Goal: Communication & Community: Answer question/provide support

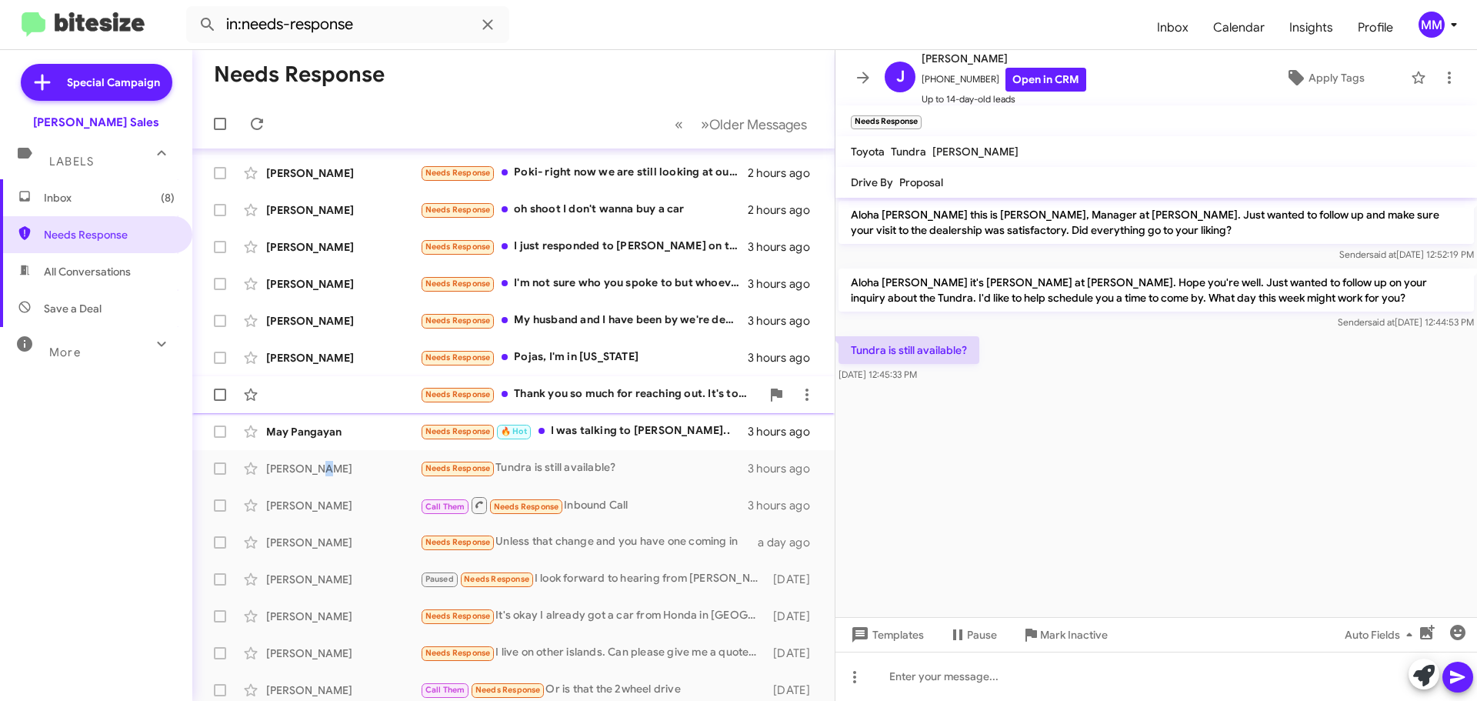
scroll to position [40, 0]
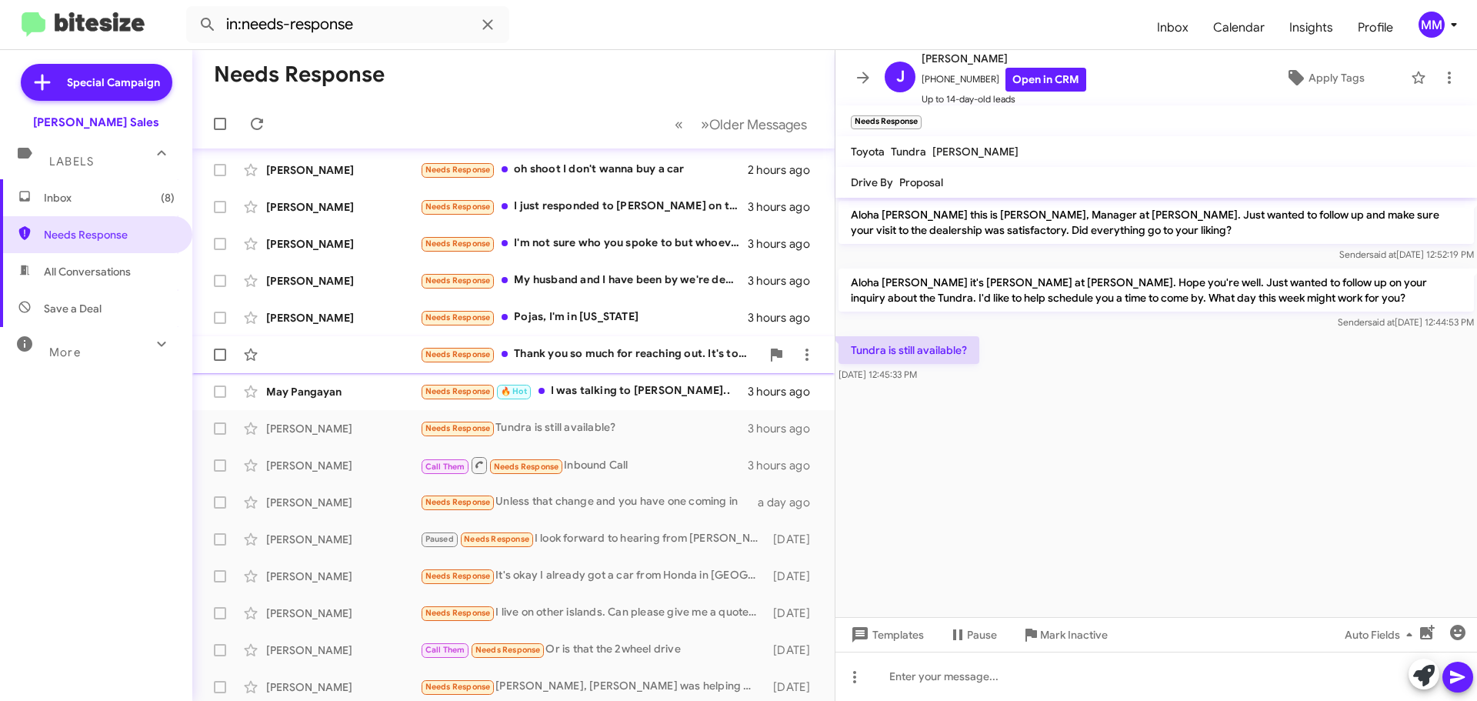
click at [603, 356] on div "Needs Response Thank you so much for reaching out. It's too expensive for us. 😃" at bounding box center [590, 355] width 341 height 18
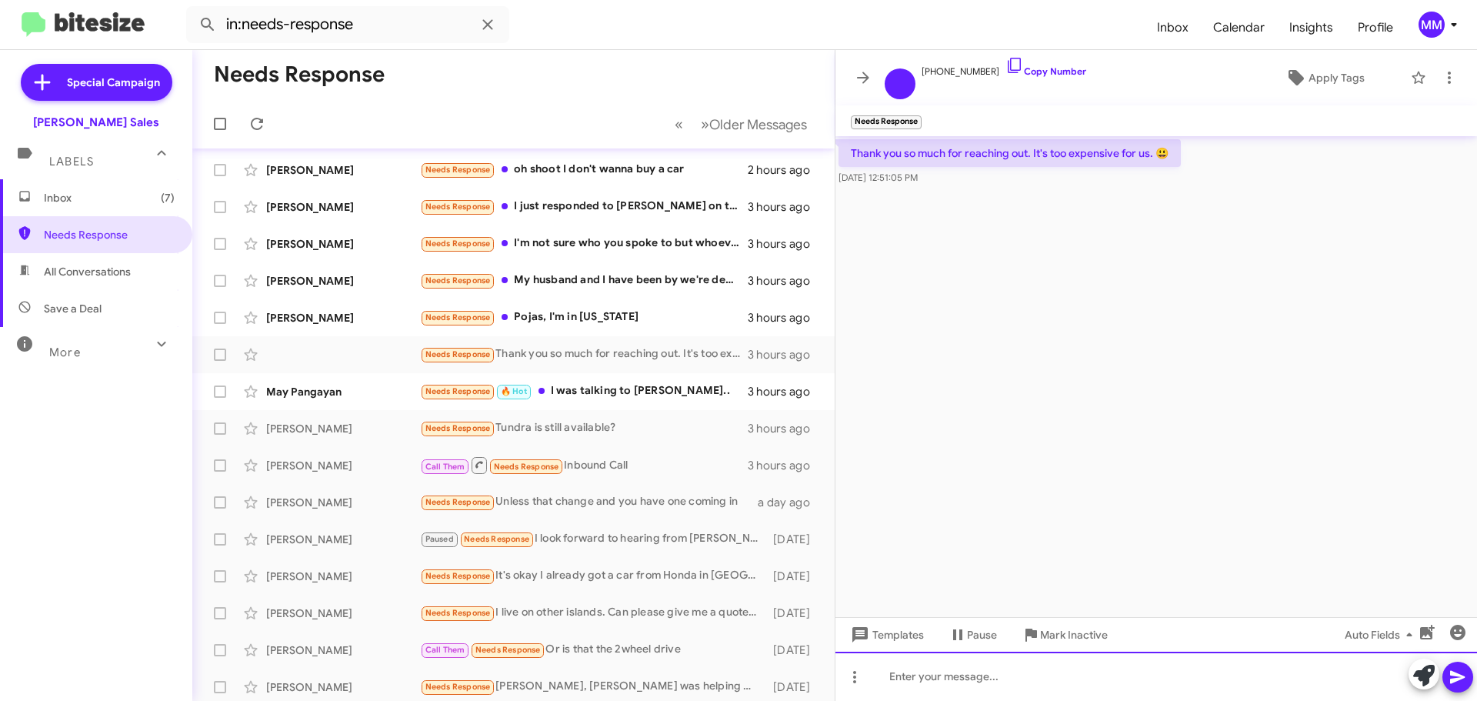
click at [914, 682] on div at bounding box center [1157, 676] width 642 height 49
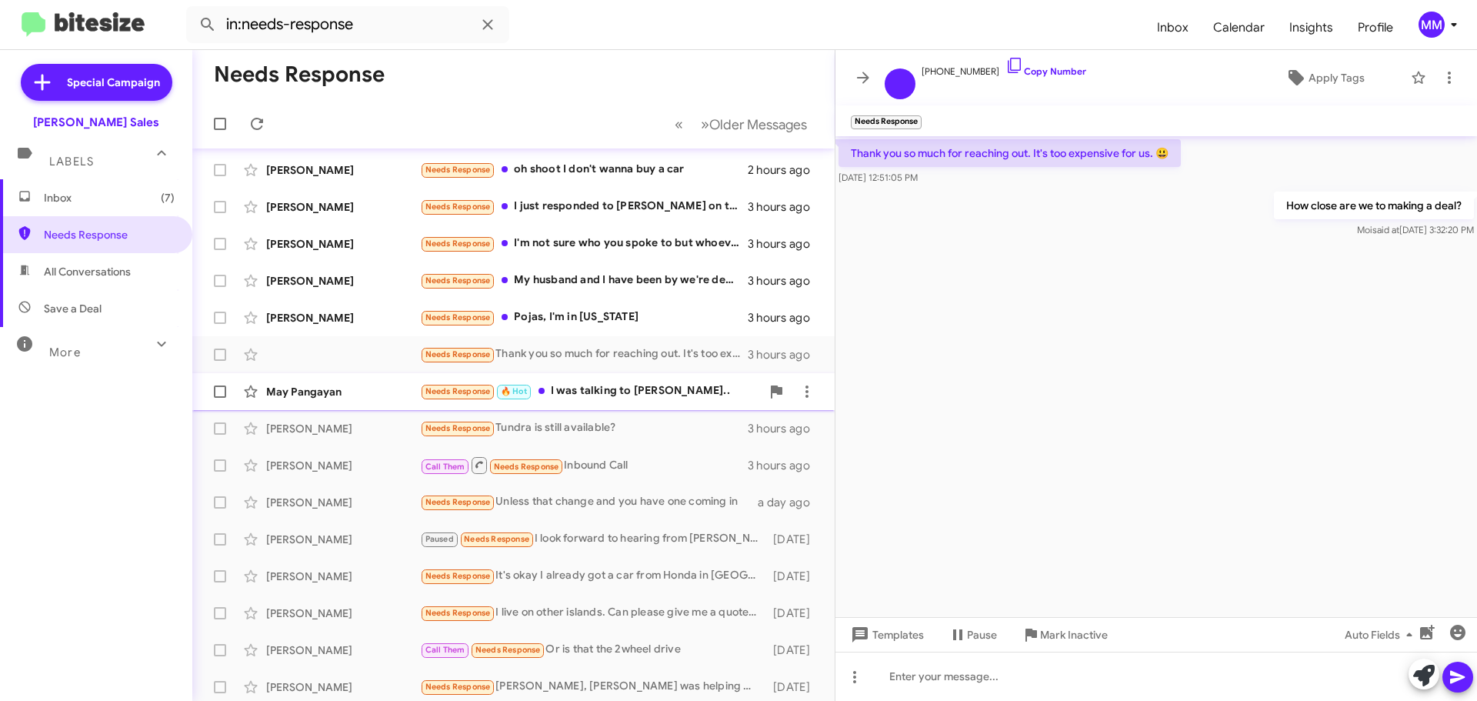
click at [628, 382] on div "Needs Response 🔥 Hot I was talking to [PERSON_NAME].." at bounding box center [590, 391] width 341 height 18
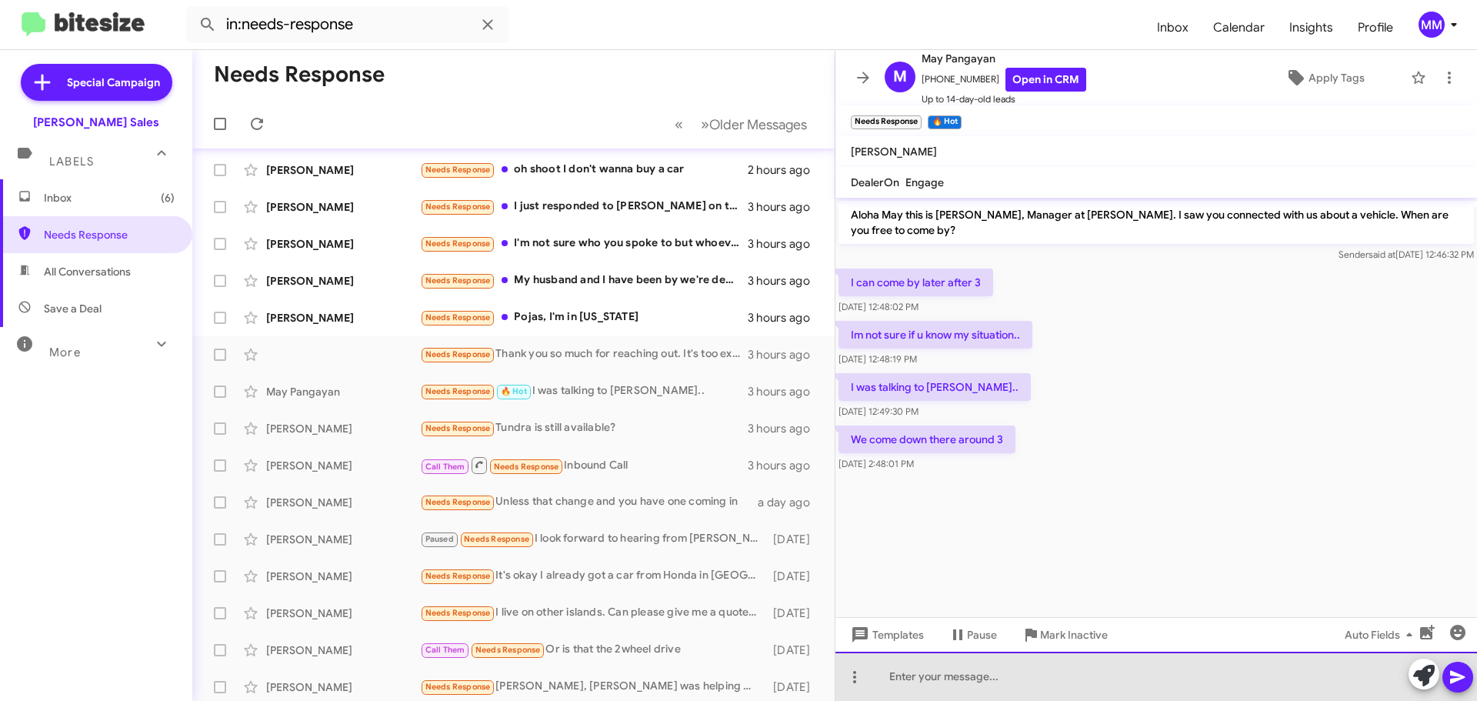
drag, startPoint x: 929, startPoint y: 679, endPoint x: 945, endPoint y: 660, distance: 24.5
click at [944, 660] on div at bounding box center [1157, 676] width 642 height 49
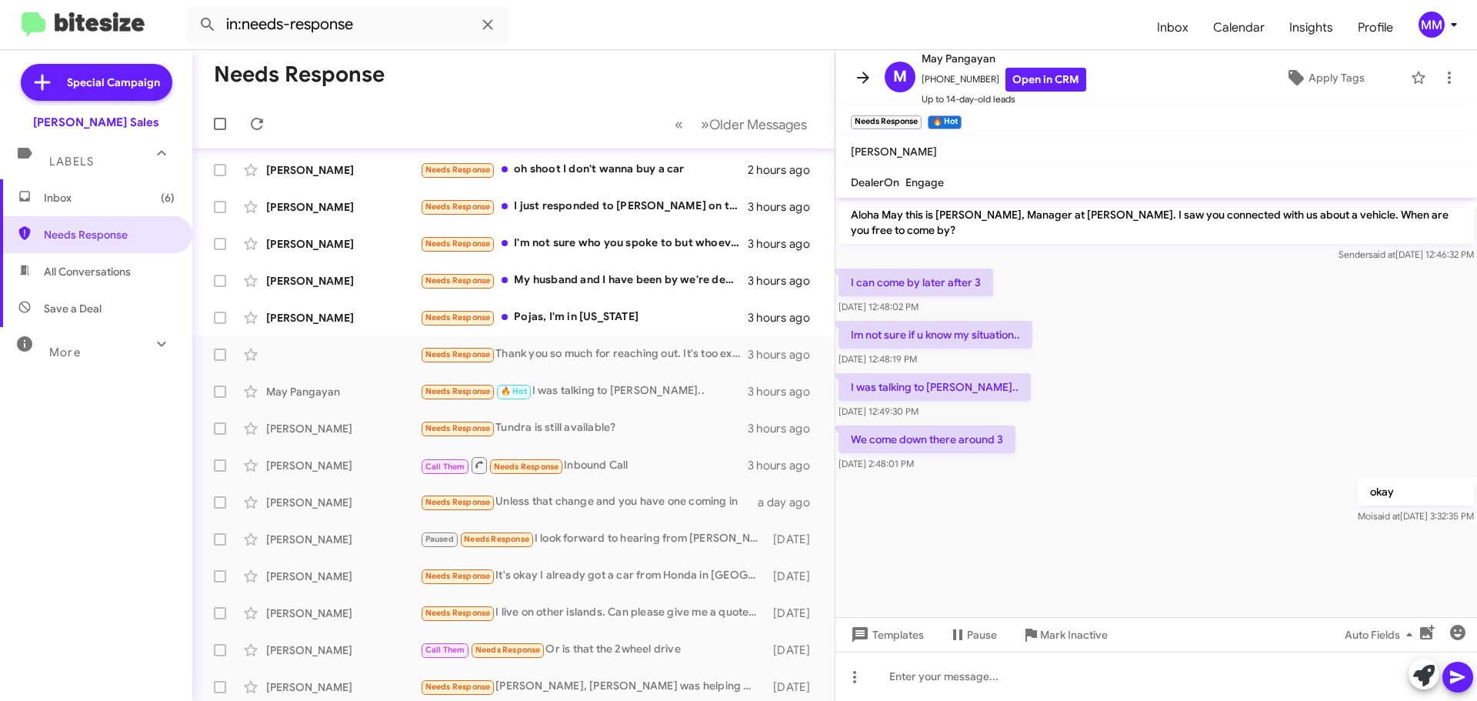
click at [864, 75] on icon at bounding box center [863, 77] width 18 height 18
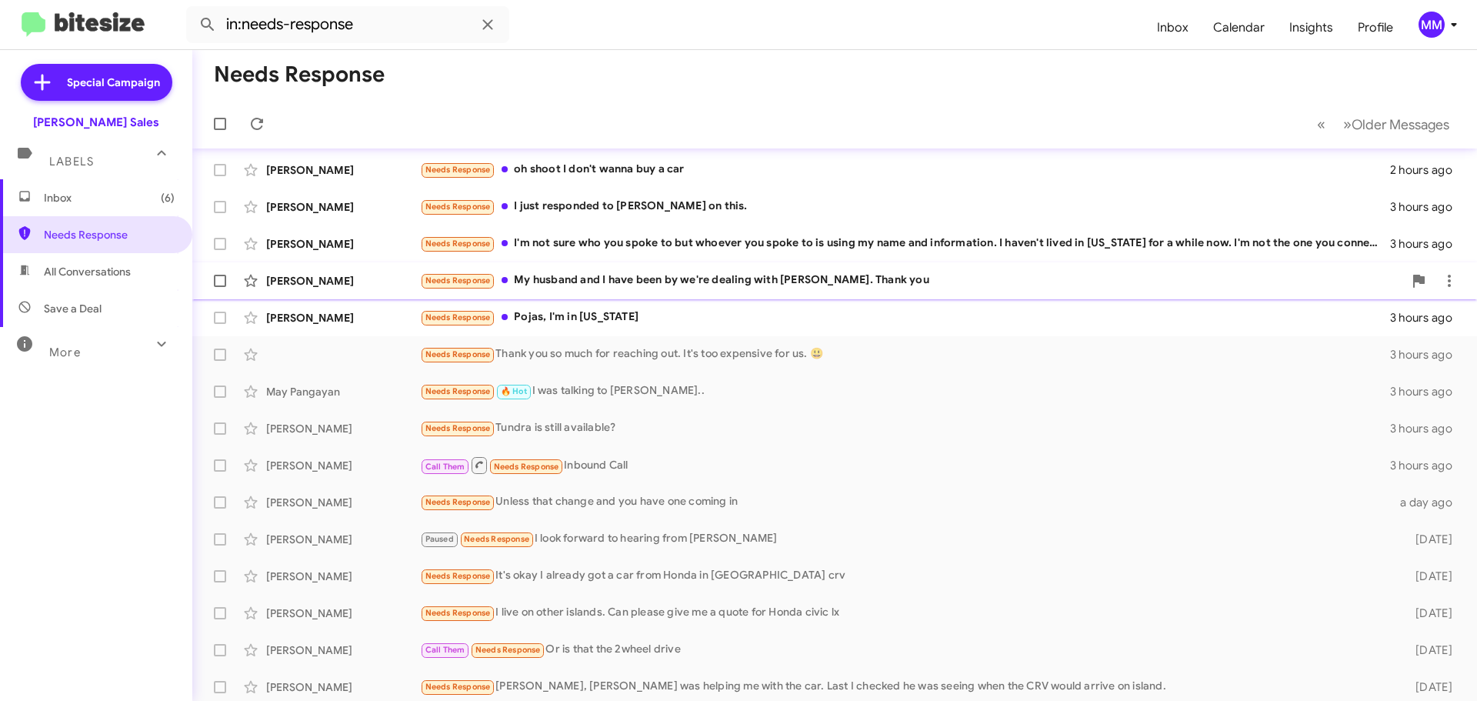
click at [745, 275] on div "Needs Response My husband and I have been by we're dealing with [PERSON_NAME]. …" at bounding box center [911, 281] width 983 height 18
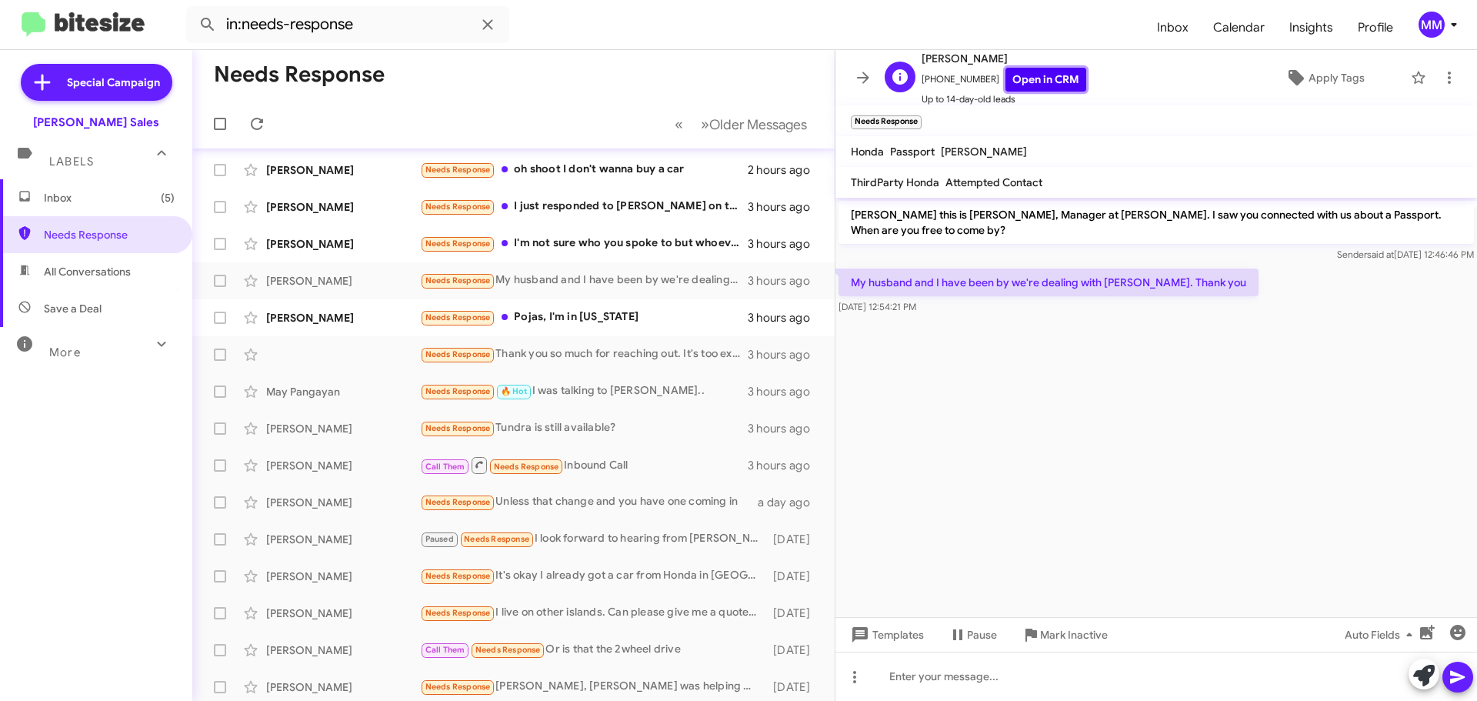
click at [1020, 82] on link "Open in CRM" at bounding box center [1046, 80] width 81 height 24
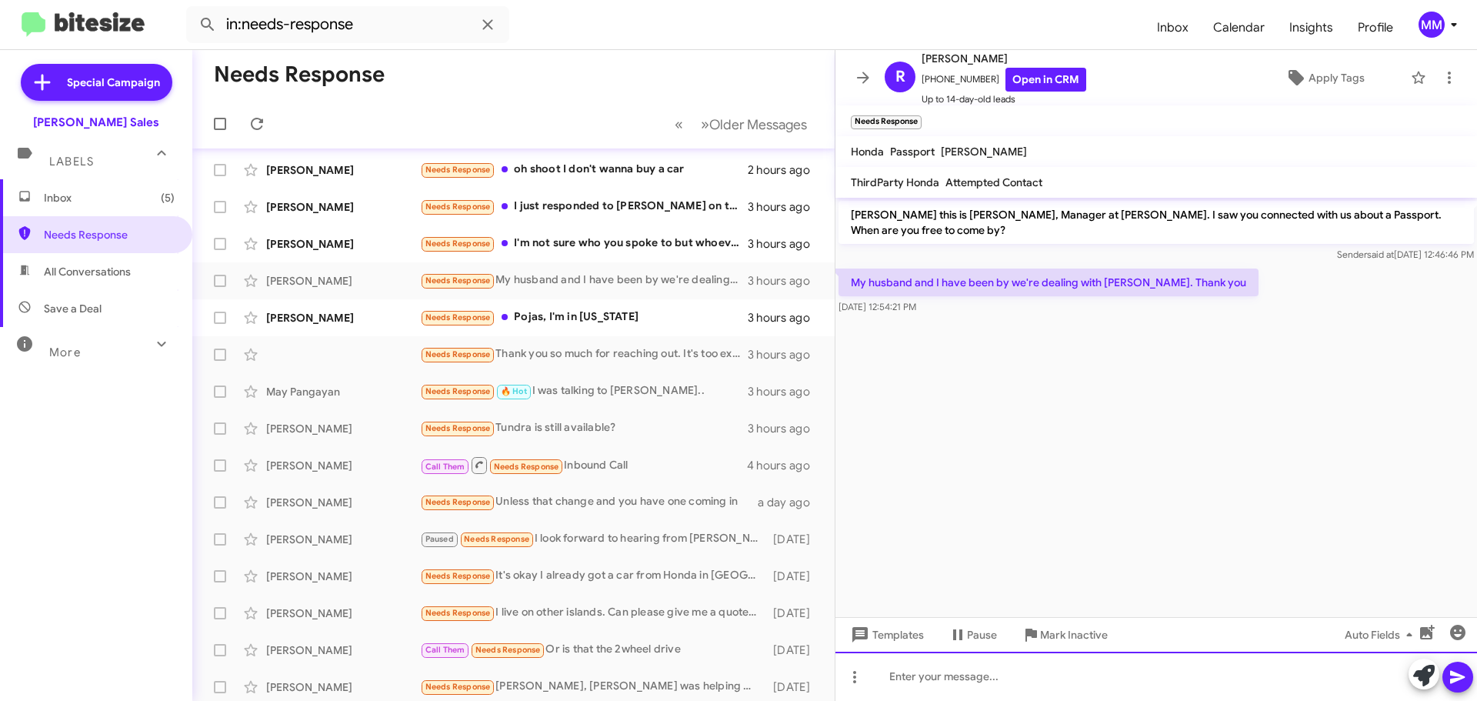
drag, startPoint x: 944, startPoint y: 686, endPoint x: 953, endPoint y: 678, distance: 12.0
click at [950, 679] on div at bounding box center [1157, 676] width 642 height 49
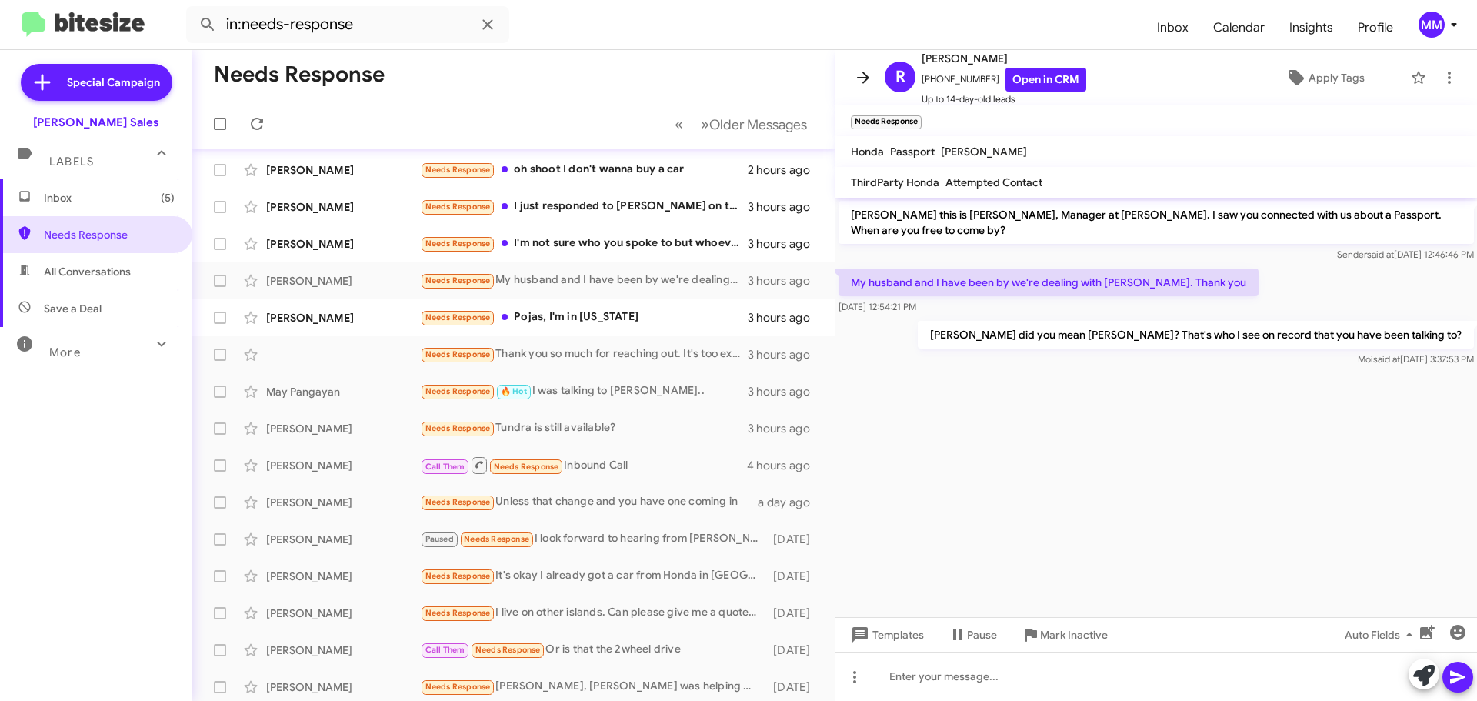
click at [860, 76] on icon at bounding box center [863, 77] width 18 height 18
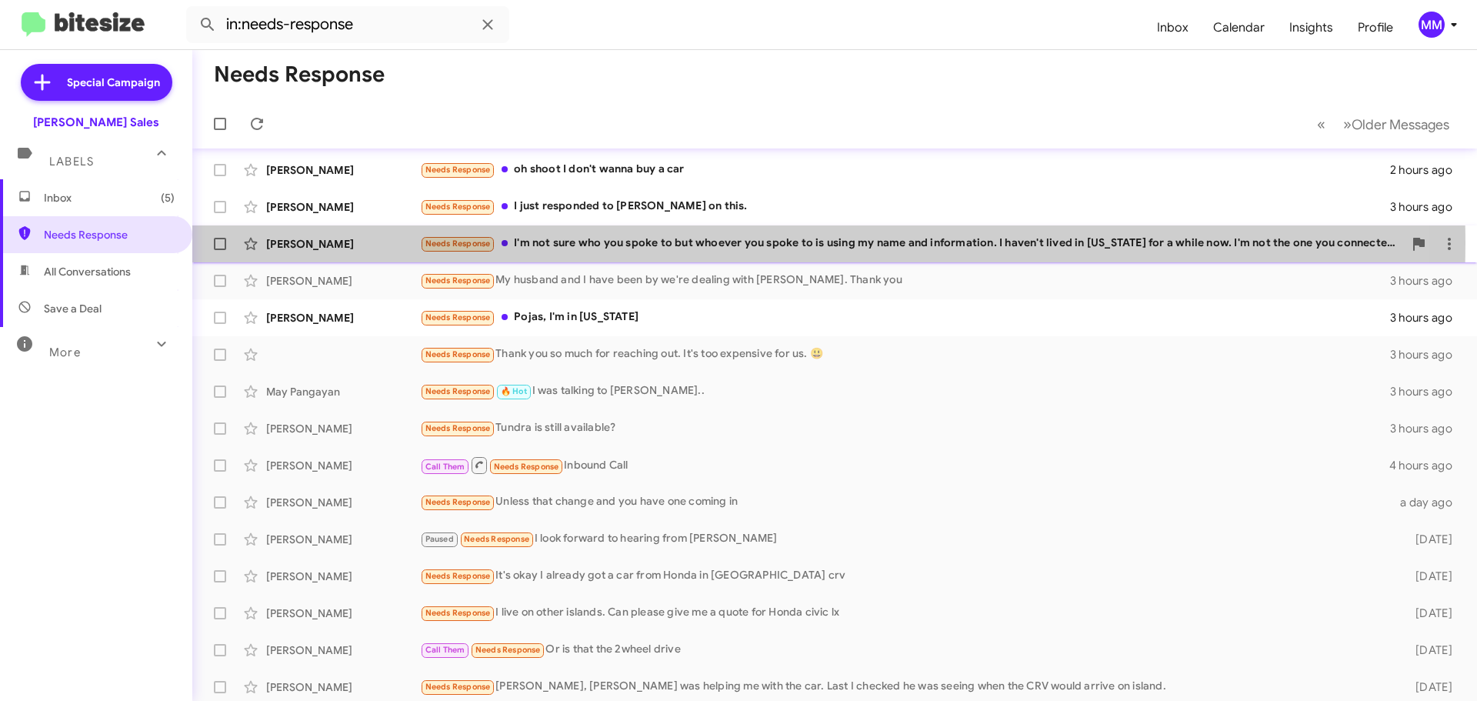
click at [666, 245] on div "Needs Response I'm not sure who you spoke to but whoever you spoke to is using …" at bounding box center [911, 244] width 983 height 18
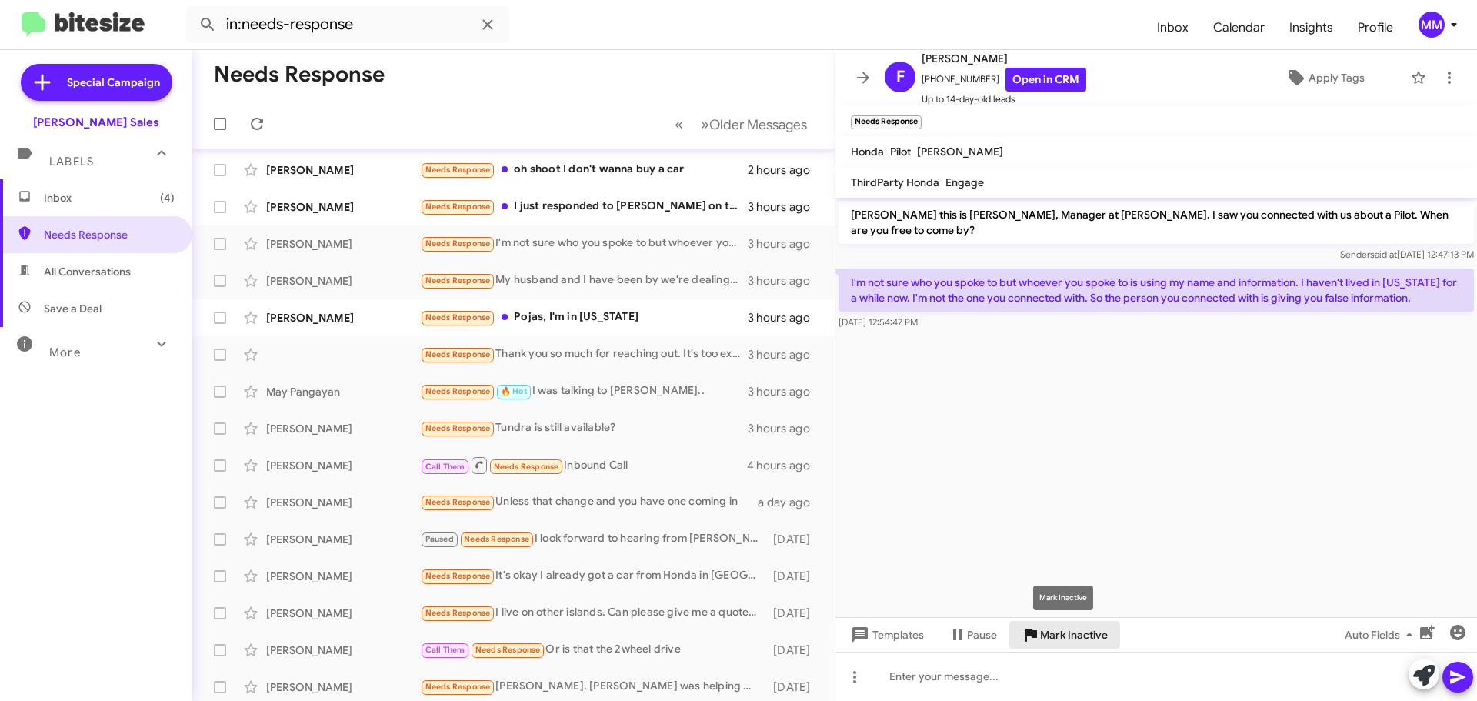
click at [1056, 635] on span "Mark Inactive" at bounding box center [1074, 635] width 68 height 28
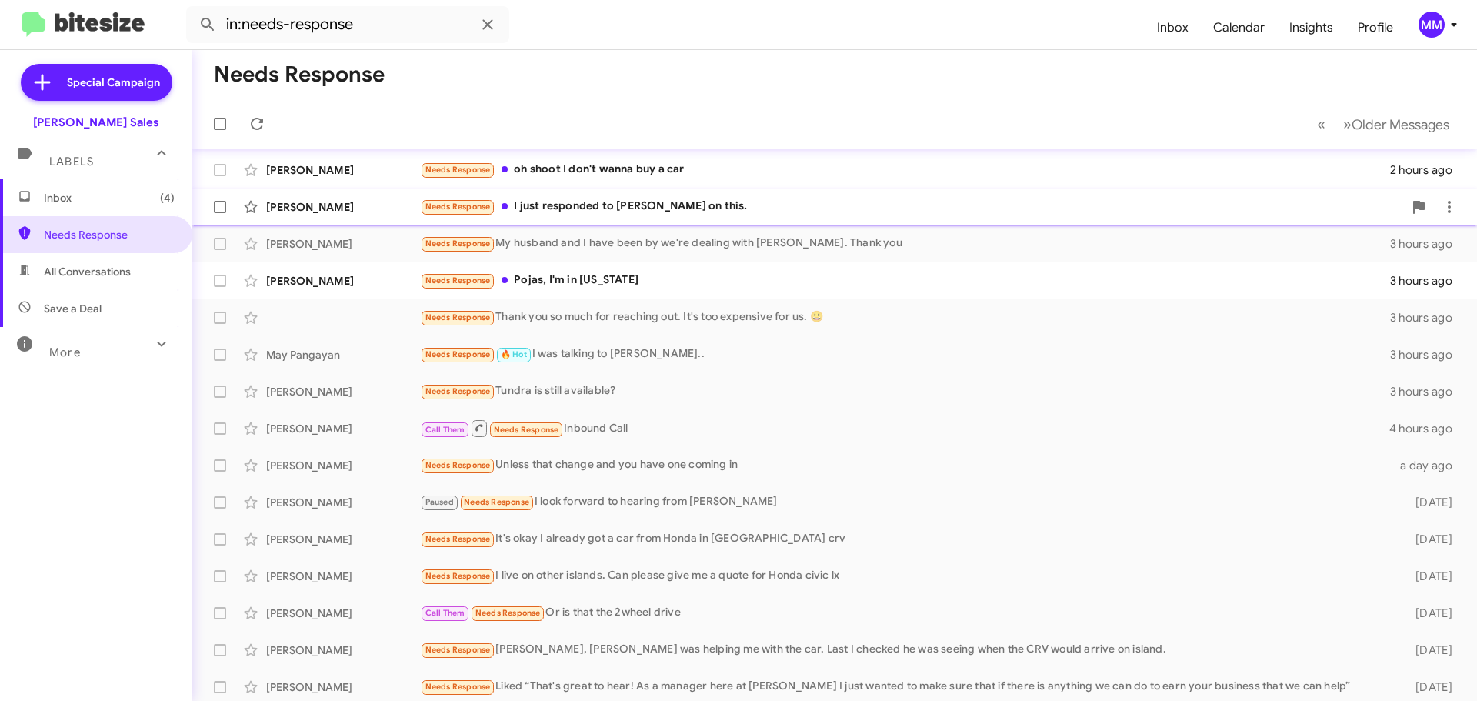
click at [589, 206] on div "Needs Response I just responded to [PERSON_NAME] on this." at bounding box center [911, 207] width 983 height 18
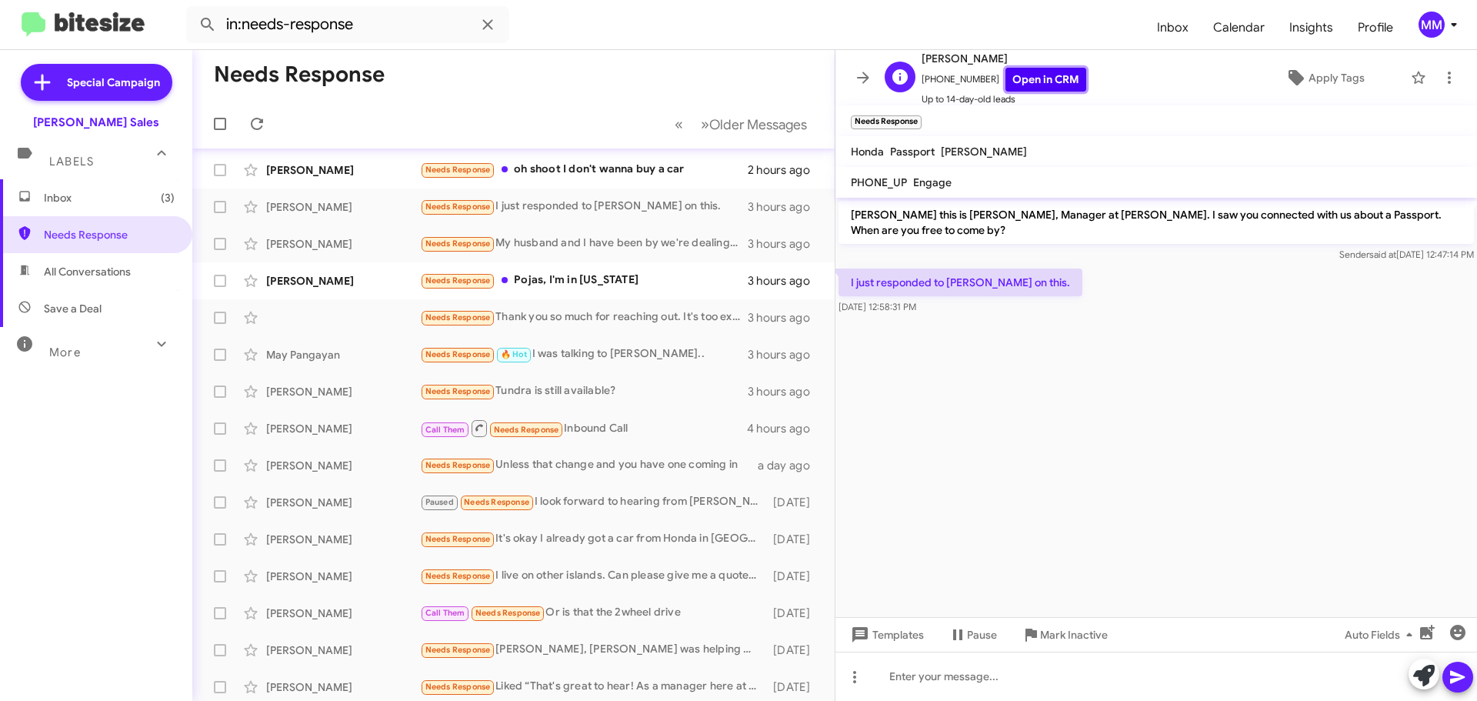
click at [1043, 82] on link "Open in CRM" at bounding box center [1046, 80] width 81 height 24
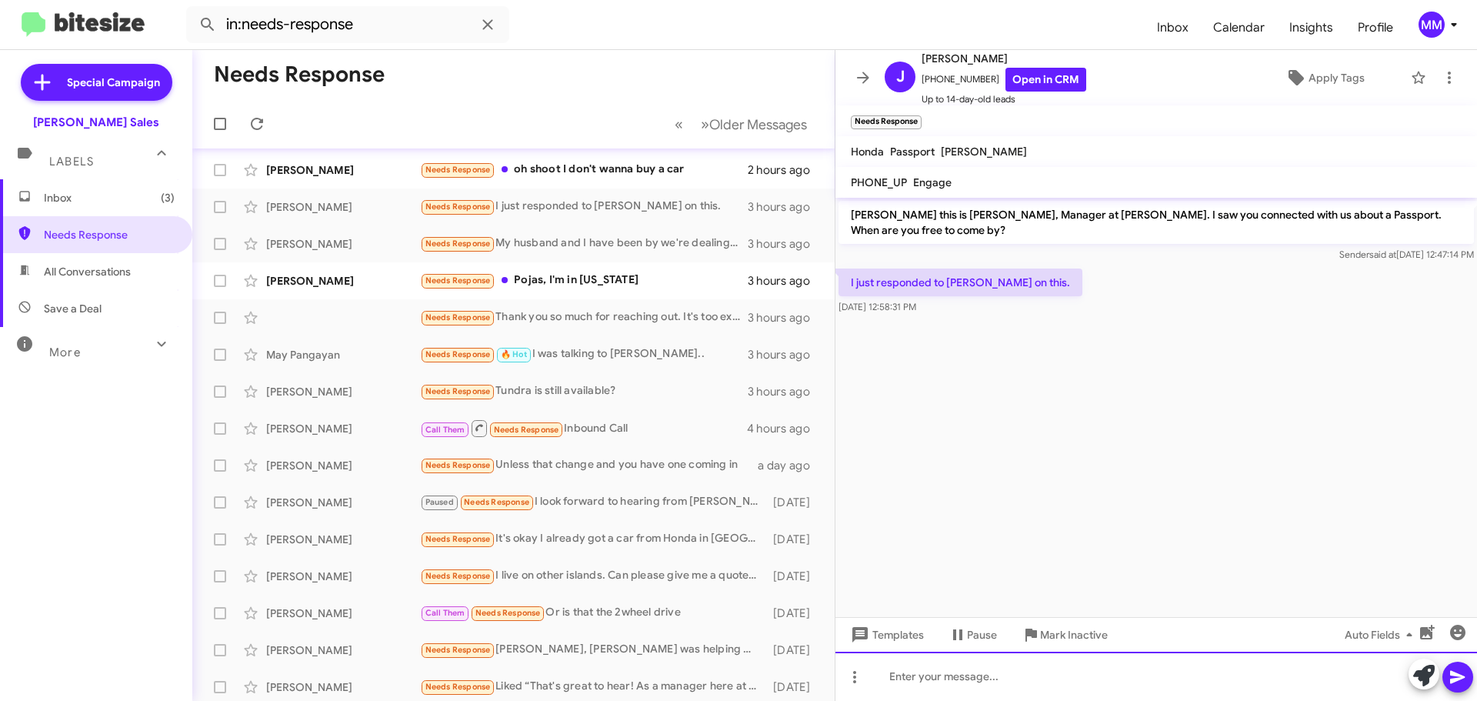
click at [924, 680] on div at bounding box center [1157, 676] width 642 height 49
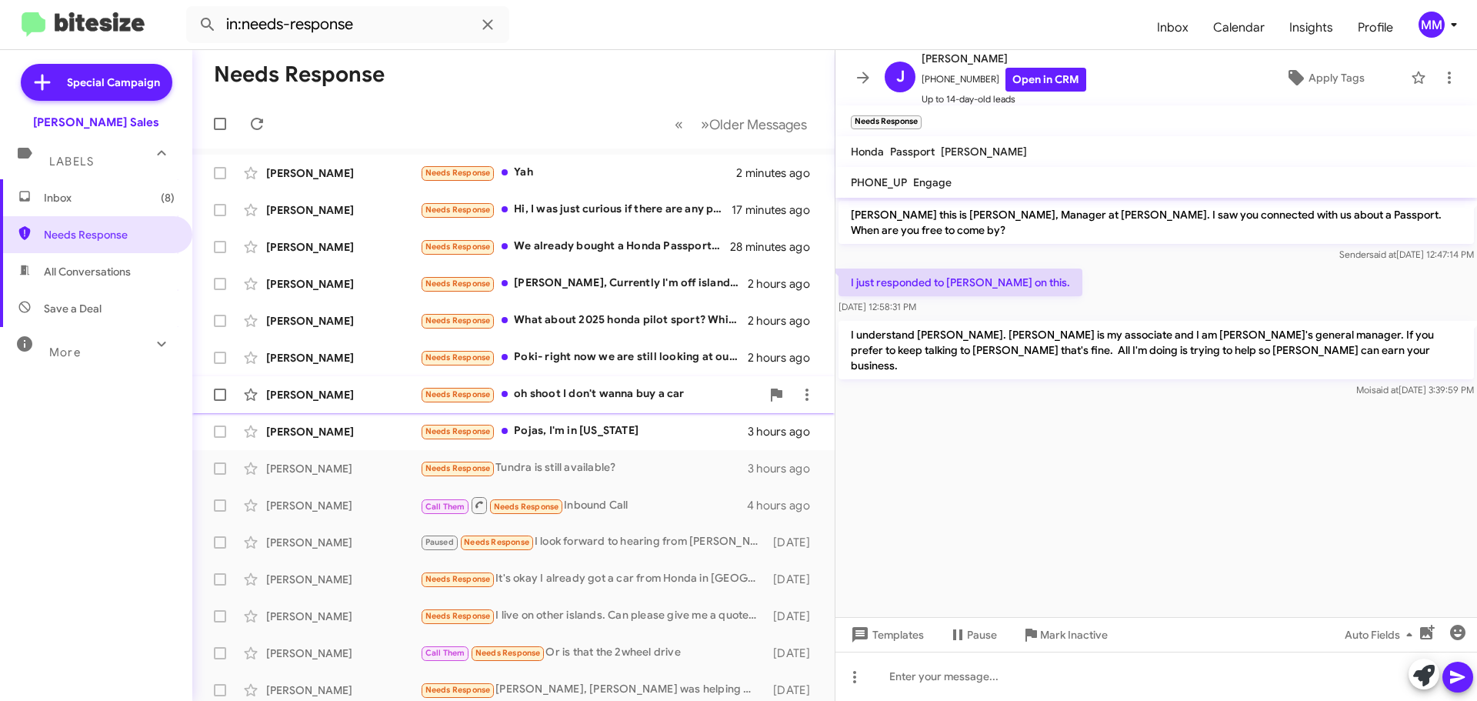
click at [613, 392] on div "Needs Response oh shoot I don't wanna buy a car" at bounding box center [590, 395] width 341 height 18
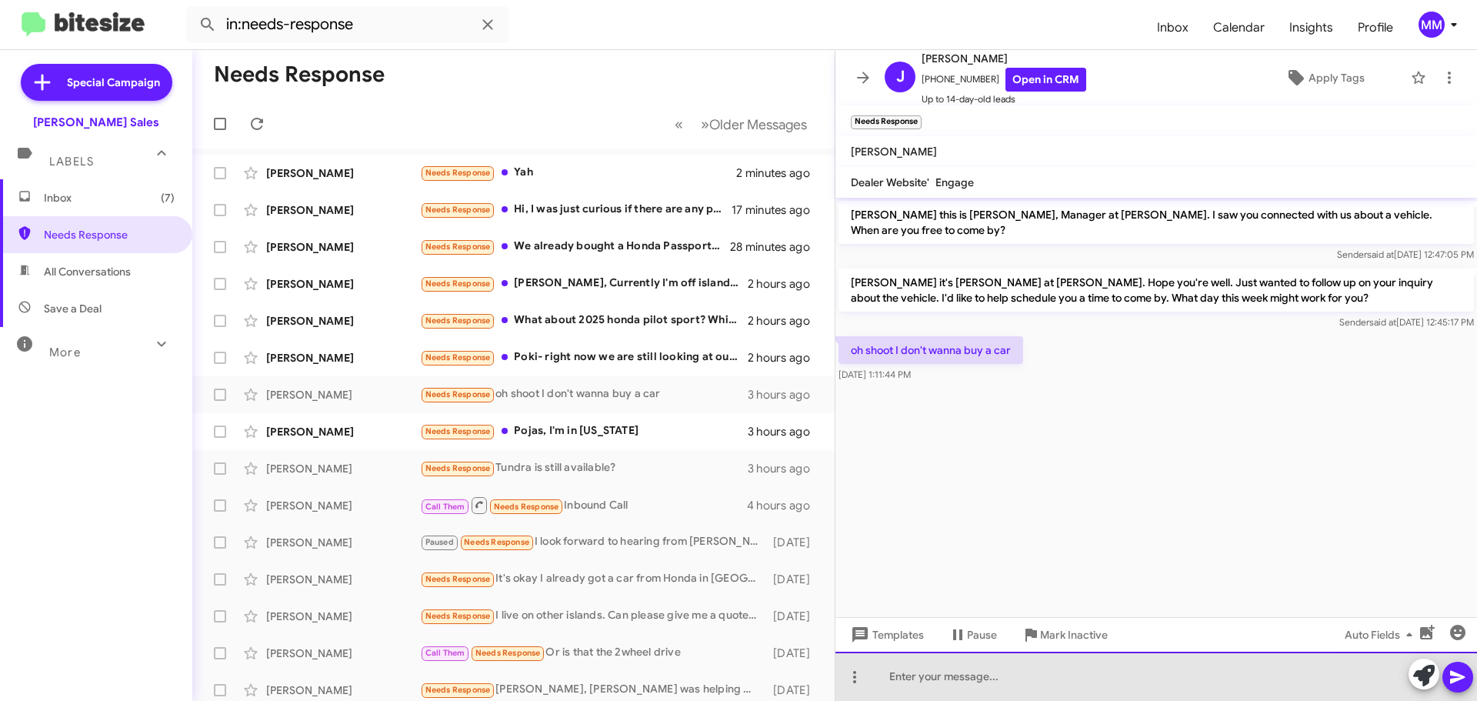
click at [918, 675] on div at bounding box center [1157, 676] width 642 height 49
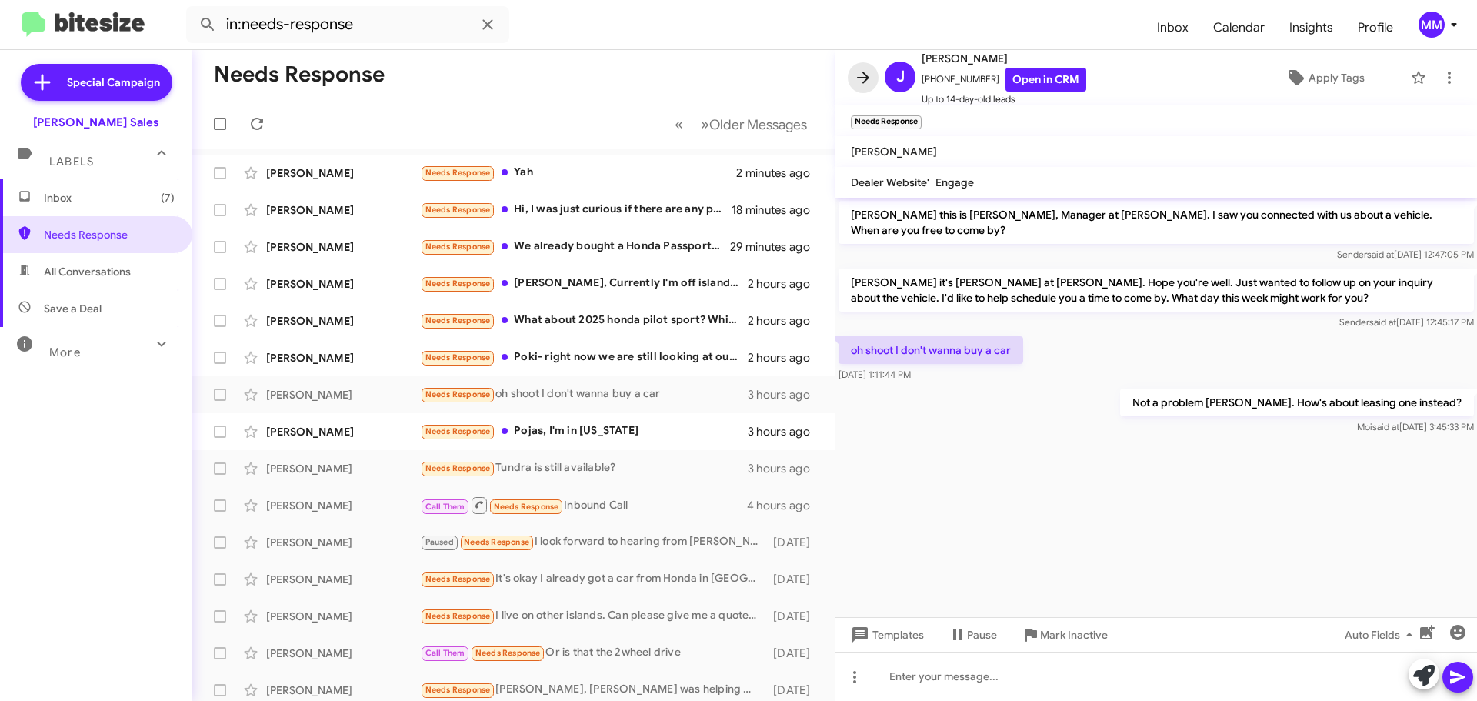
click at [860, 77] on icon at bounding box center [863, 78] width 12 height 12
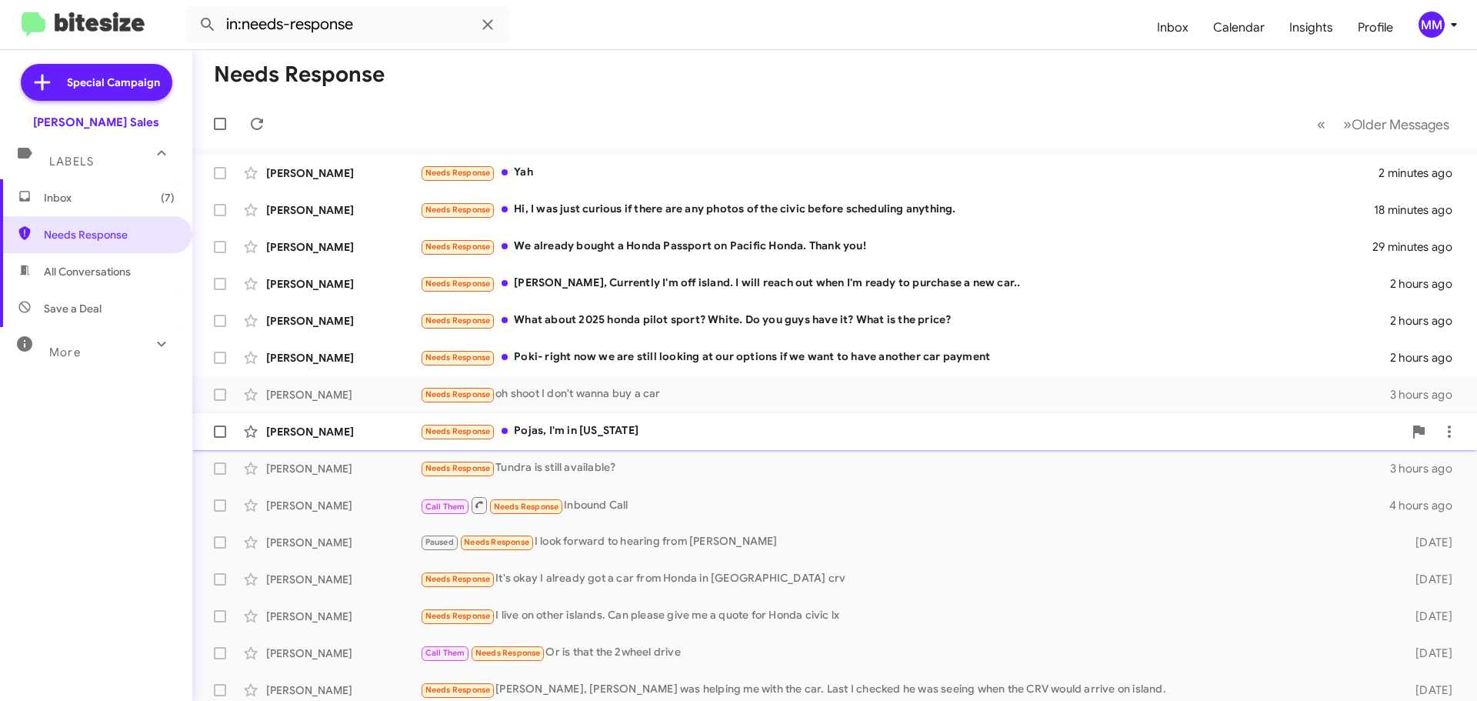
click at [603, 432] on div "Needs Response Pojas, I'm in [US_STATE]" at bounding box center [911, 431] width 983 height 18
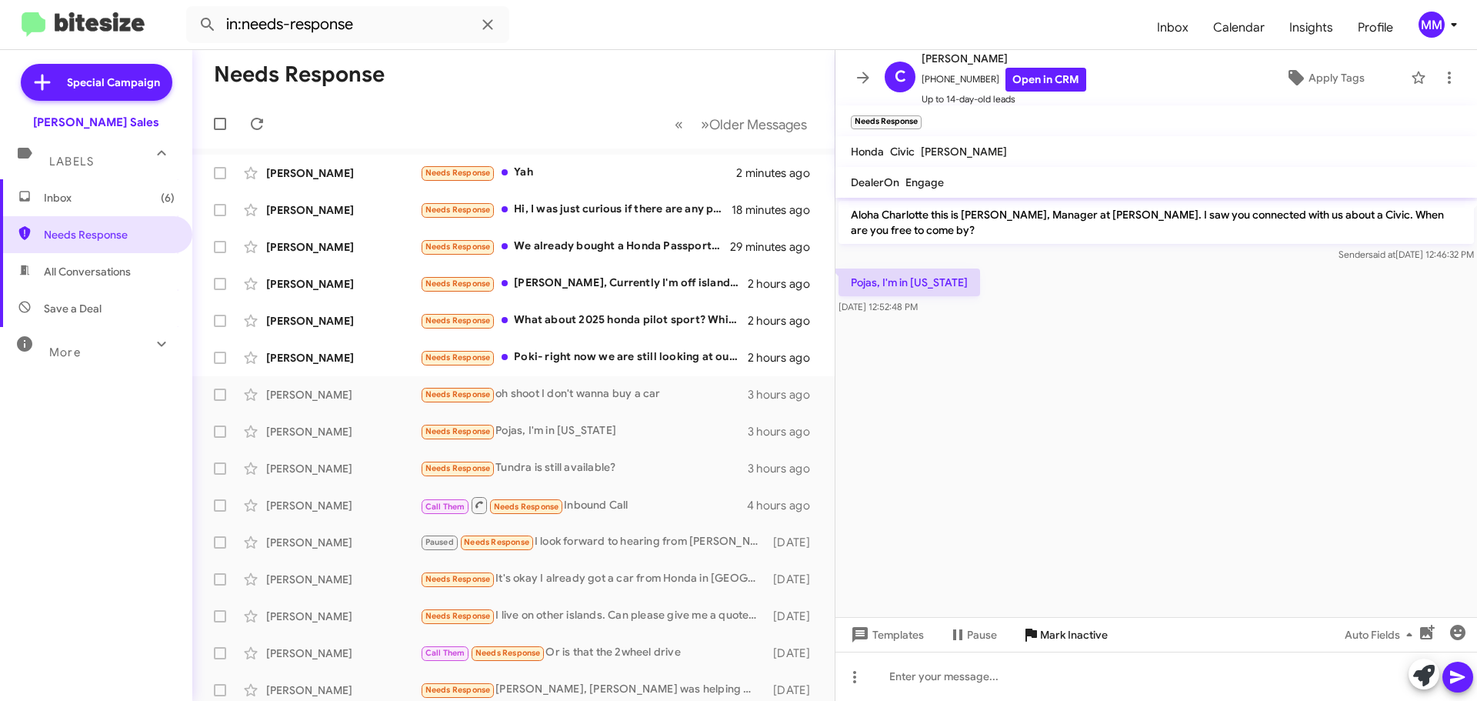
click at [1070, 640] on span "Mark Inactive" at bounding box center [1074, 635] width 68 height 28
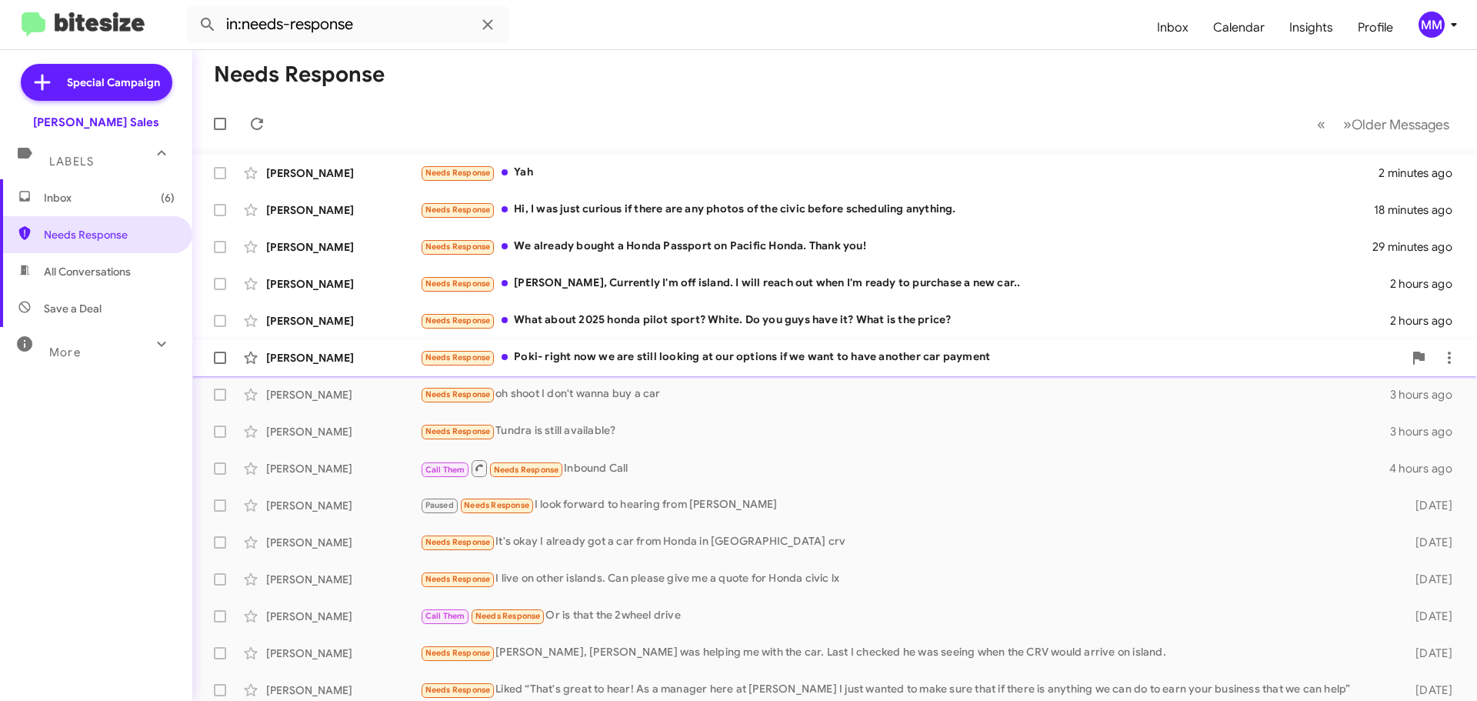
click at [629, 357] on div "Needs Response Poki- right now we are still looking at our options if we want t…" at bounding box center [911, 358] width 983 height 18
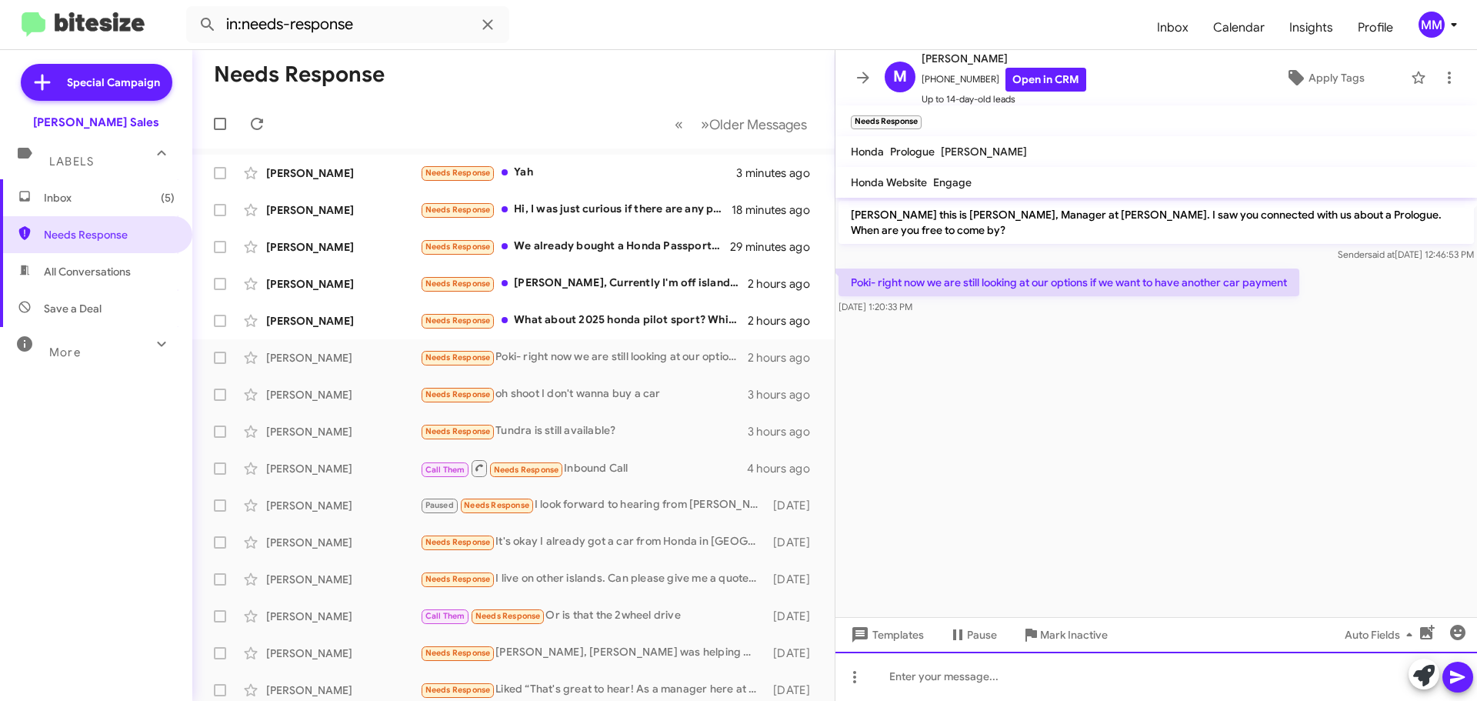
click at [944, 679] on div at bounding box center [1157, 676] width 642 height 49
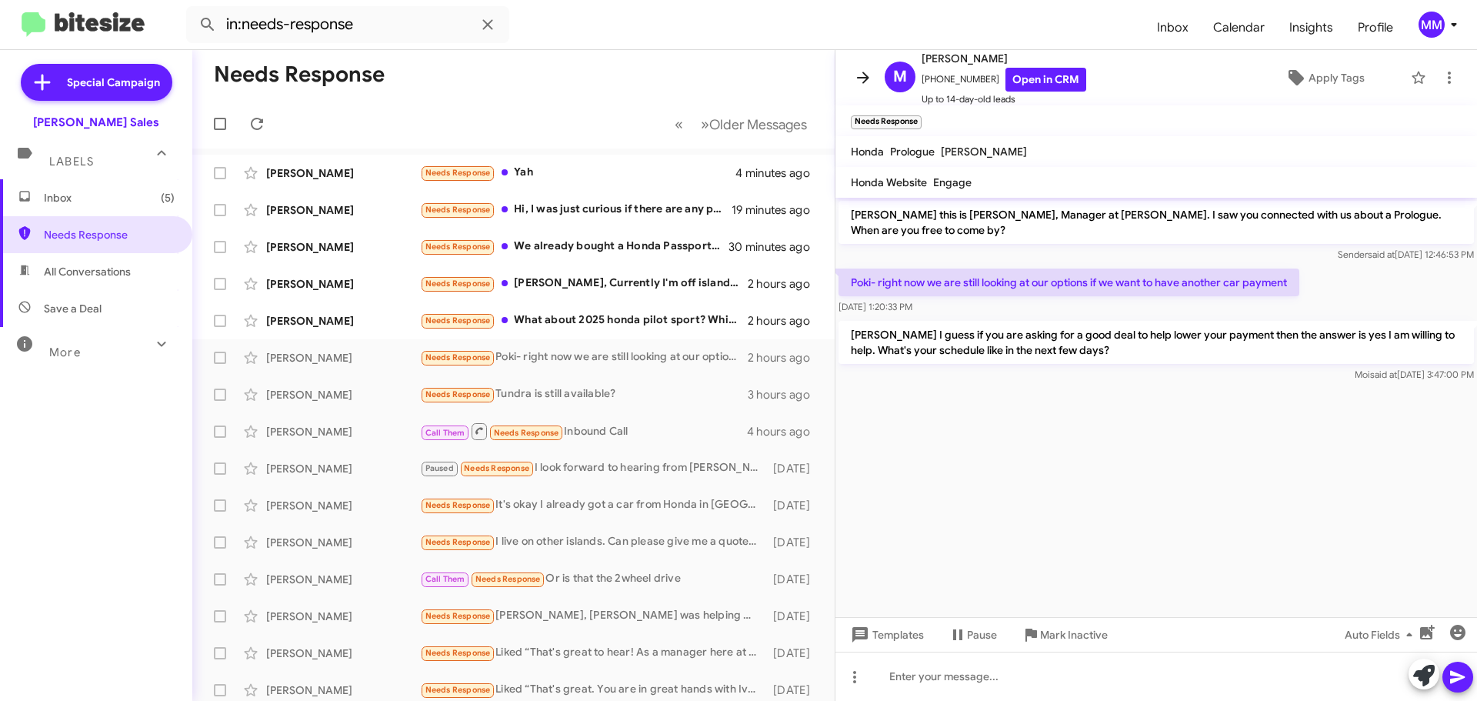
click at [869, 80] on icon at bounding box center [863, 77] width 18 height 18
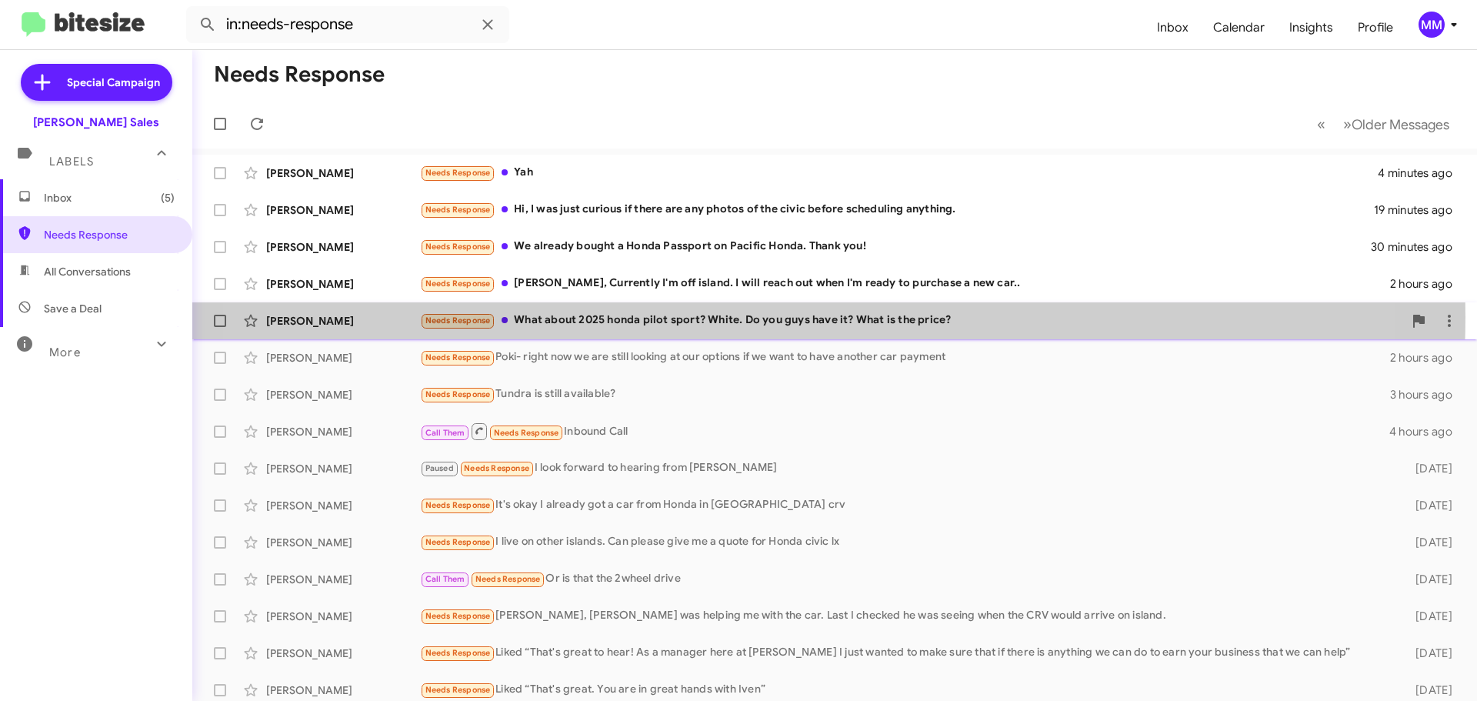
click at [746, 317] on div "Needs Response What about 2025 honda pilot sport? White. Do you guys have it? W…" at bounding box center [911, 321] width 983 height 18
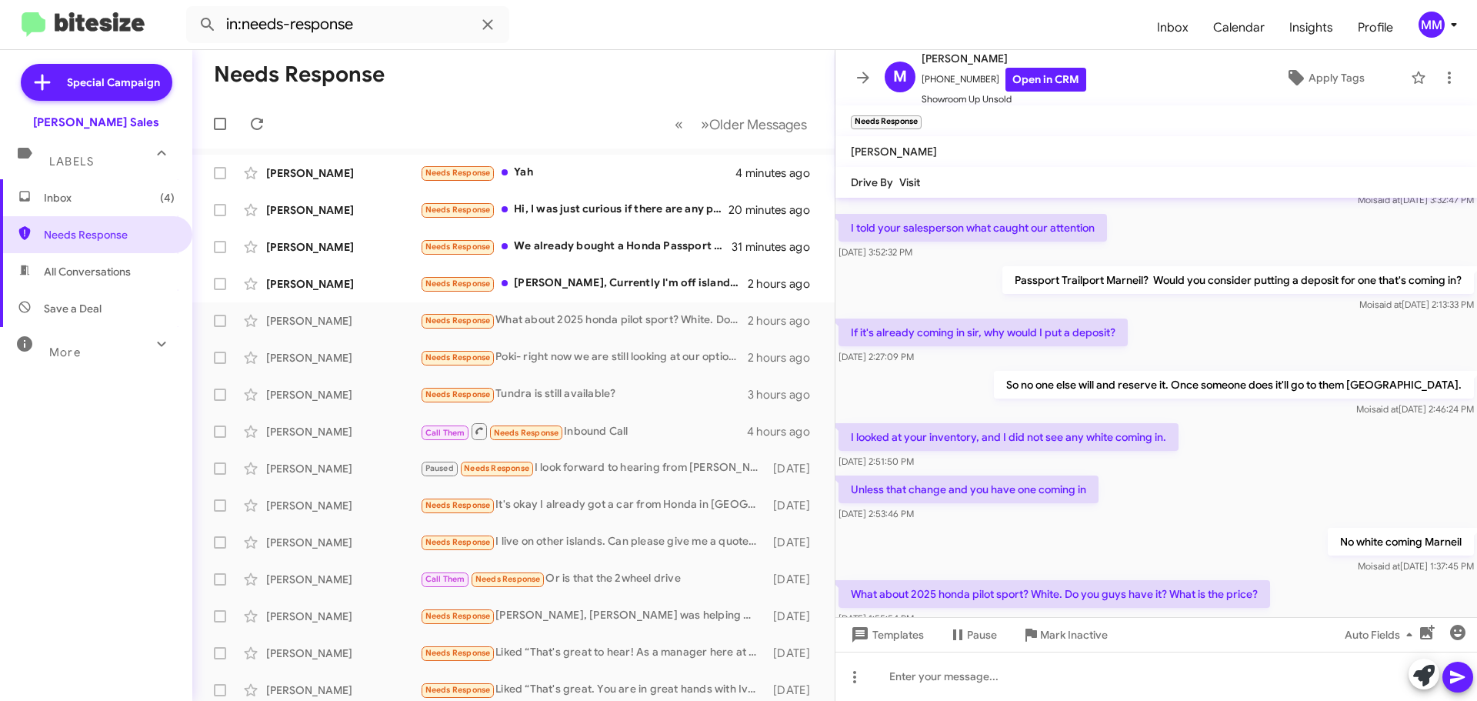
scroll to position [214, 0]
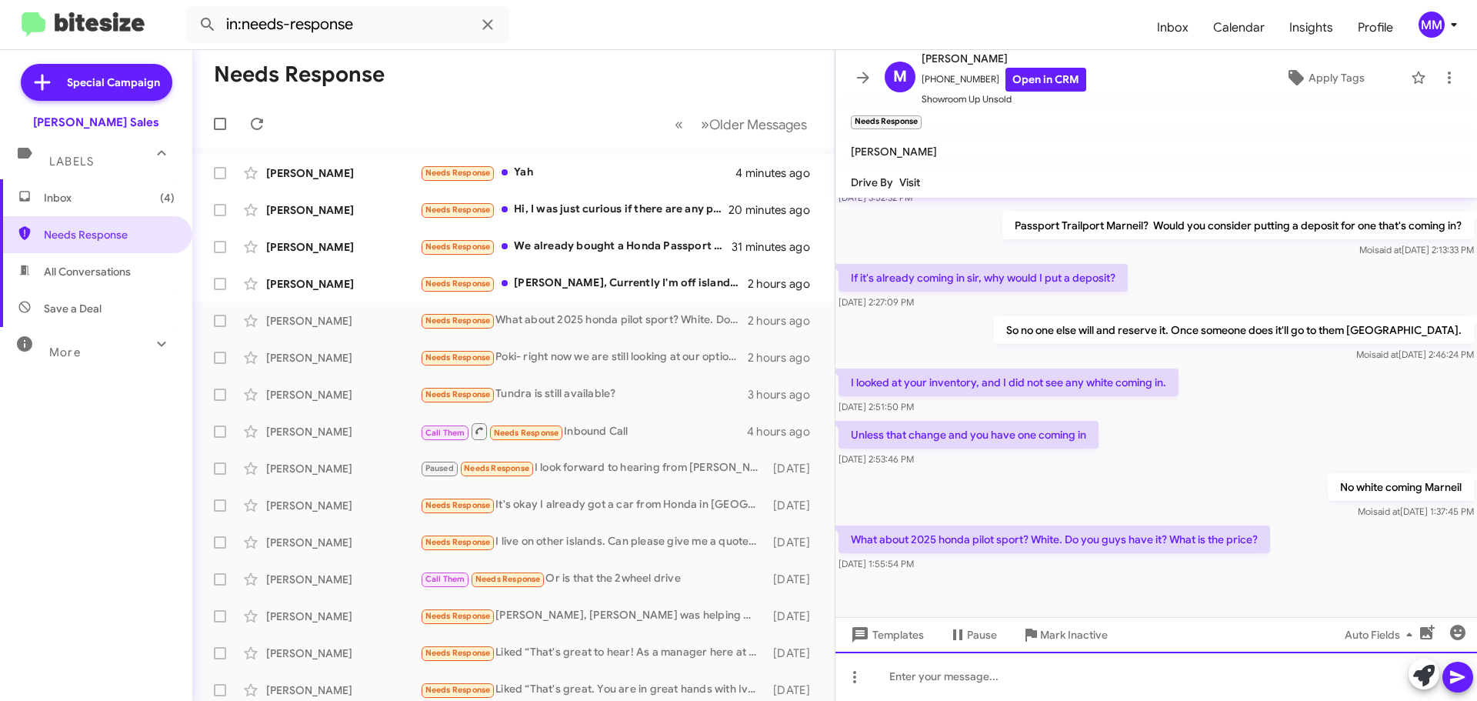
click at [923, 678] on div at bounding box center [1157, 676] width 642 height 49
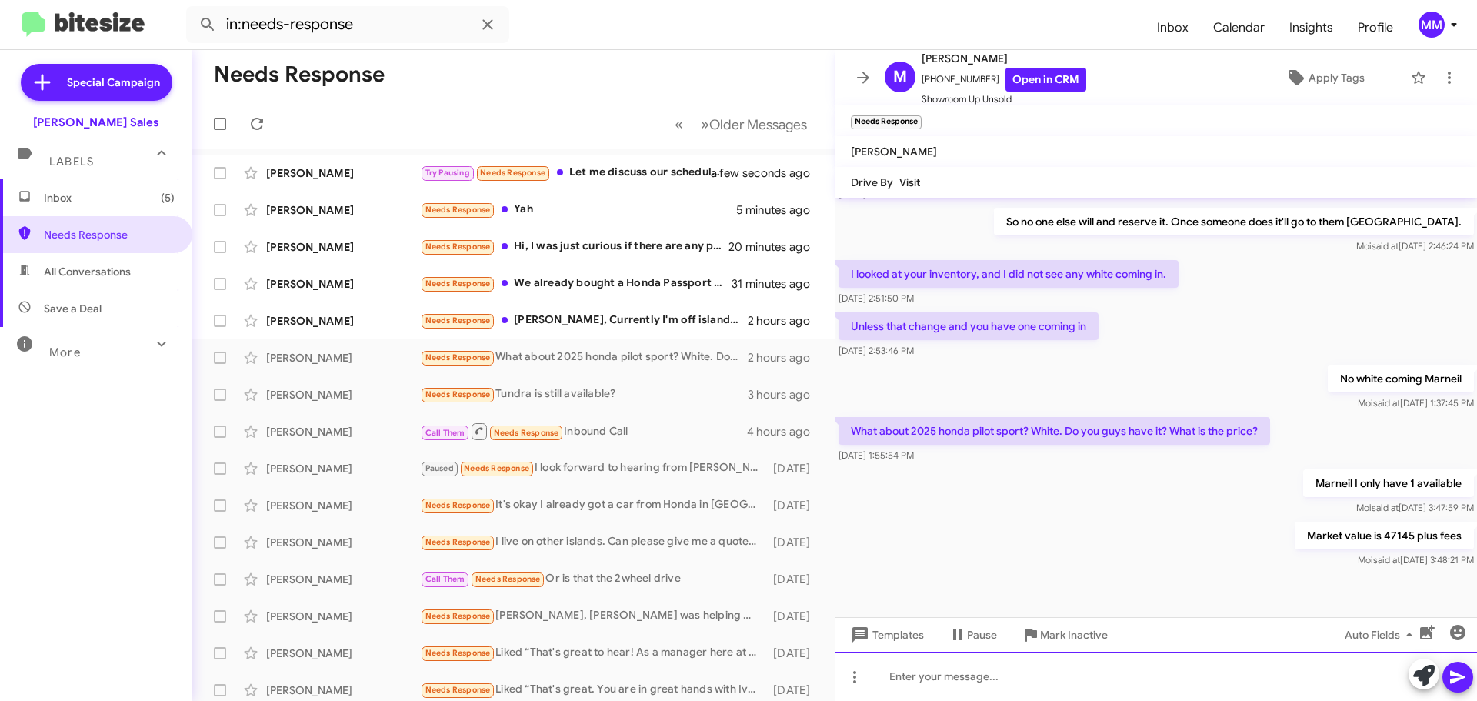
scroll to position [326, 0]
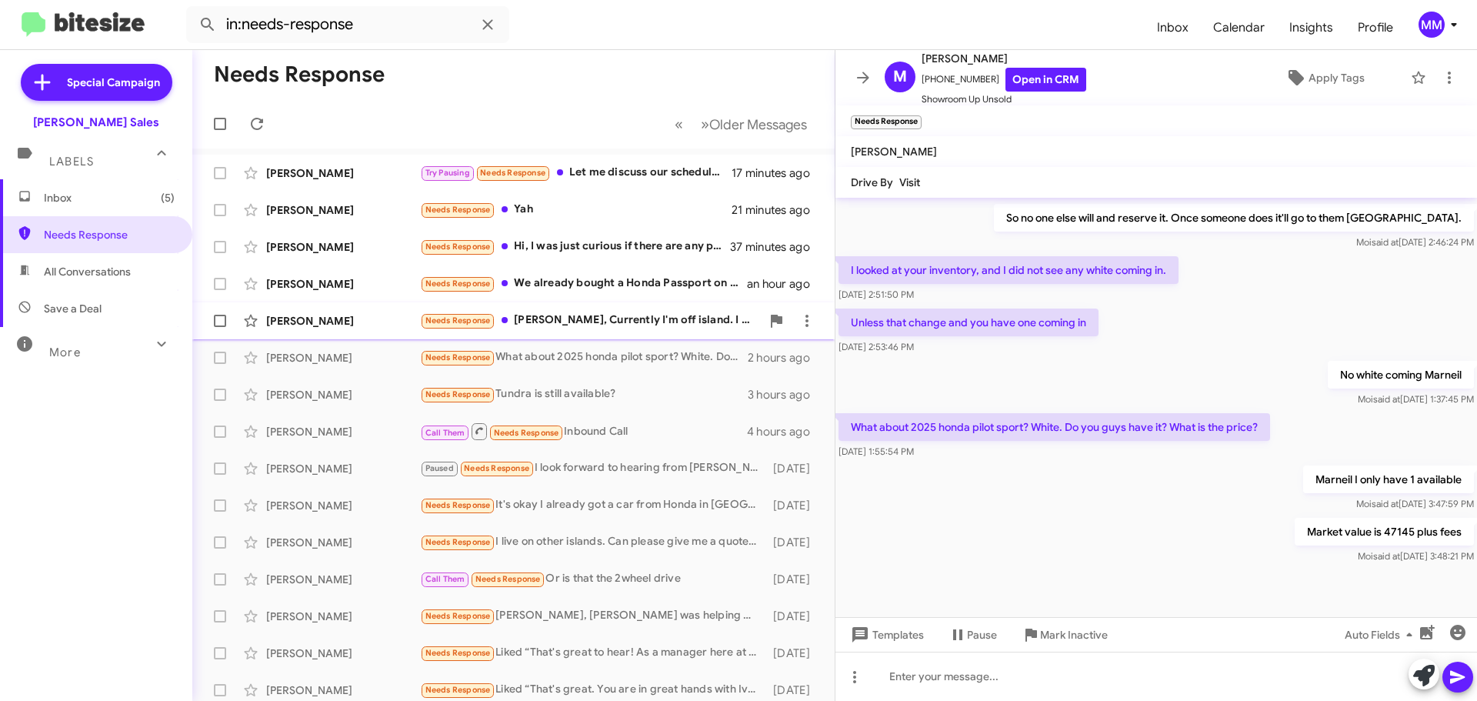
click at [612, 317] on div "Needs Response [PERSON_NAME], Currently I'm off island. I will reach out when I…" at bounding box center [590, 321] width 341 height 18
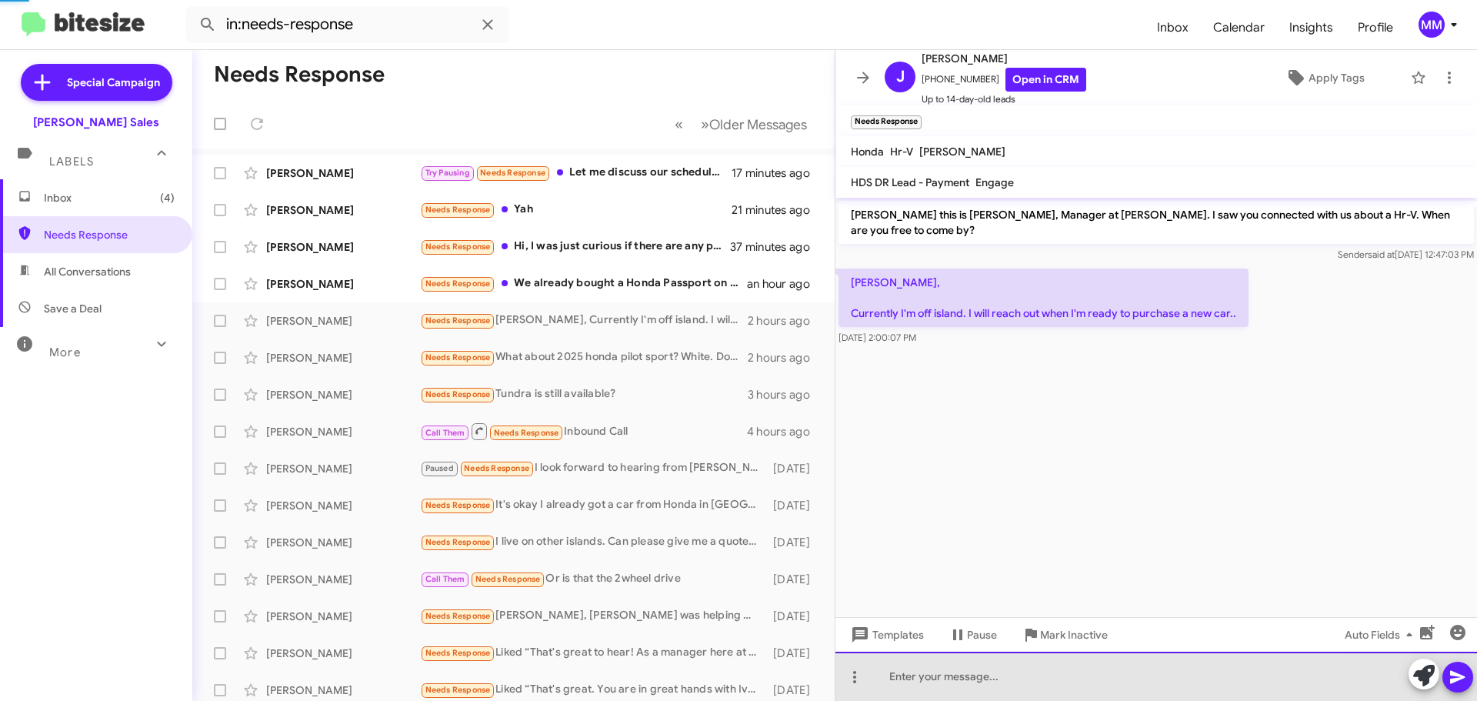
drag, startPoint x: 923, startPoint y: 681, endPoint x: 913, endPoint y: 670, distance: 14.7
click at [922, 682] on div at bounding box center [1157, 676] width 642 height 49
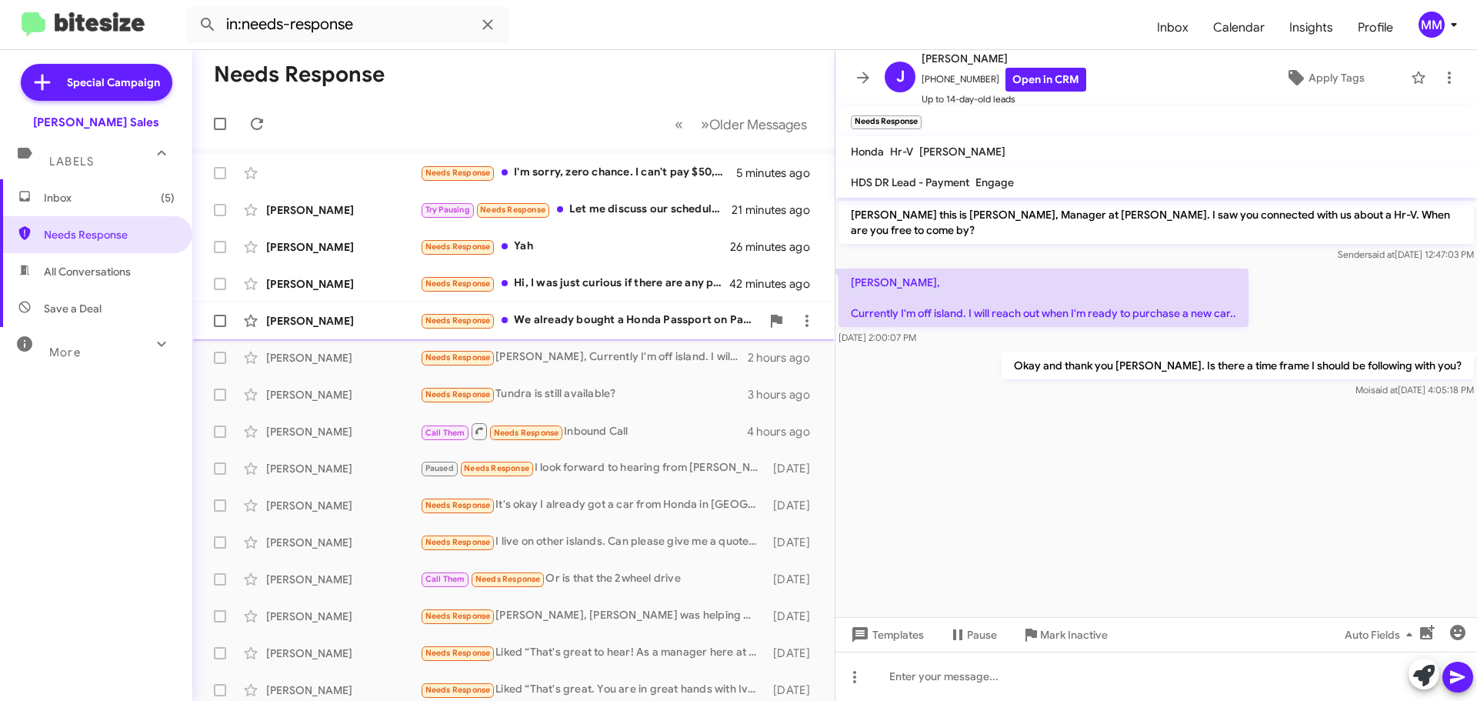
click at [633, 324] on div "Needs Response We already bought a Honda Passport on Pacific Honda. Thank you!" at bounding box center [590, 321] width 341 height 18
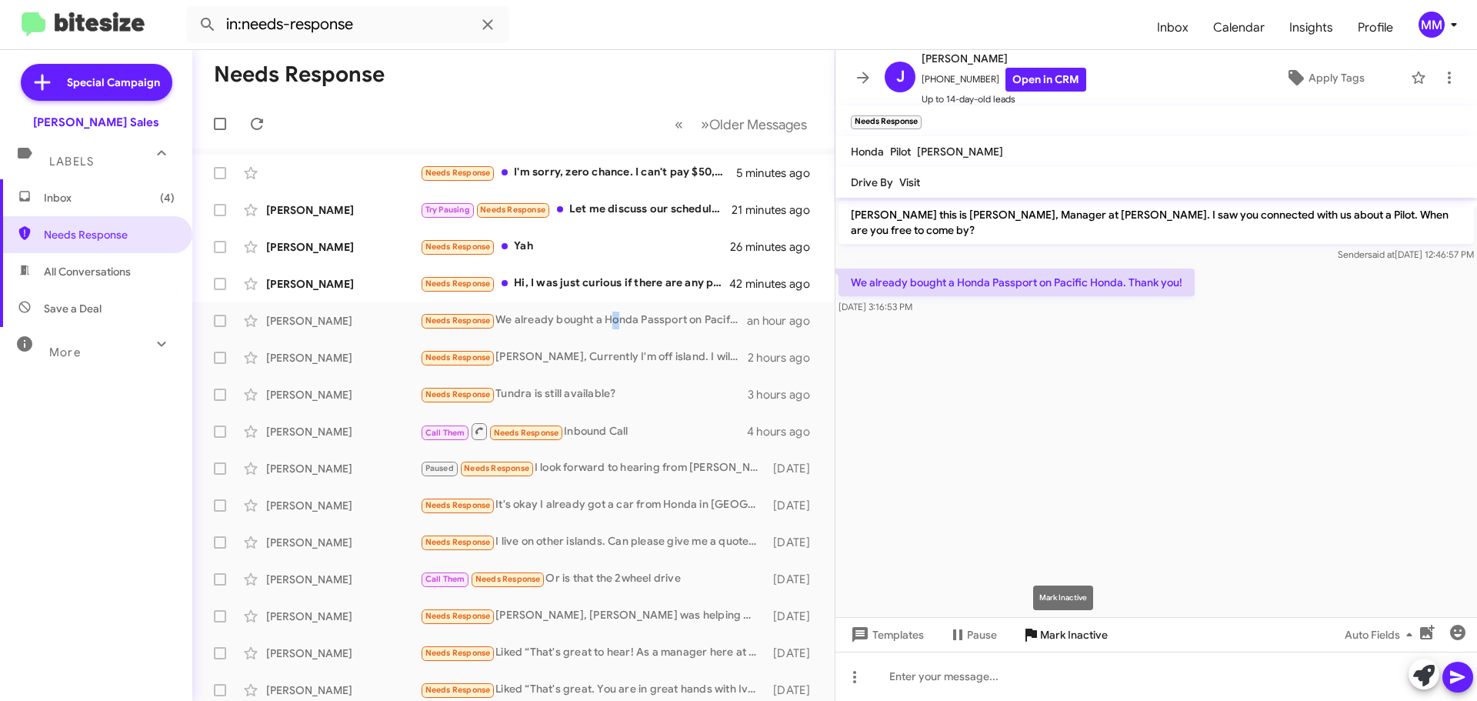
click at [1066, 640] on span "Mark Inactive" at bounding box center [1074, 635] width 68 height 28
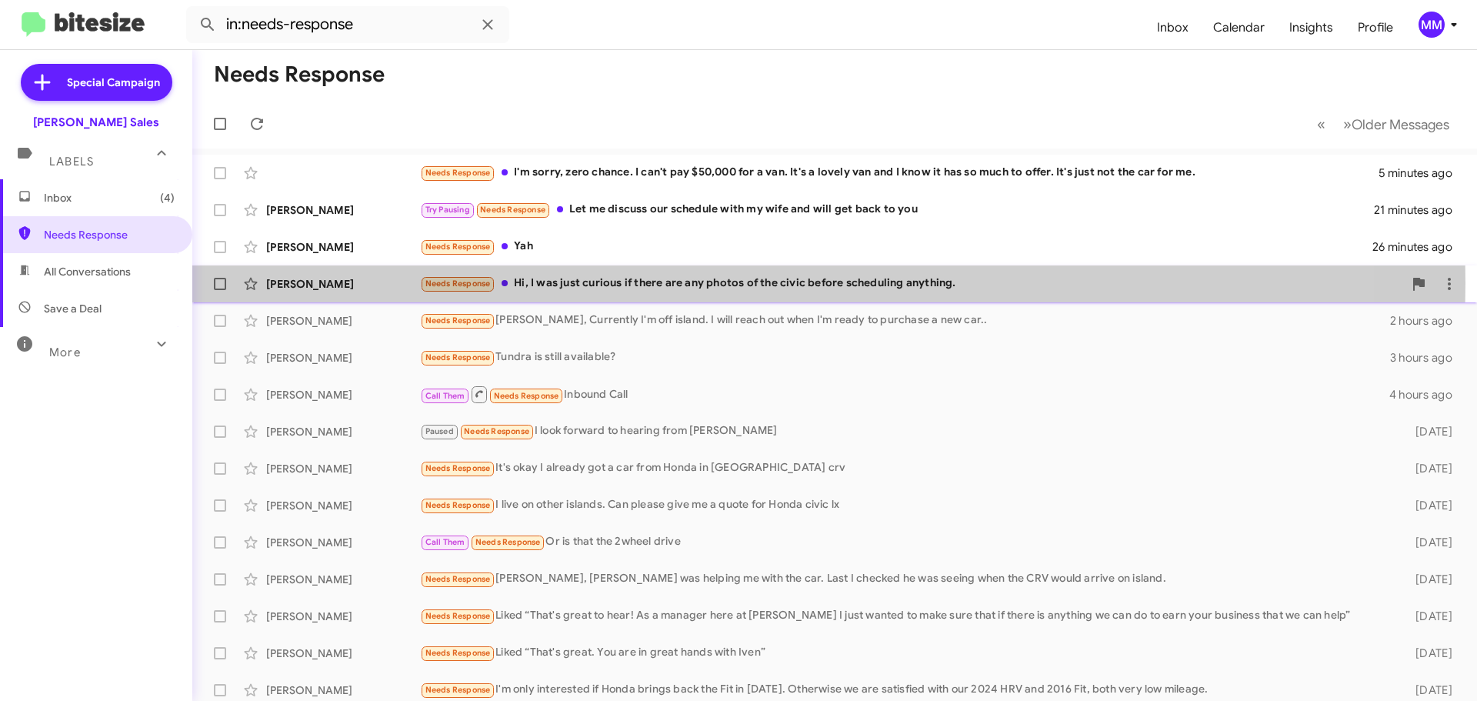
click at [638, 283] on div "Needs Response Hi, I was just curious if there are any photos of the civic befo…" at bounding box center [911, 284] width 983 height 18
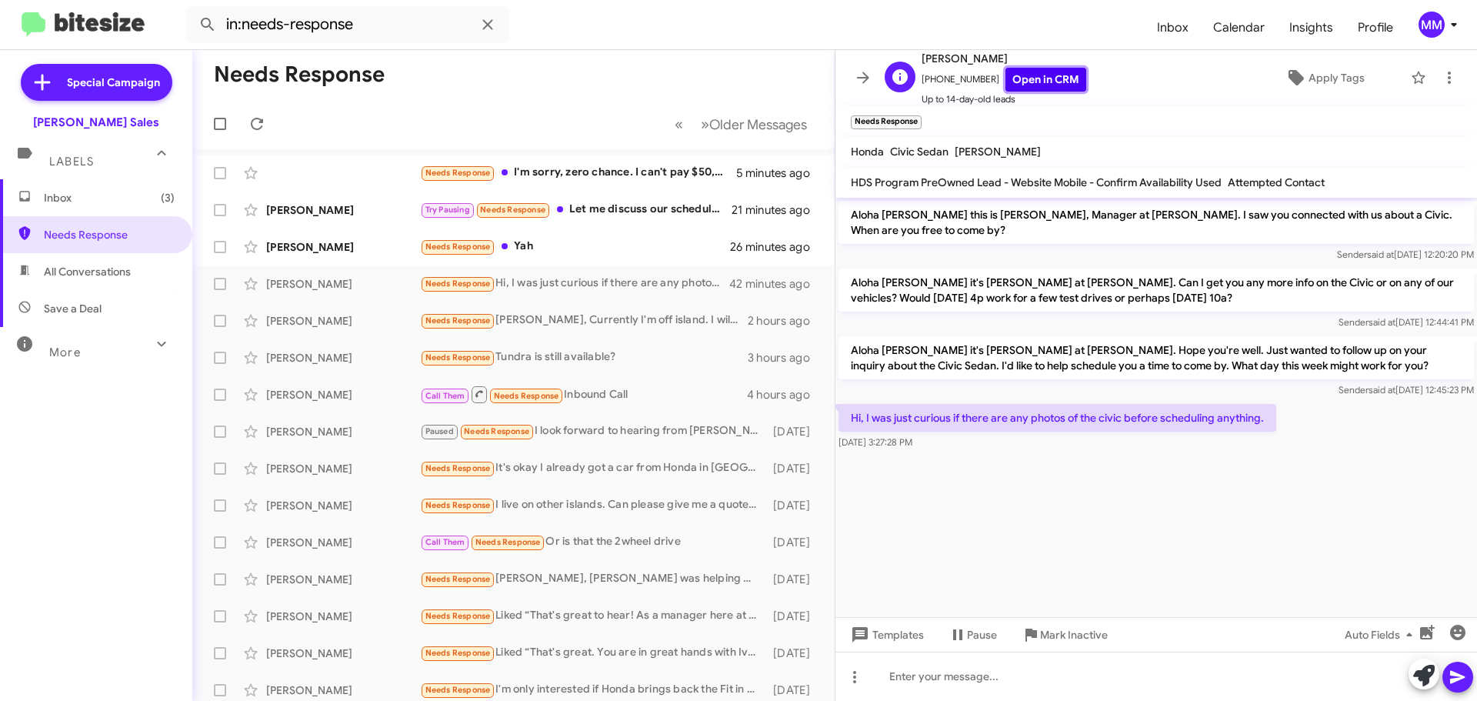
click at [1029, 80] on link "Open in CRM" at bounding box center [1046, 80] width 81 height 24
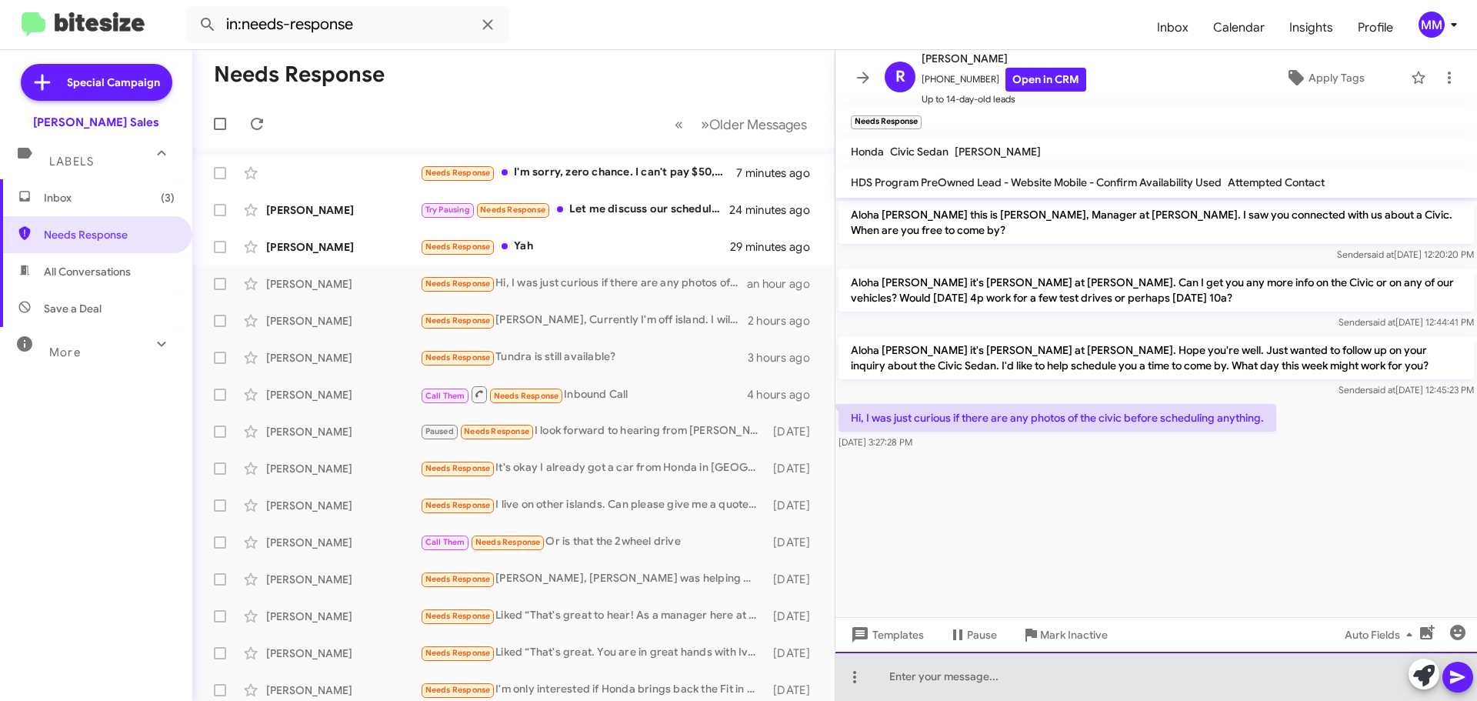
click at [970, 670] on div at bounding box center [1157, 676] width 642 height 49
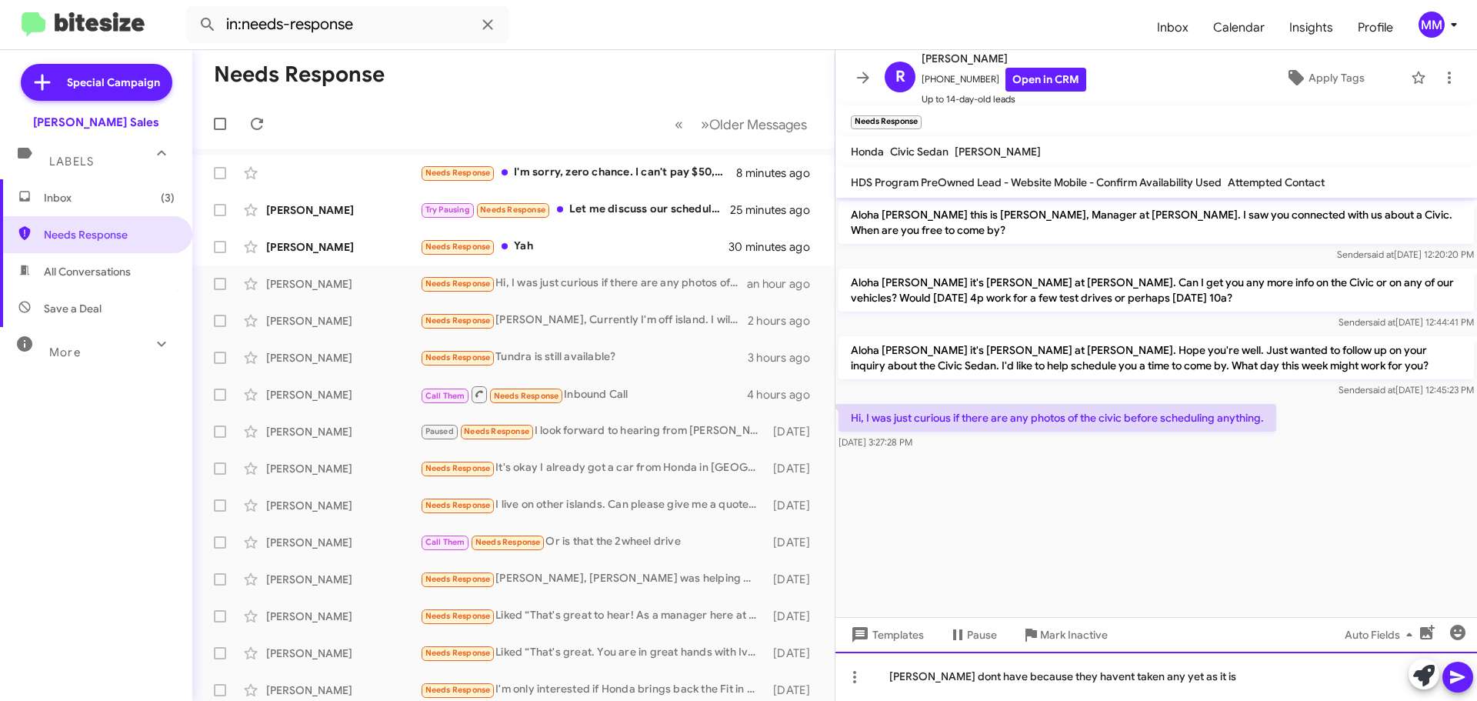
scroll to position [2, 0]
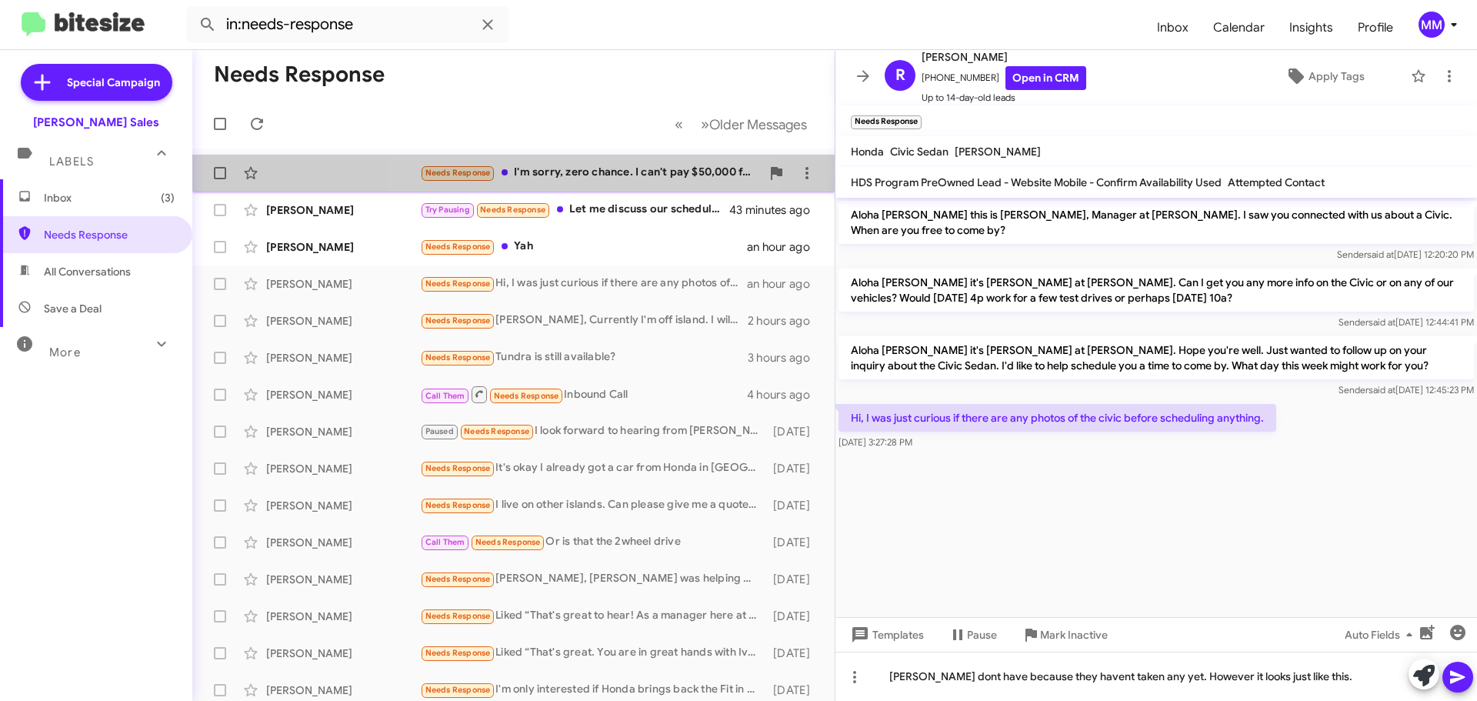
click at [589, 172] on div "Needs Response I'm sorry, zero chance. I can't pay $50,000 for a van. It's a lo…" at bounding box center [590, 173] width 341 height 18
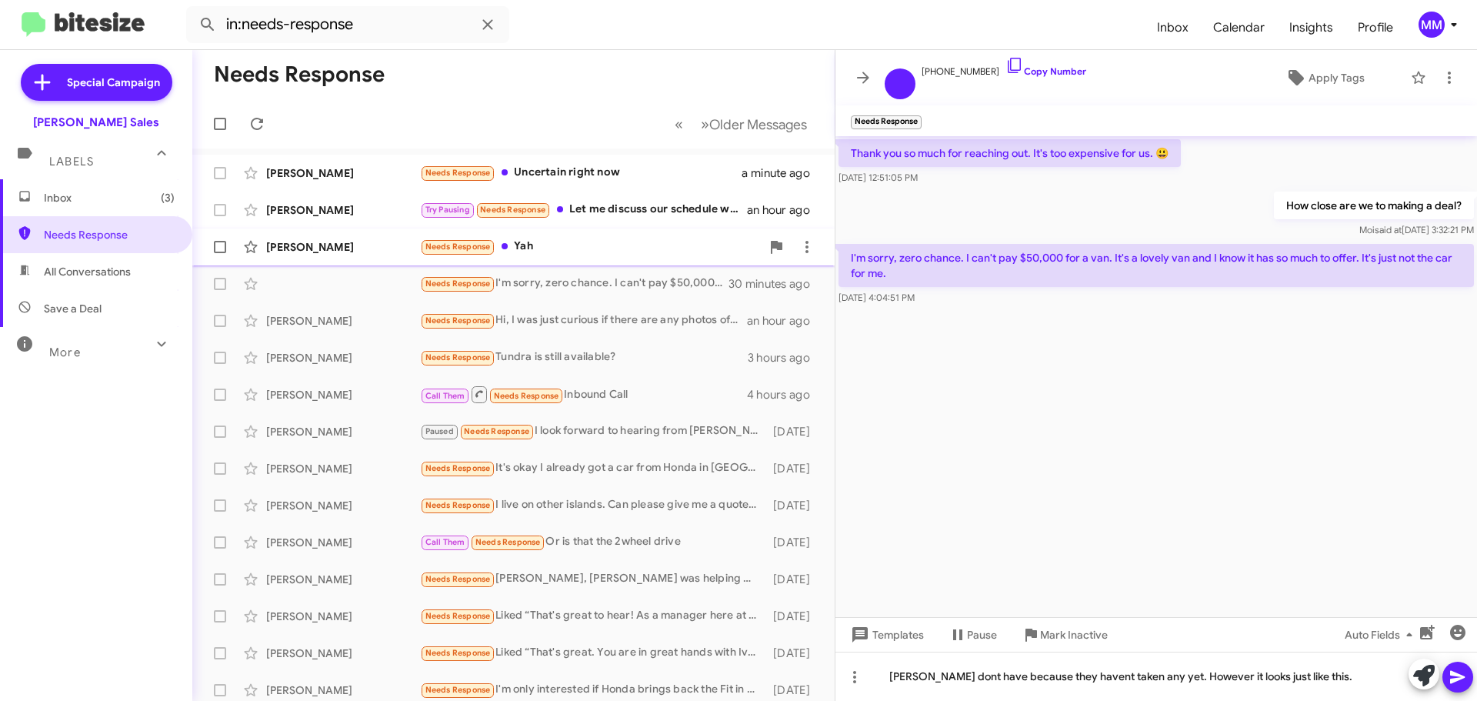
click at [549, 245] on div "Needs Response Yah" at bounding box center [590, 247] width 341 height 18
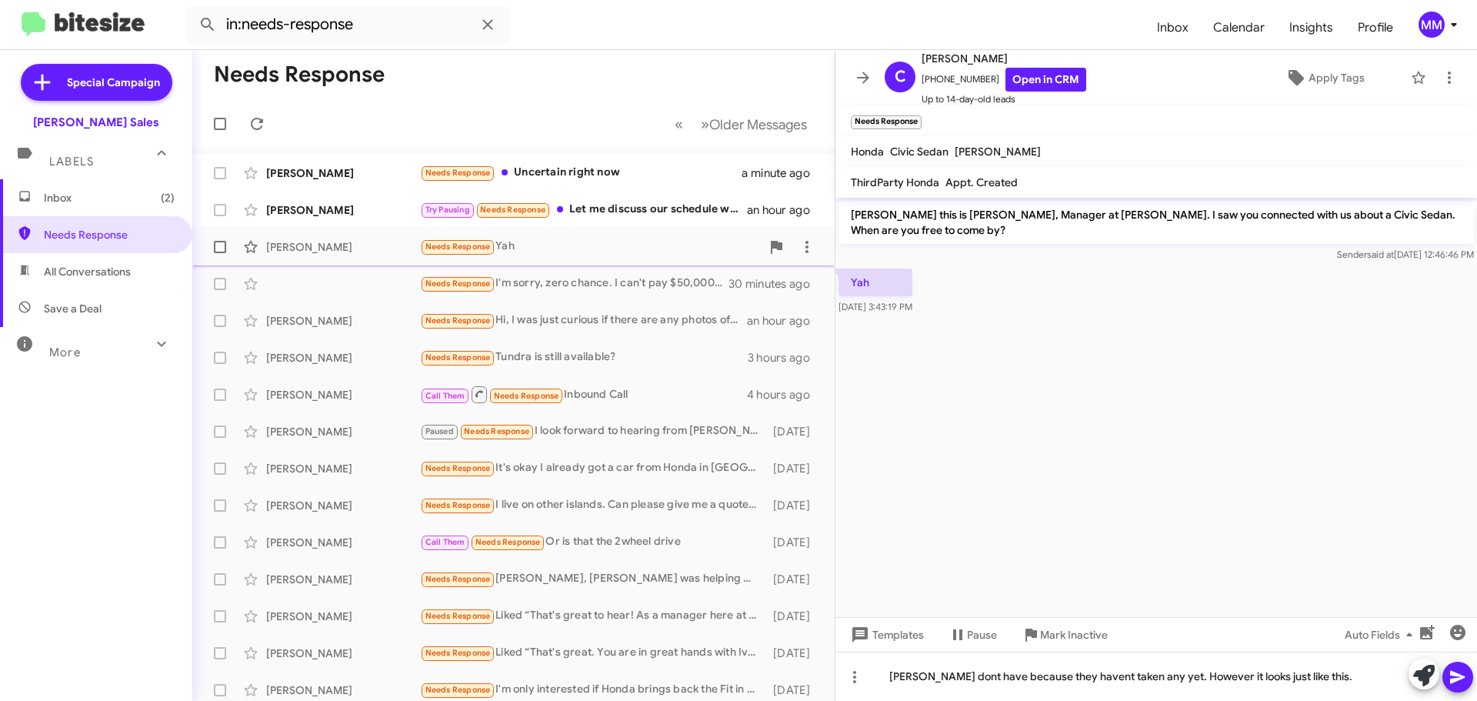
click at [556, 245] on div "Needs Response Yah" at bounding box center [590, 247] width 341 height 18
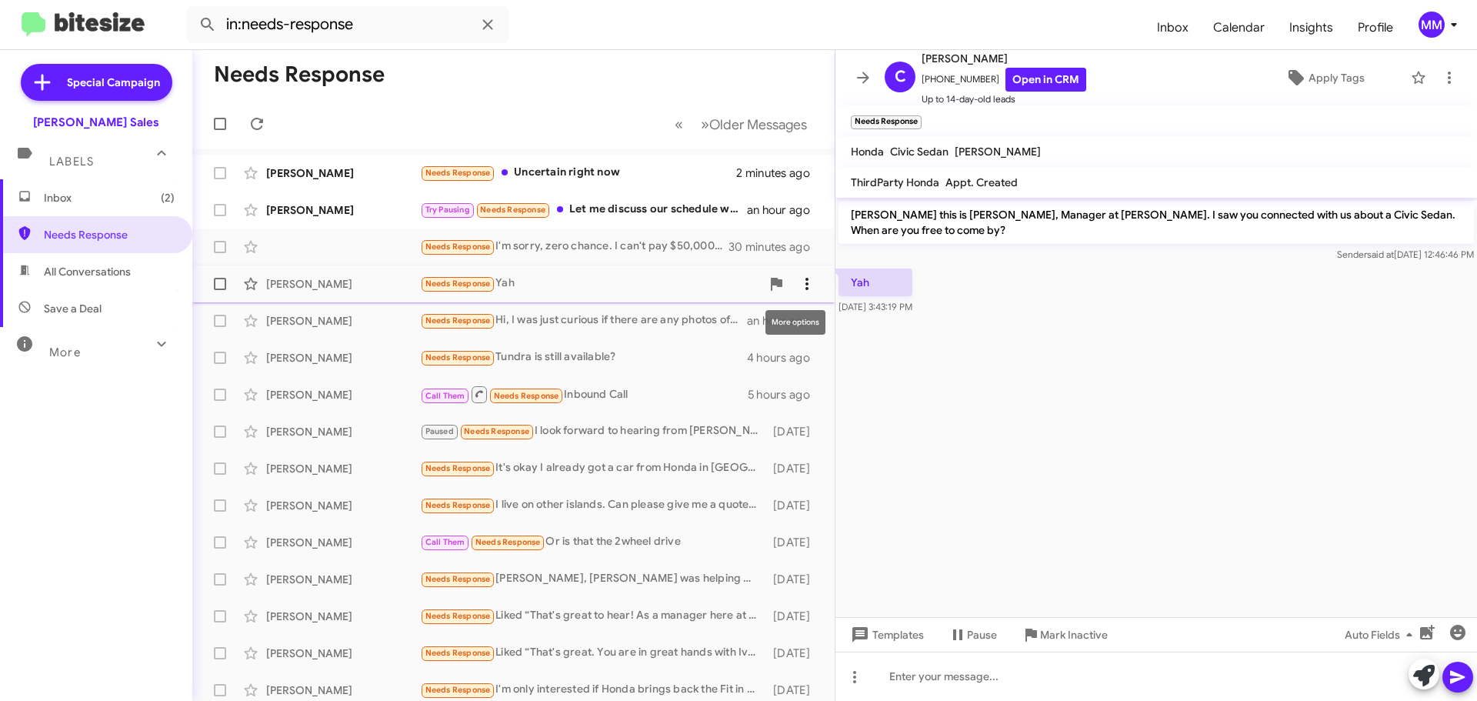
click at [798, 284] on icon at bounding box center [807, 284] width 18 height 18
click at [719, 322] on span "Mark as unread" at bounding box center [680, 323] width 78 height 37
click at [579, 245] on div "Needs Response I'm sorry, zero chance. I can't pay $50,000 for a van. It's a lo…" at bounding box center [590, 247] width 341 height 18
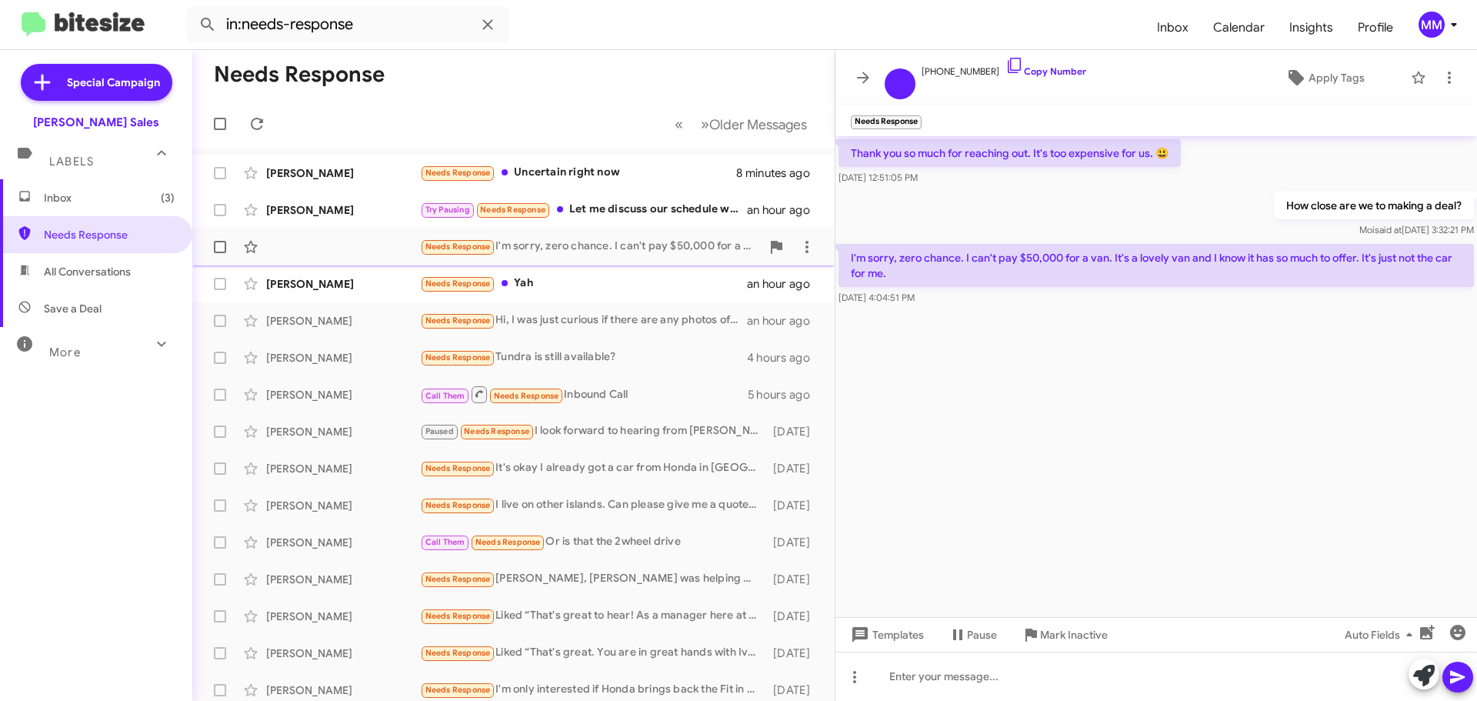
click at [541, 245] on div "Needs Response I'm sorry, zero chance. I can't pay $50,000 for a van. It's a lo…" at bounding box center [590, 247] width 341 height 18
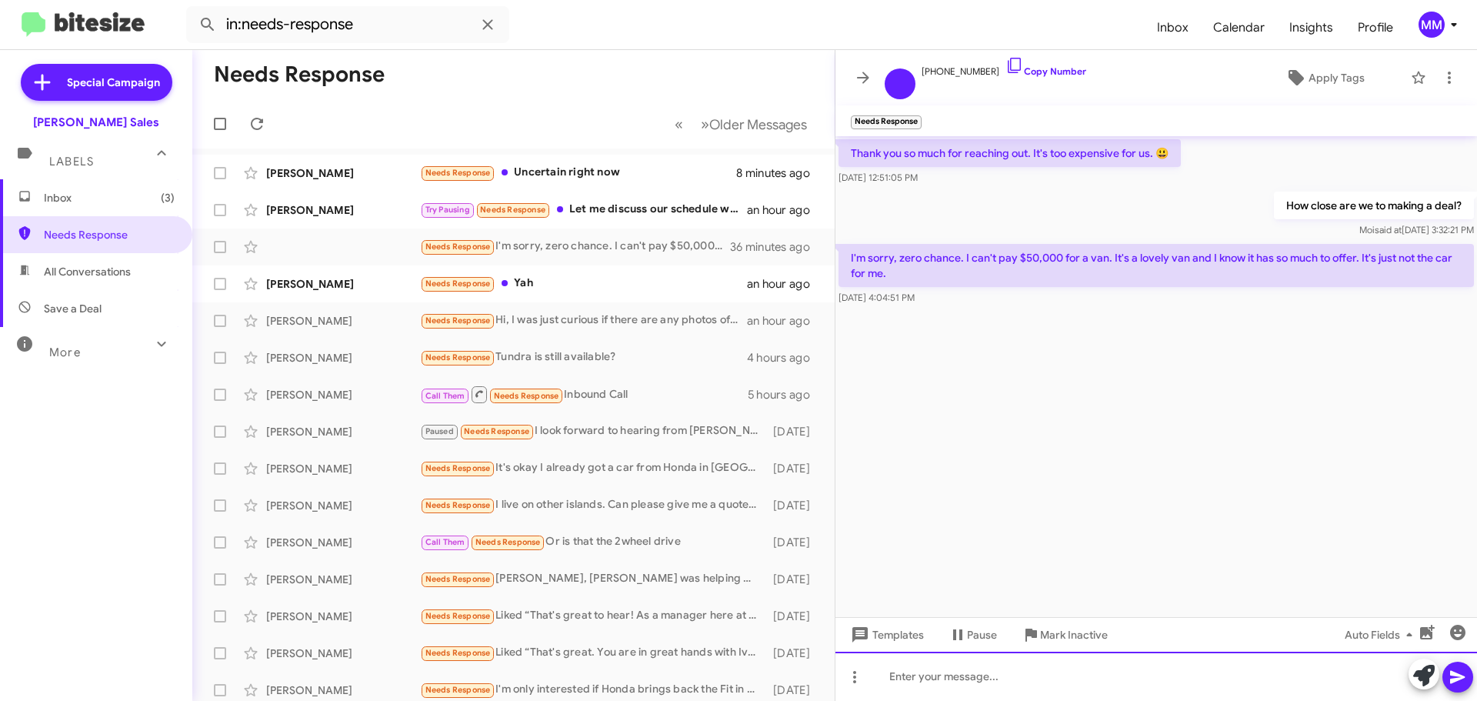
click at [1003, 680] on div at bounding box center [1157, 676] width 642 height 49
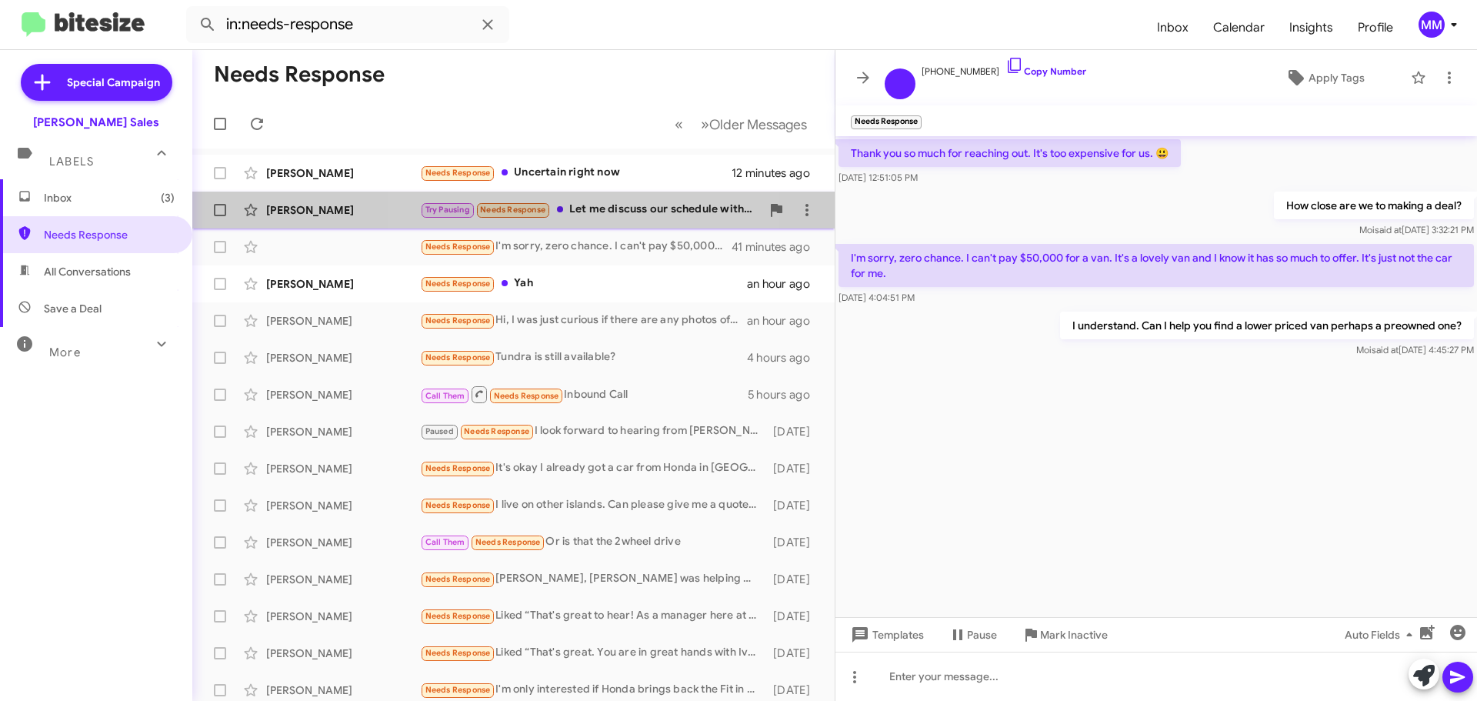
click at [576, 212] on div "Try Pausing Needs Response Let me discuss our schedule with my wife and will ge…" at bounding box center [590, 210] width 341 height 18
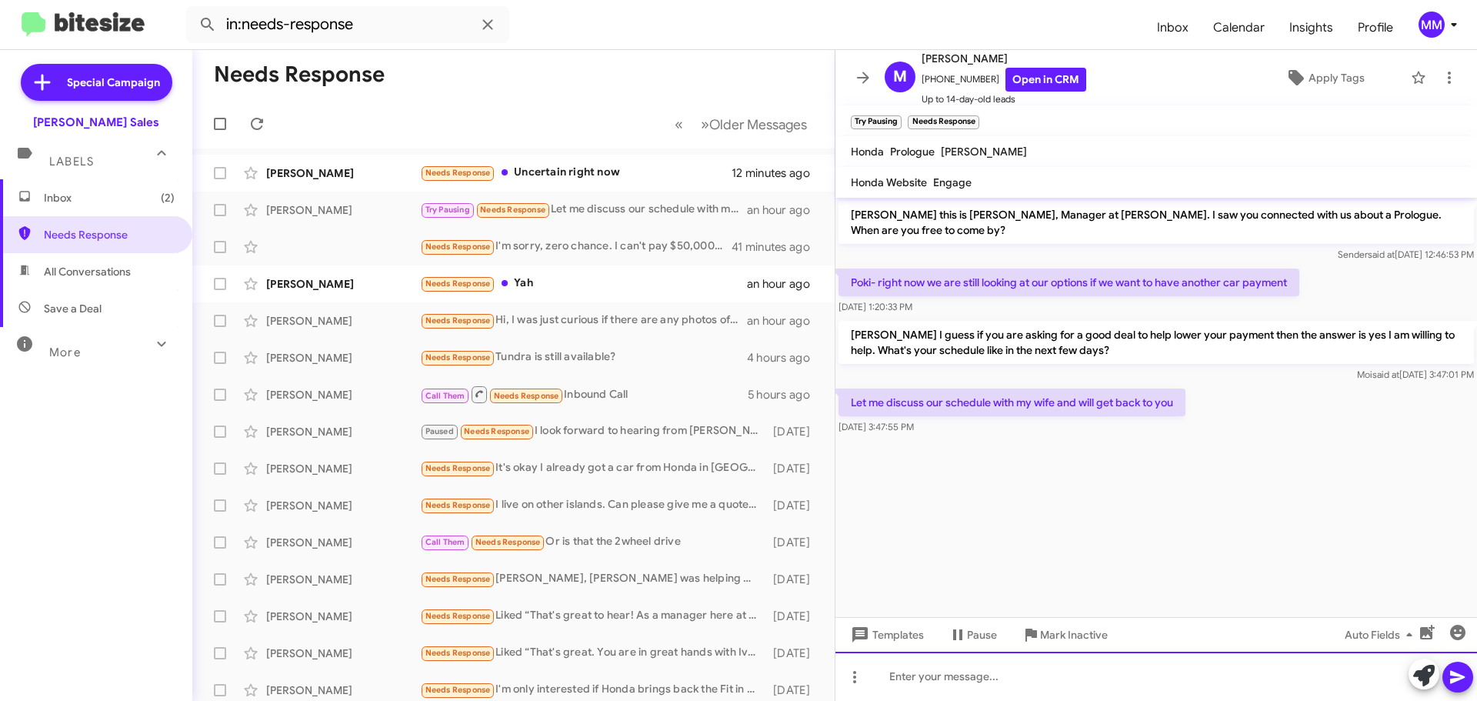
click at [907, 675] on div at bounding box center [1157, 676] width 642 height 49
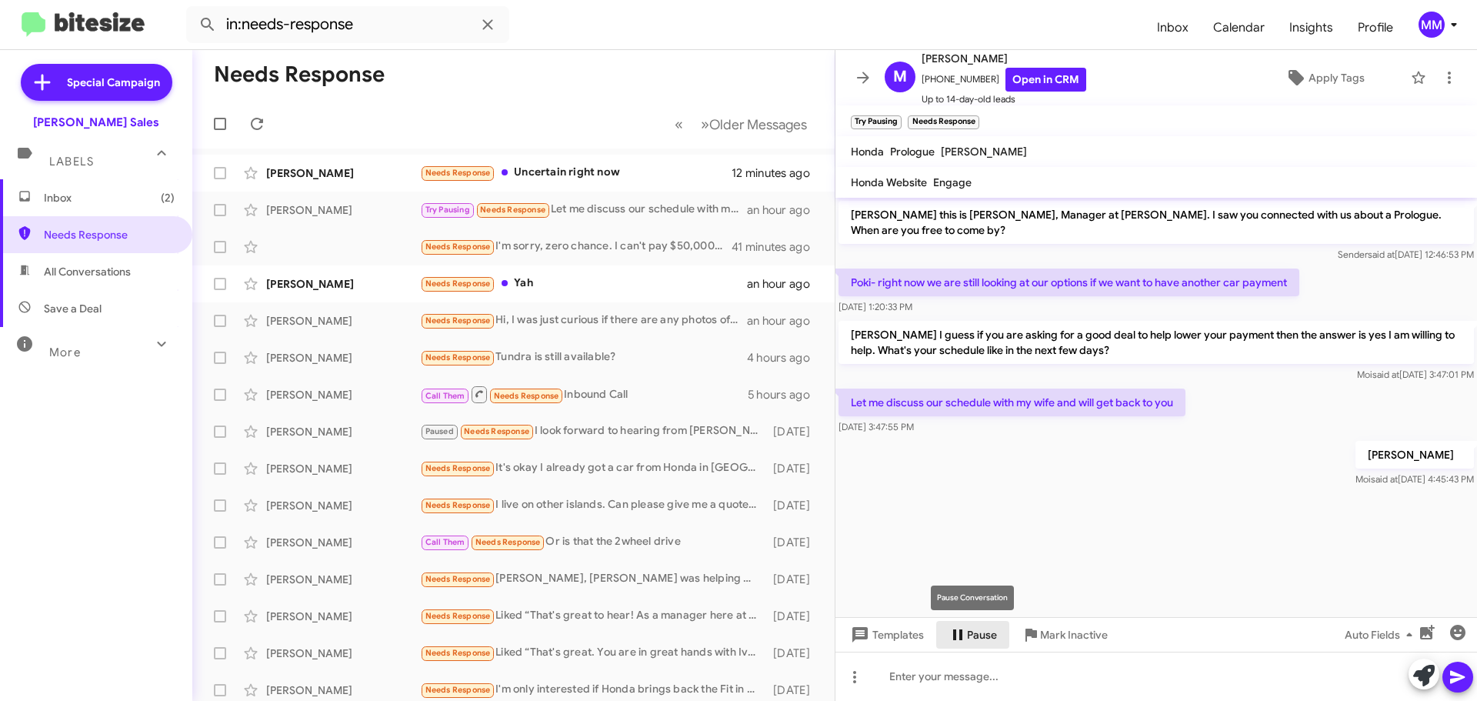
click at [958, 635] on icon at bounding box center [958, 635] width 18 height 18
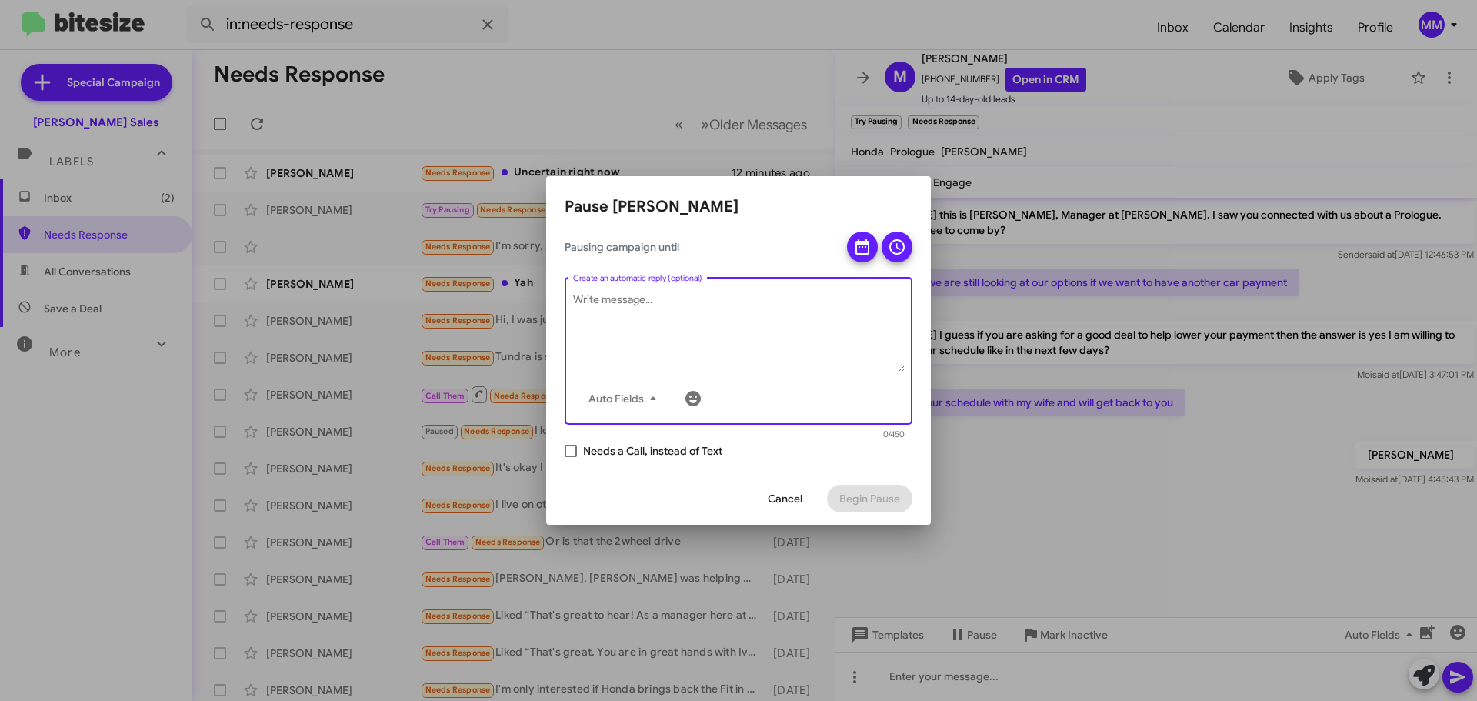
click at [658, 302] on textarea "Create an automatic reply (optional)" at bounding box center [739, 332] width 332 height 80
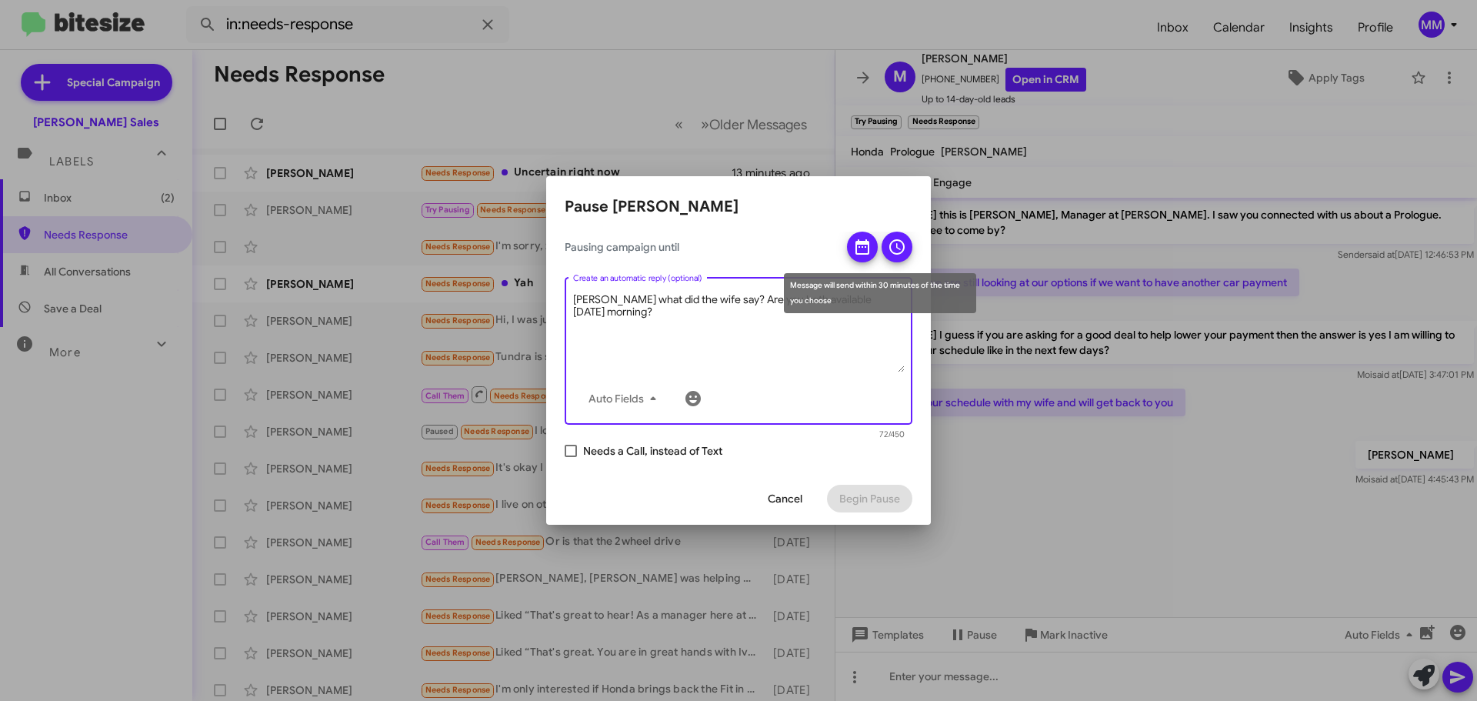
type textarea "Michael what did the wife say? Are you both available tomorrow morning?"
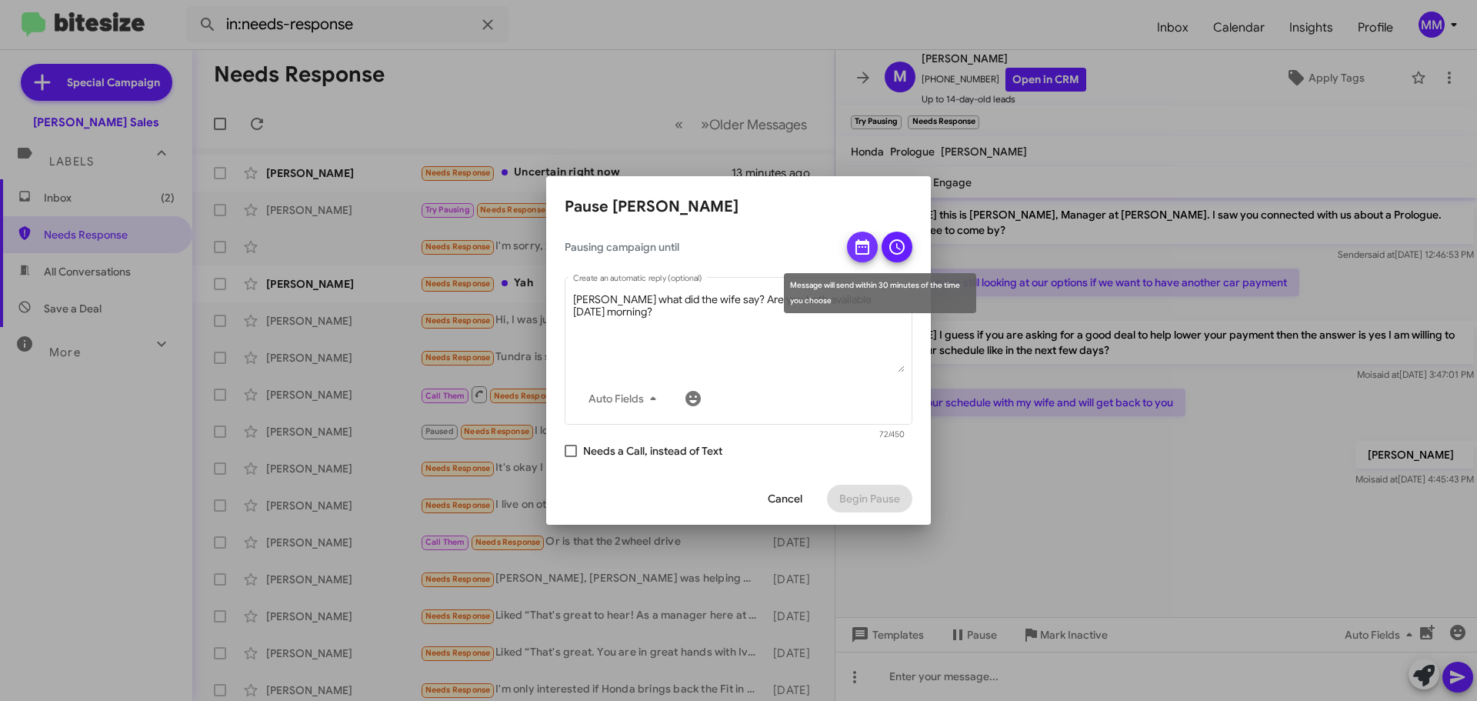
click at [858, 250] on icon at bounding box center [862, 247] width 18 height 18
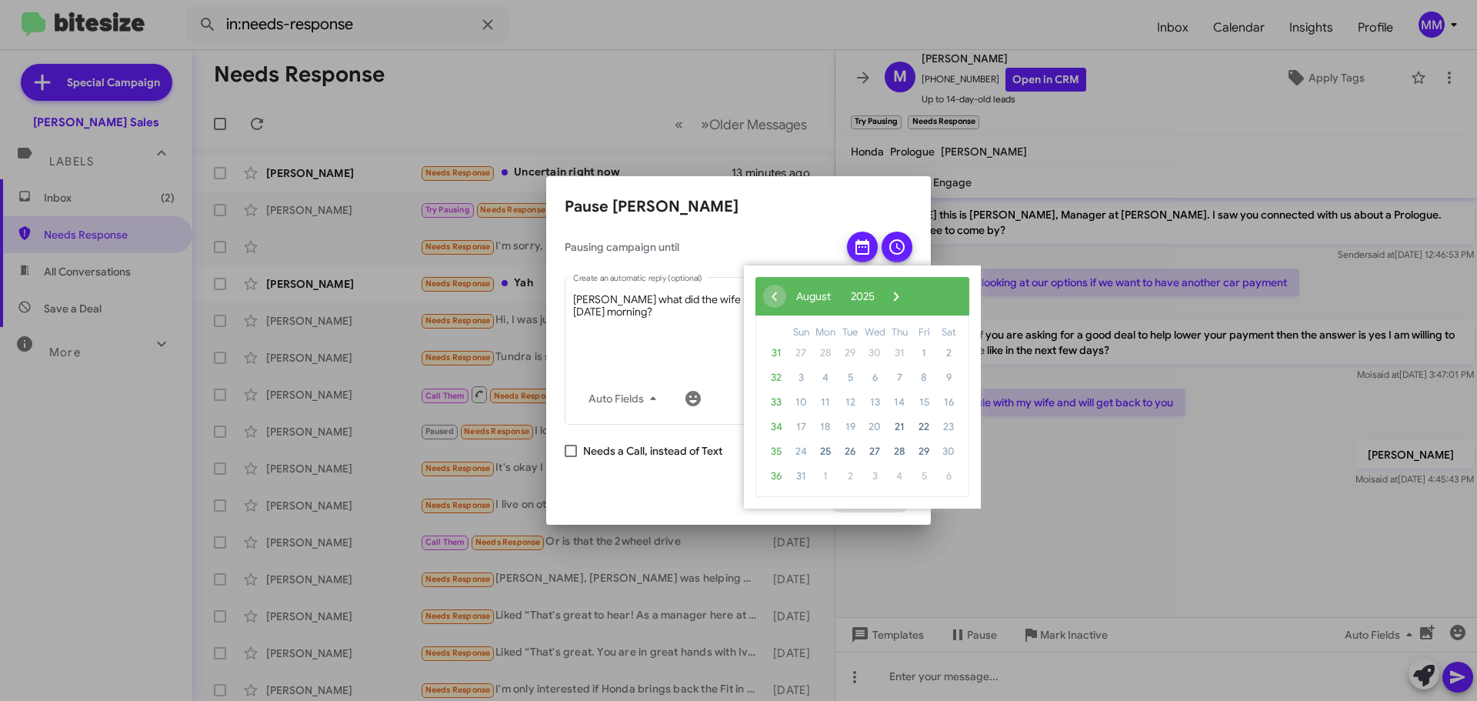
click at [865, 252] on icon at bounding box center [862, 247] width 18 height 18
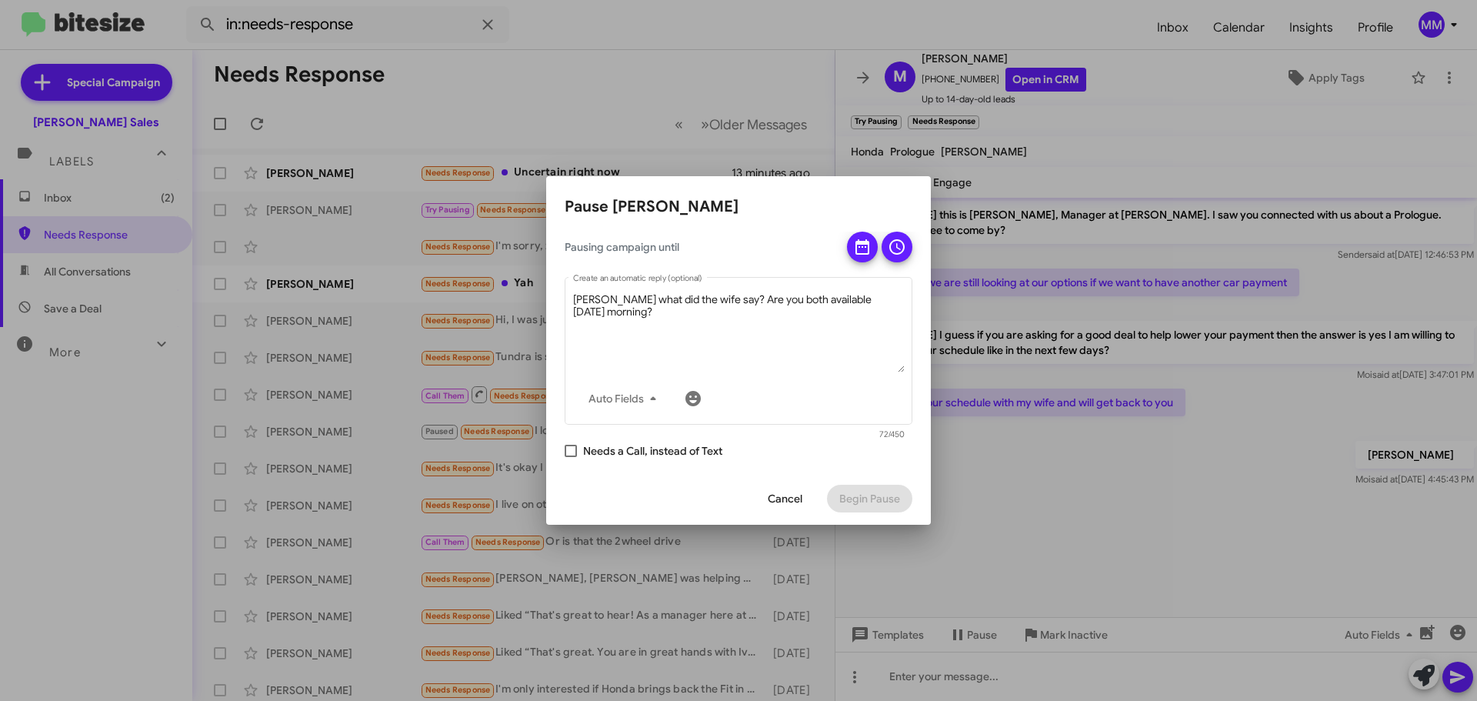
click at [865, 252] on icon at bounding box center [862, 247] width 18 height 18
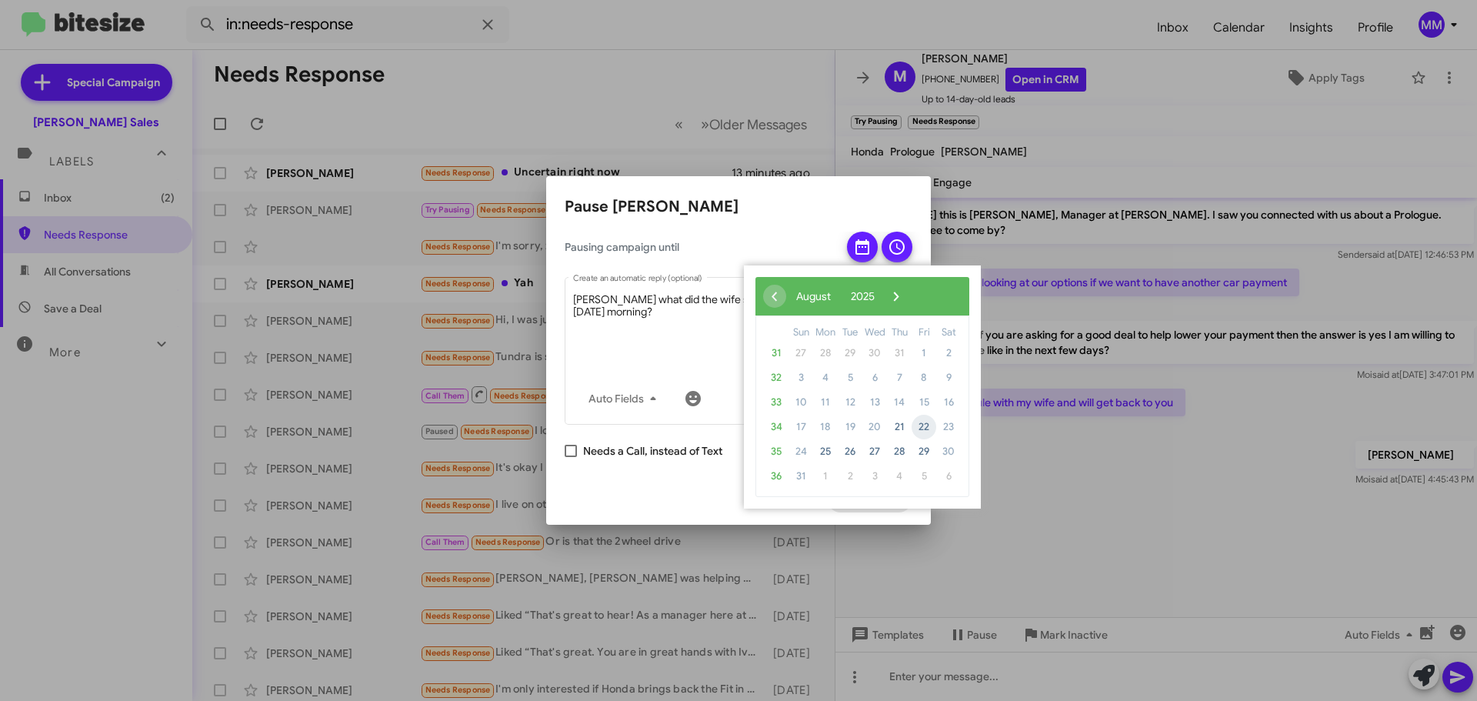
click at [927, 427] on span "22" at bounding box center [924, 427] width 25 height 25
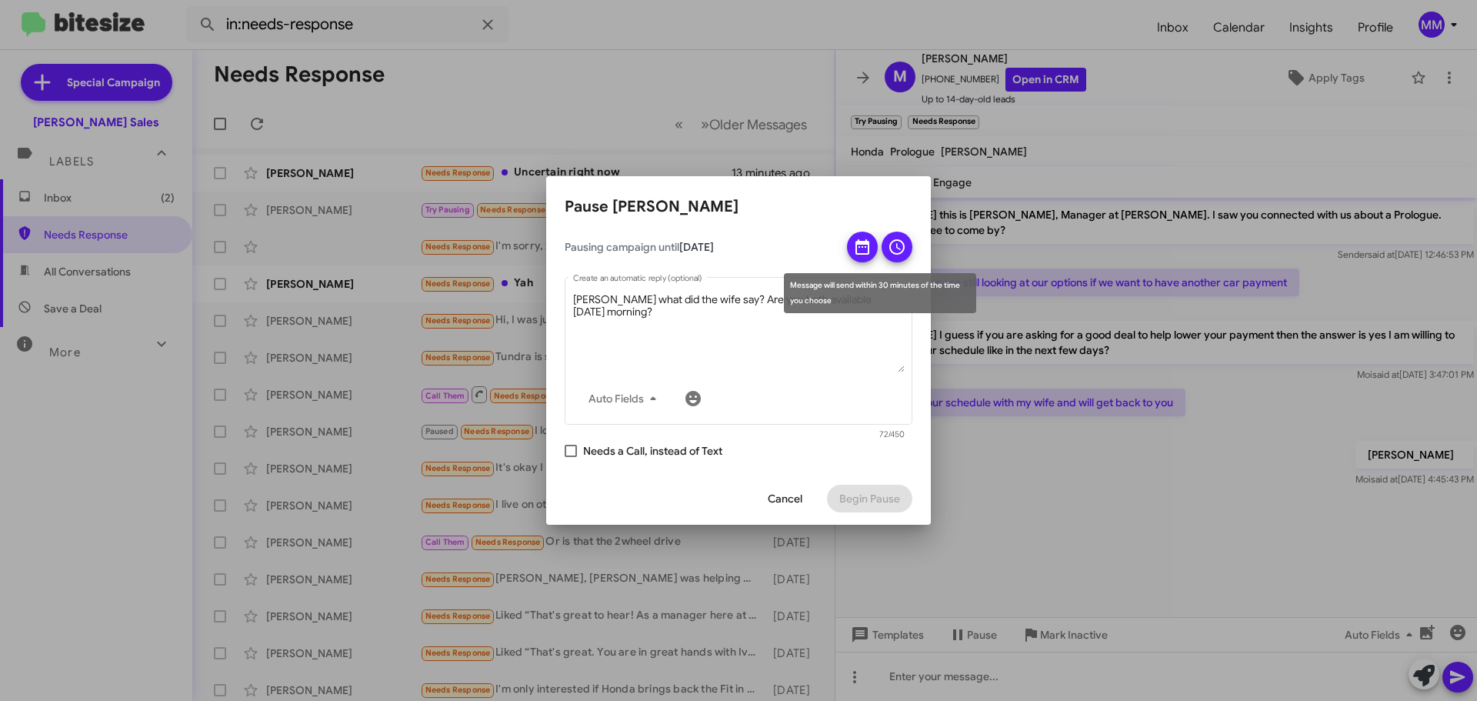
click at [898, 248] on icon at bounding box center [897, 246] width 15 height 15
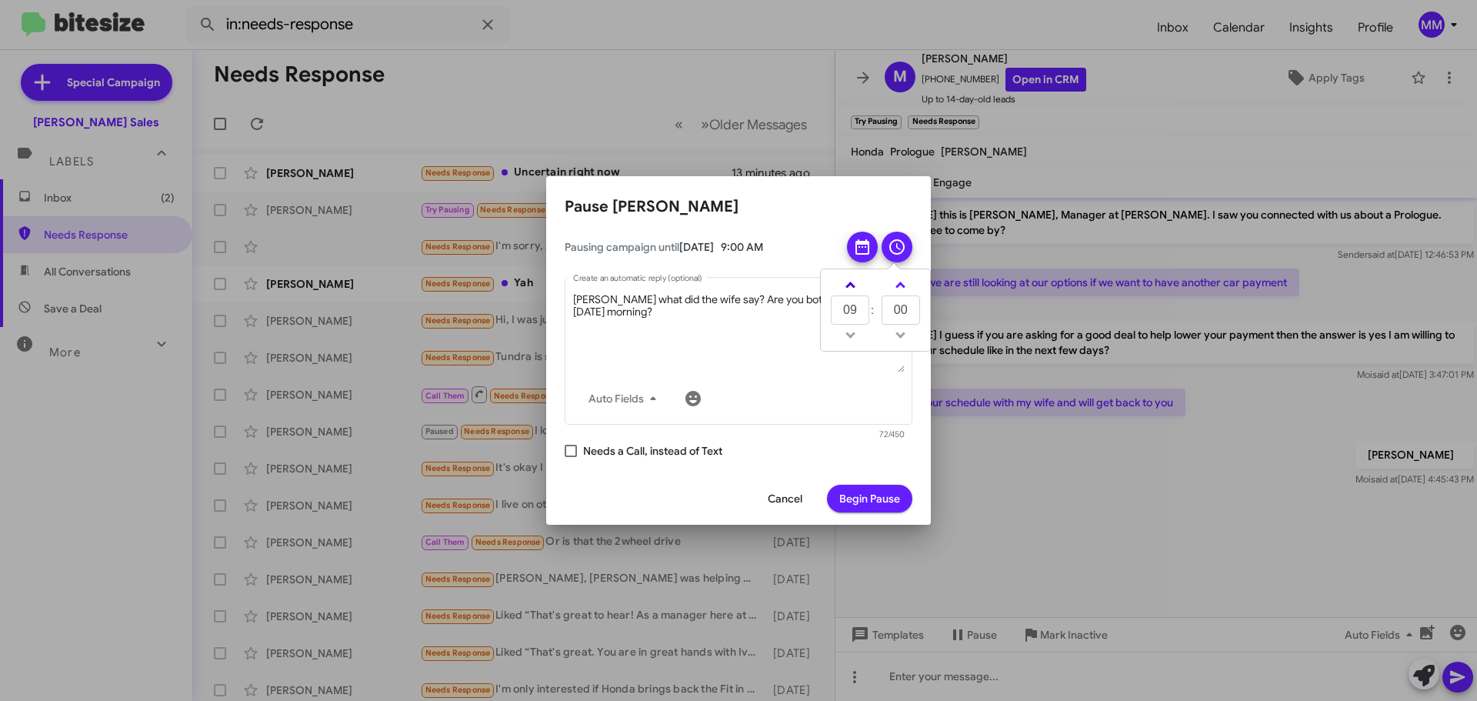
click at [856, 286] on link at bounding box center [850, 285] width 27 height 18
type input "10"
click at [861, 501] on span "Begin Pause" at bounding box center [870, 499] width 61 height 28
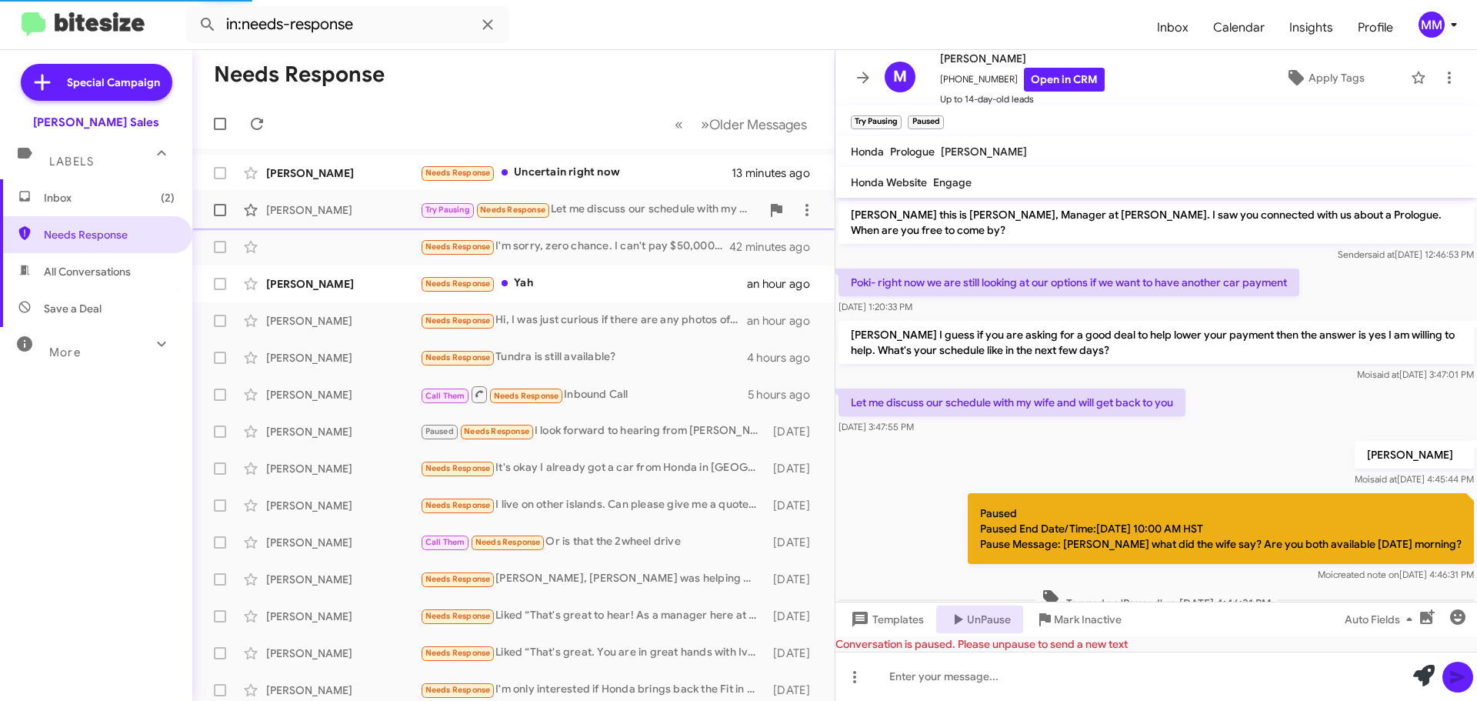
scroll to position [39, 0]
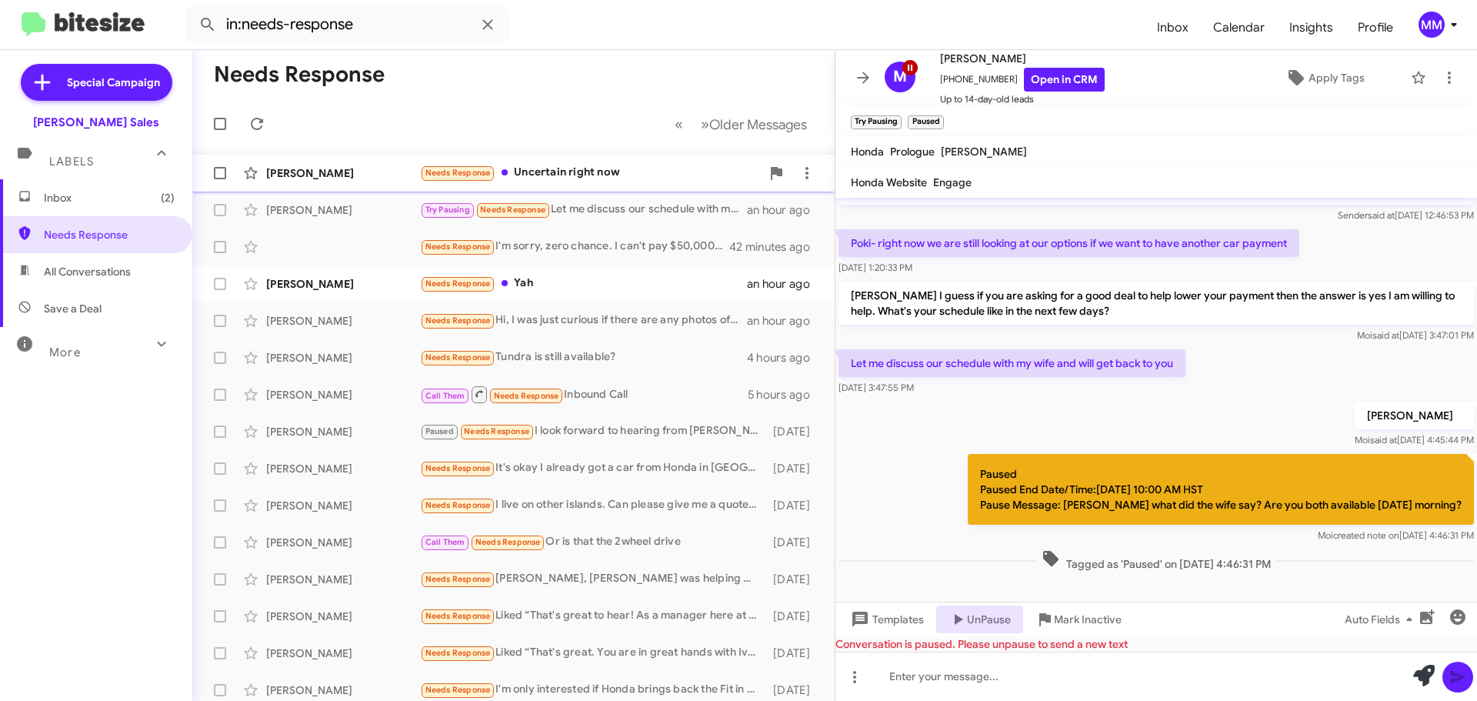
click at [568, 172] on div "Needs Response Uncertain right now" at bounding box center [590, 173] width 341 height 18
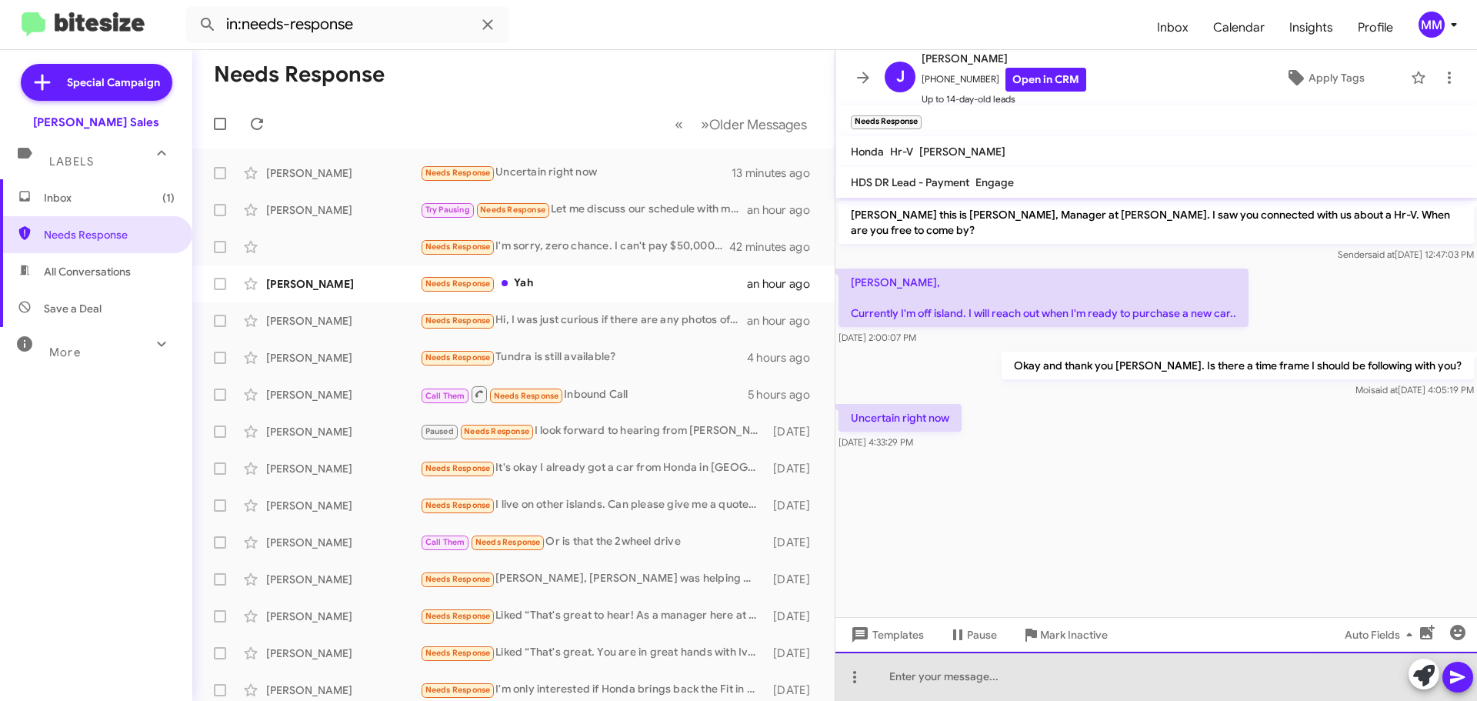
click at [909, 679] on div at bounding box center [1157, 676] width 642 height 49
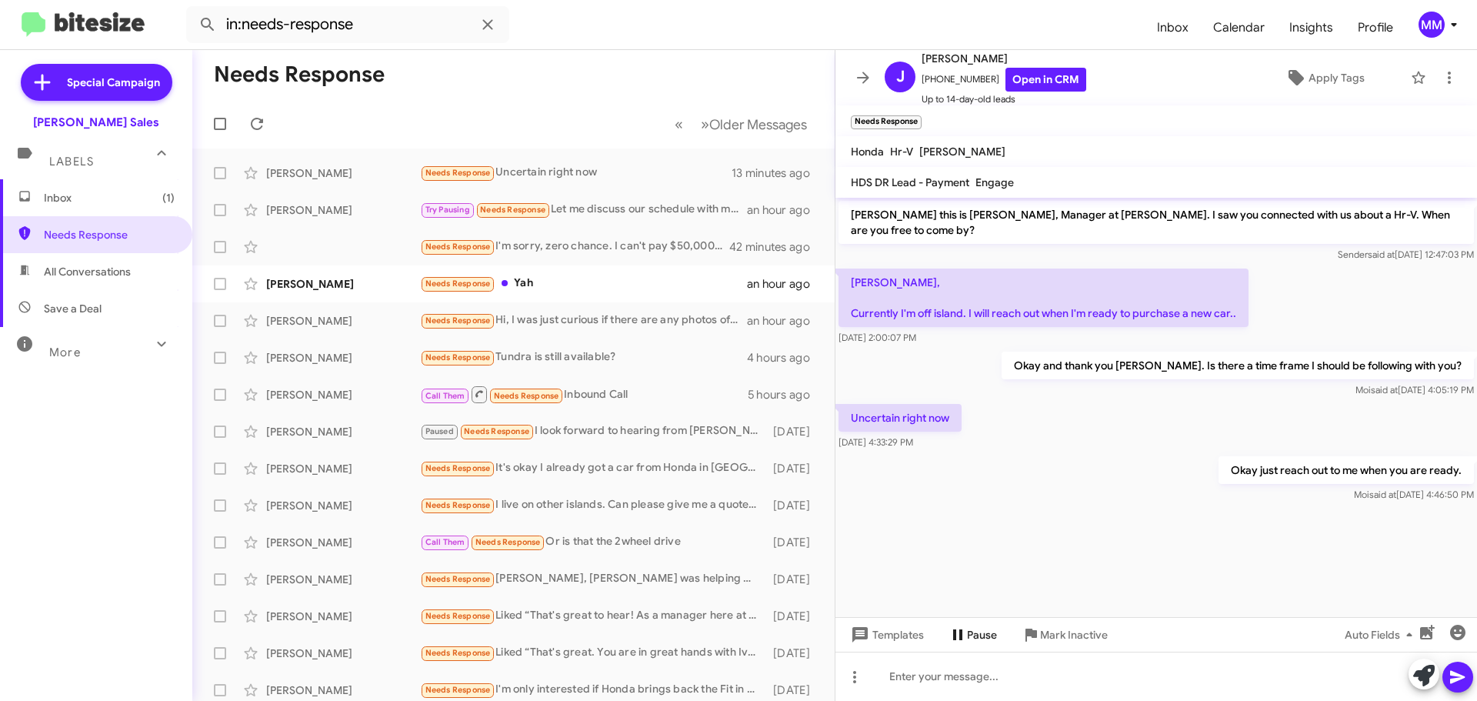
click at [960, 633] on icon at bounding box center [957, 634] width 9 height 11
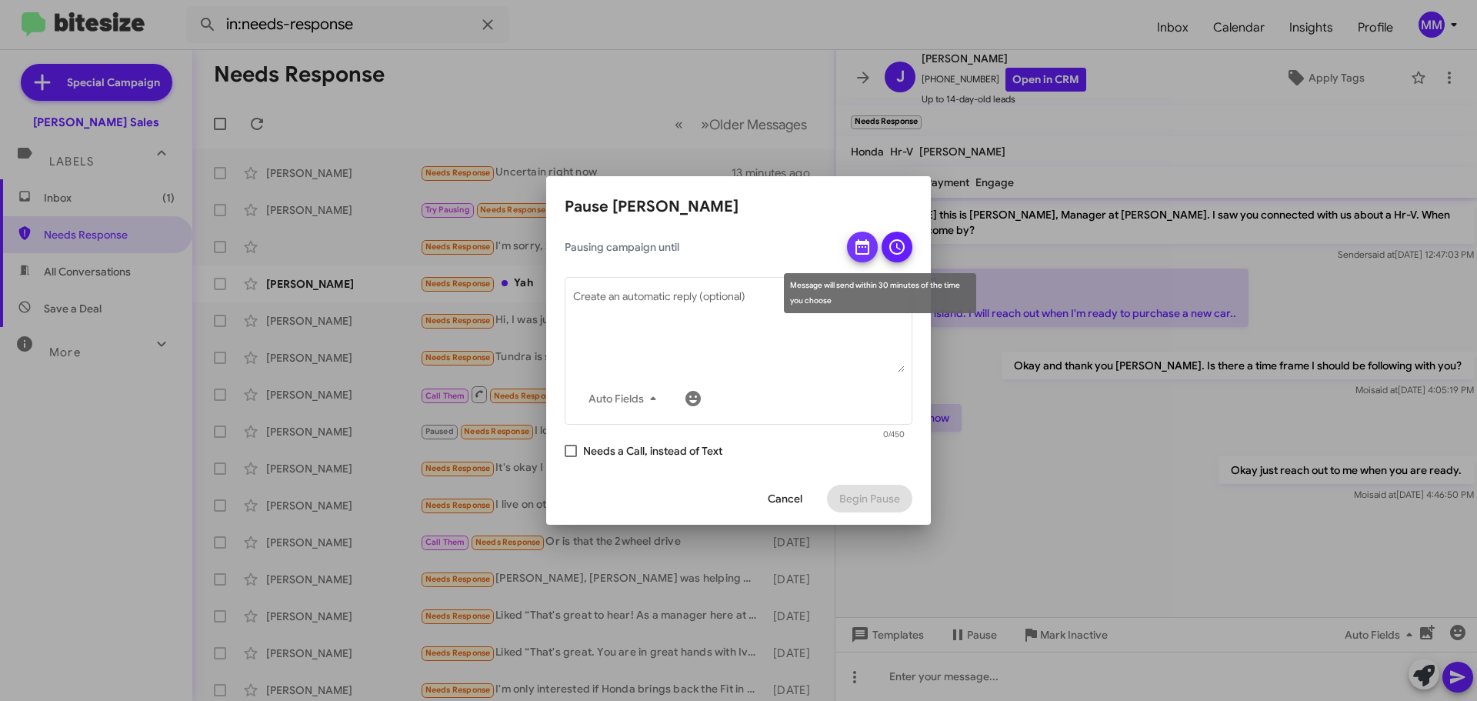
click at [857, 250] on icon at bounding box center [863, 246] width 14 height 15
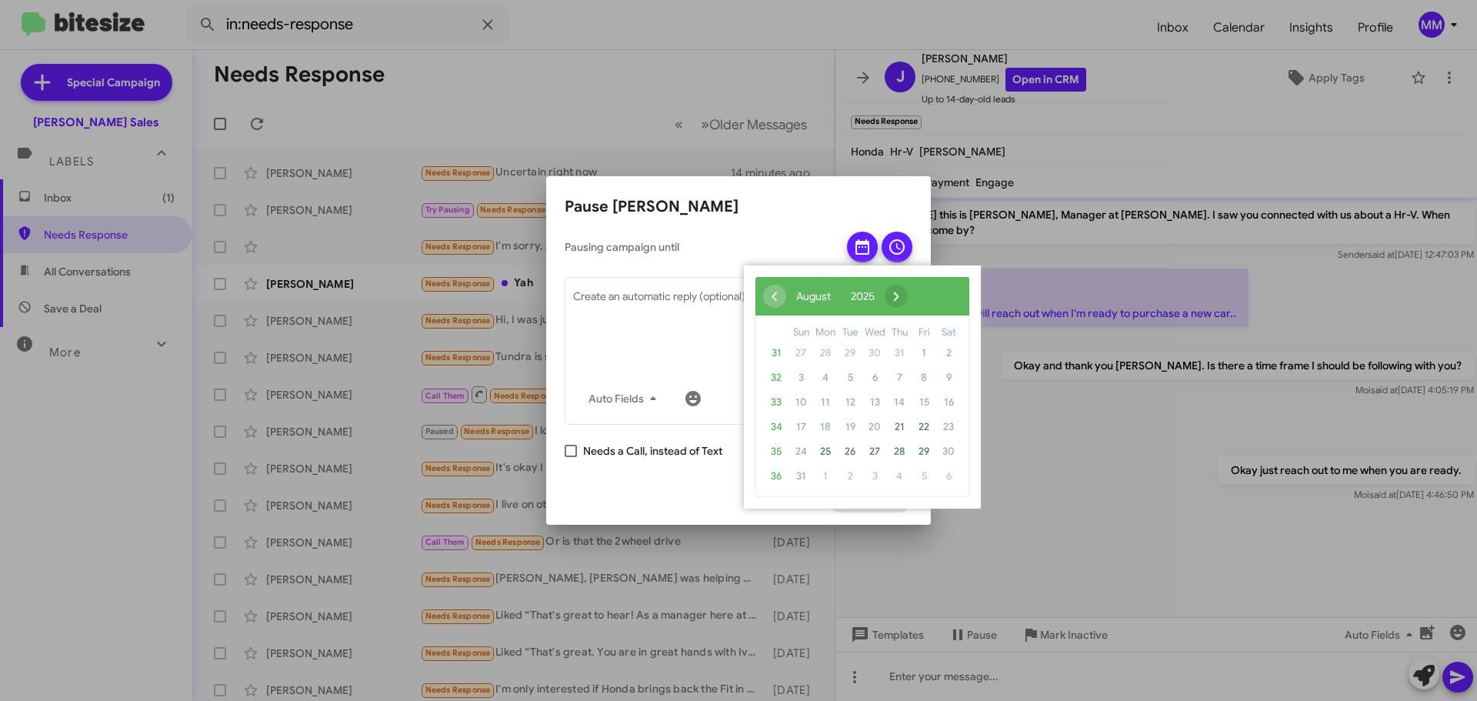
click at [908, 296] on span "›" at bounding box center [896, 296] width 23 height 23
click at [927, 296] on span "›" at bounding box center [915, 296] width 23 height 23
click at [776, 298] on span "‹" at bounding box center [774, 296] width 23 height 23
click at [876, 382] on span "10" at bounding box center [875, 378] width 25 height 25
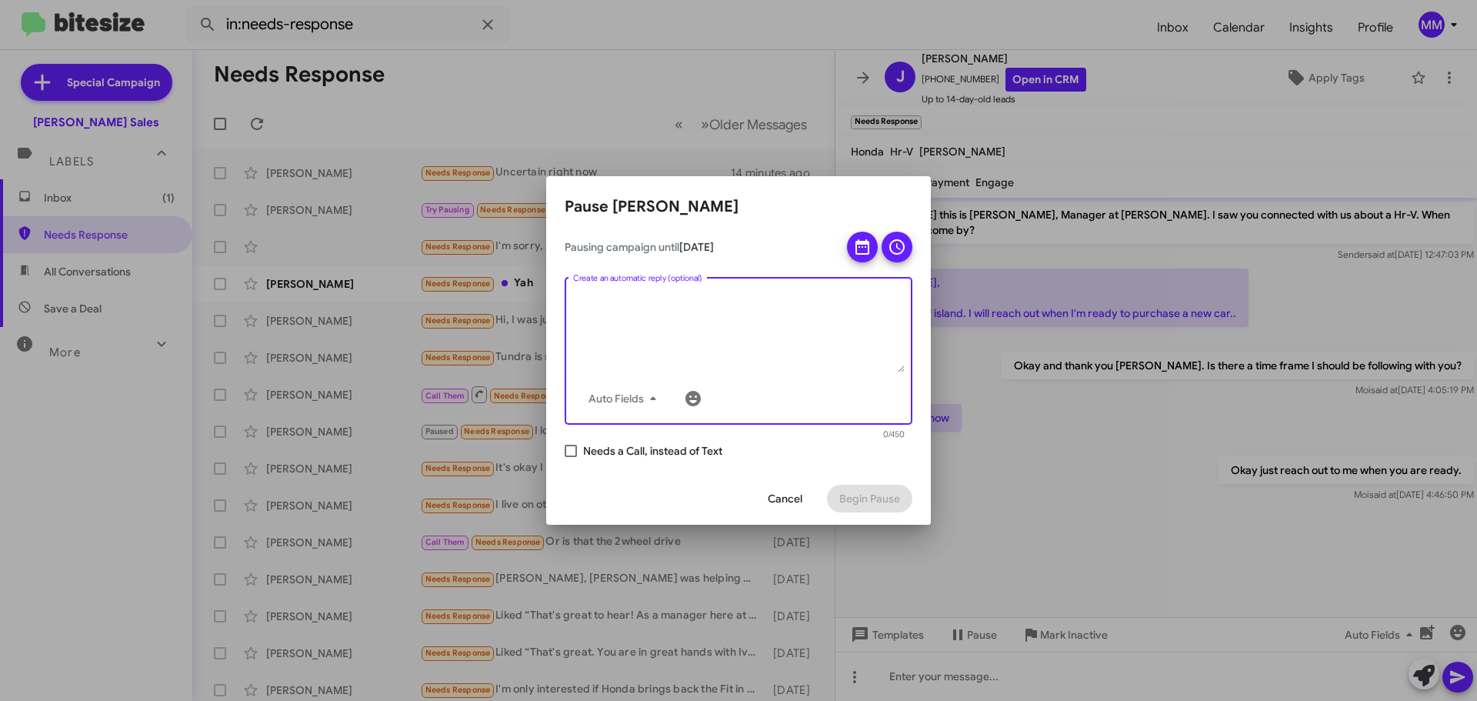
click at [602, 302] on textarea "Create an automatic reply (optional)" at bounding box center [739, 332] width 332 height 80
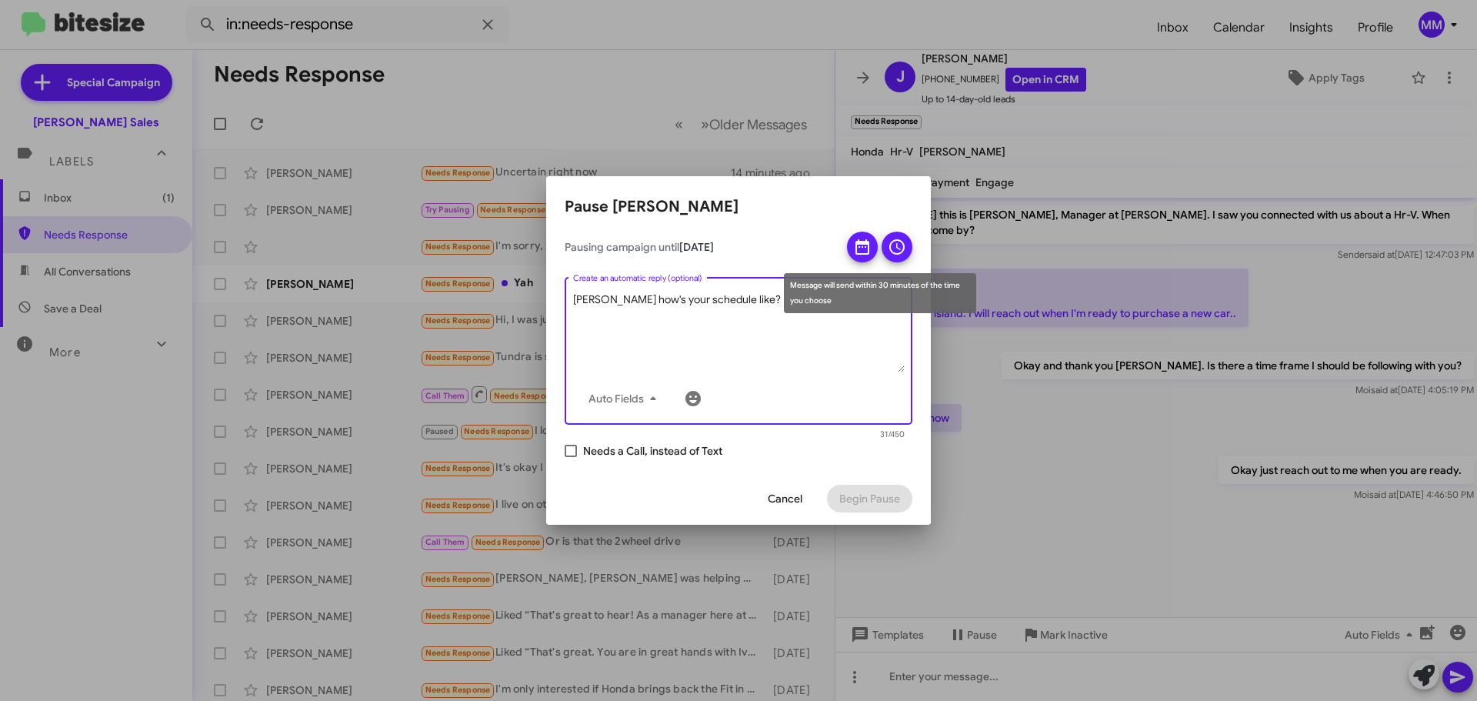
type textarea "John how's your schedule like?"
click at [901, 249] on icon at bounding box center [897, 247] width 18 height 18
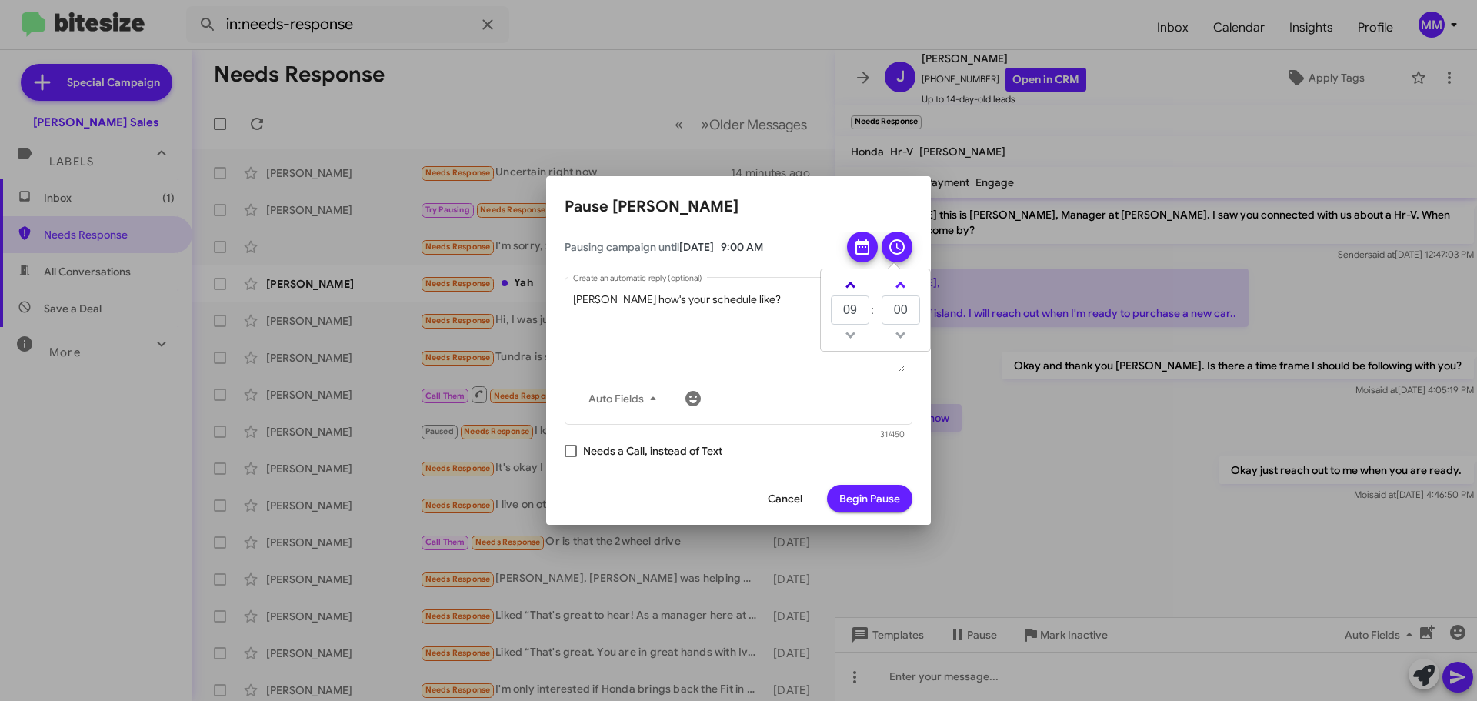
click at [851, 285] on span at bounding box center [851, 287] width 10 height 10
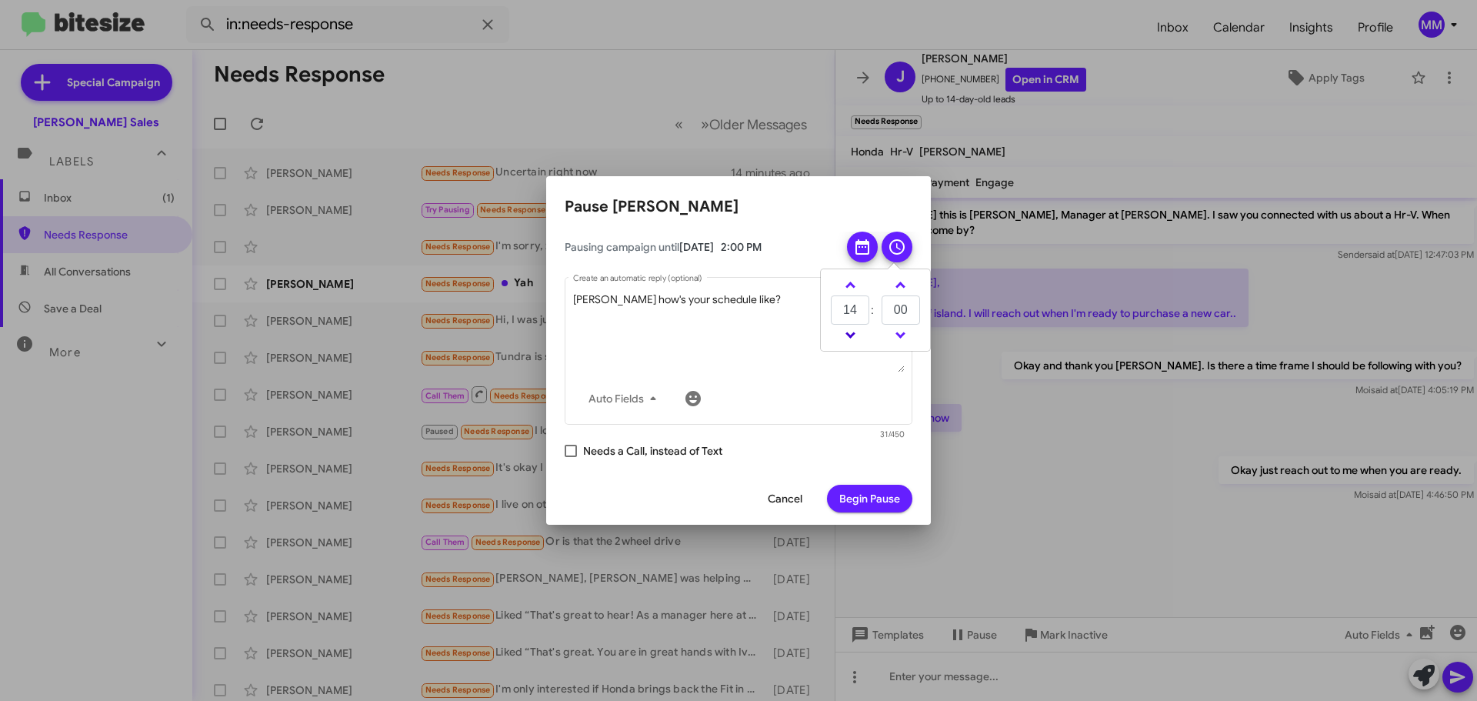
click at [857, 336] on link at bounding box center [850, 335] width 27 height 18
type input "13"
click at [869, 500] on span "Begin Pause" at bounding box center [870, 499] width 61 height 28
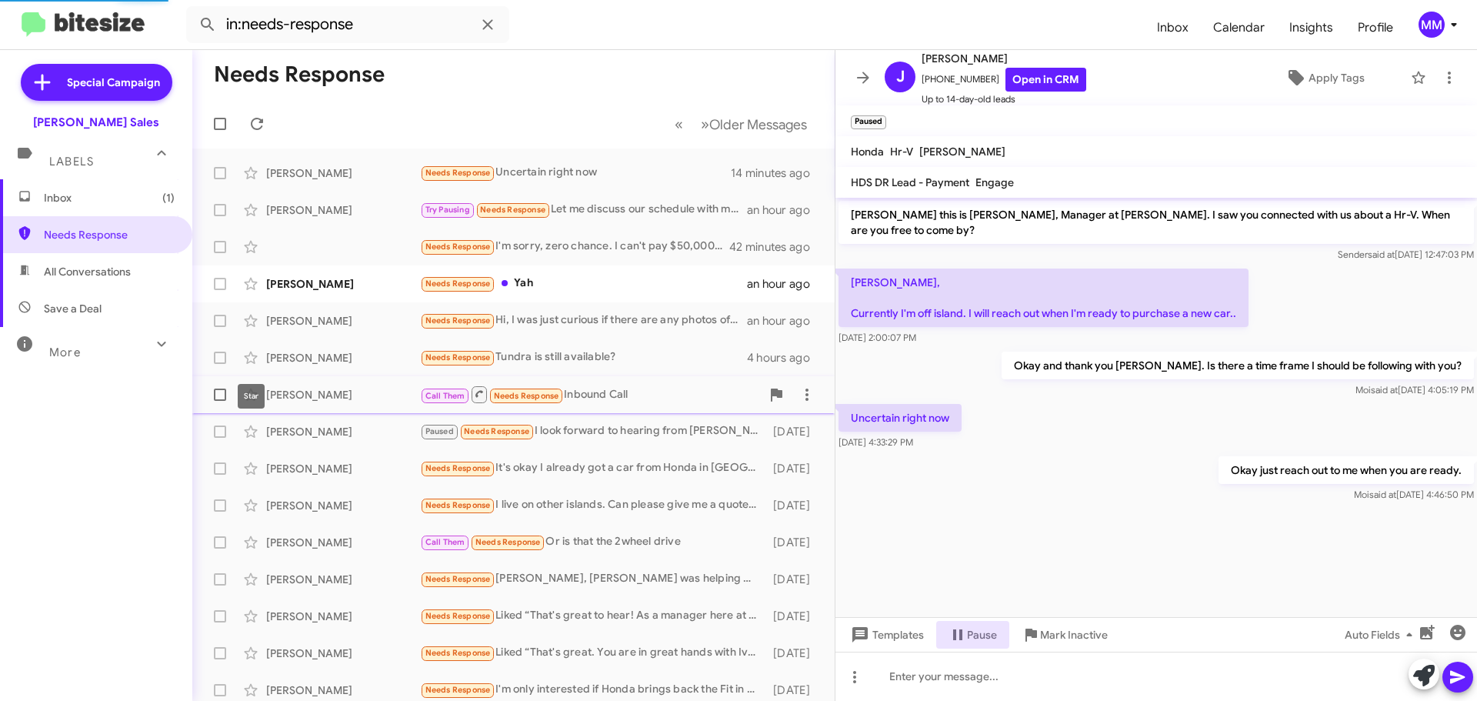
scroll to position [39, 0]
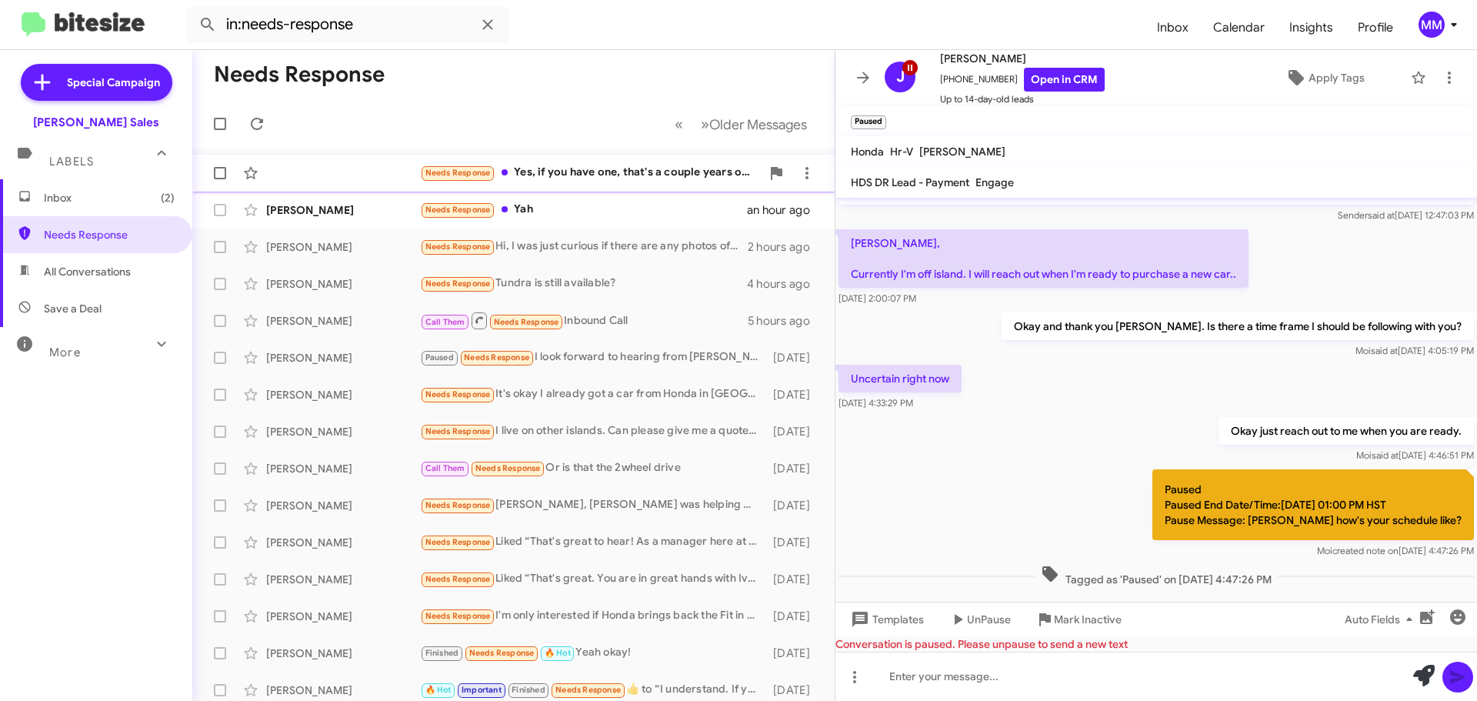
click at [618, 174] on div "Needs Response Yes, if you have one, that's a couple years old, $35,000 and low…" at bounding box center [590, 173] width 341 height 18
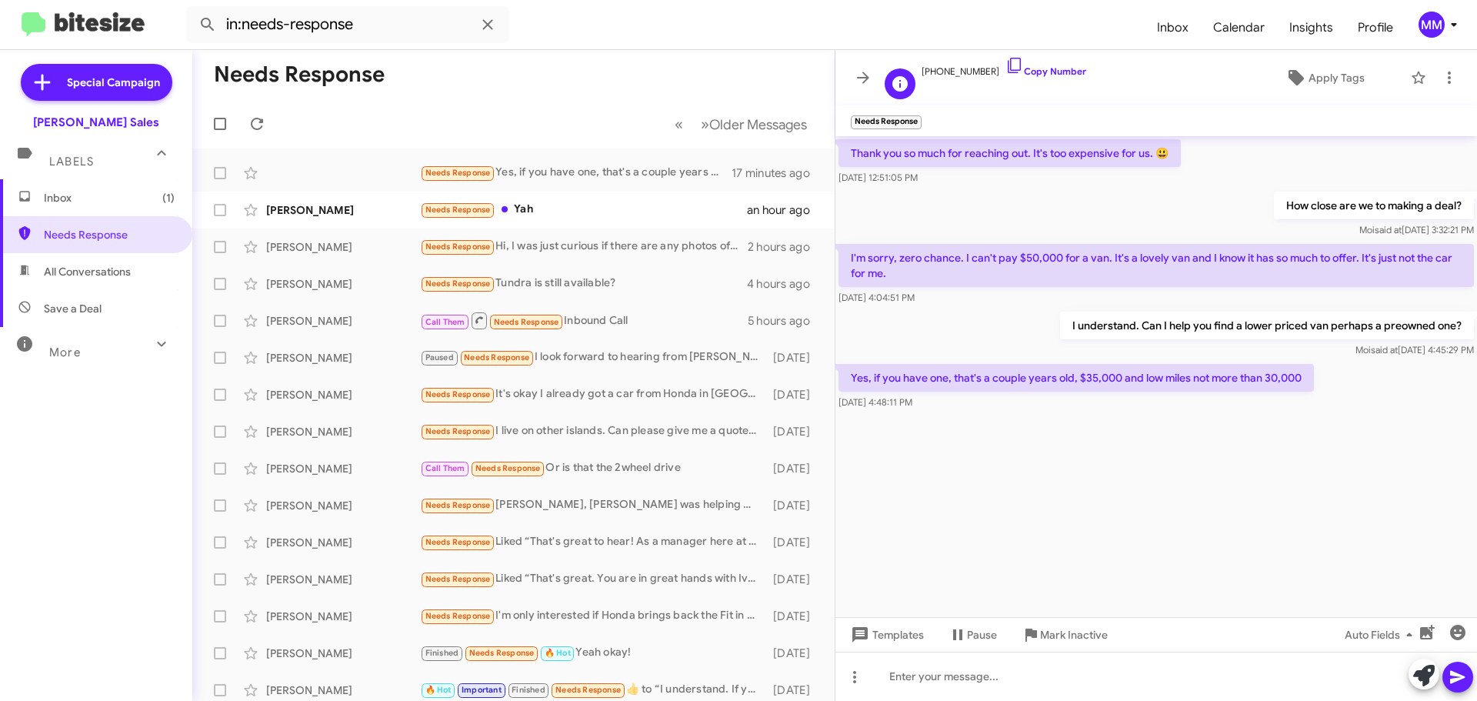
drag, startPoint x: 987, startPoint y: 67, endPoint x: 931, endPoint y: 81, distance: 57.1
click at [931, 81] on div "+18088970333 Copy Number" at bounding box center [1004, 77] width 165 height 43
copy span "8088970333"
drag, startPoint x: 1029, startPoint y: 100, endPoint x: 1024, endPoint y: 92, distance: 9.6
click at [1029, 99] on mat-toolbar "+18088970333 Copy Number Apply Tags" at bounding box center [1157, 77] width 642 height 55
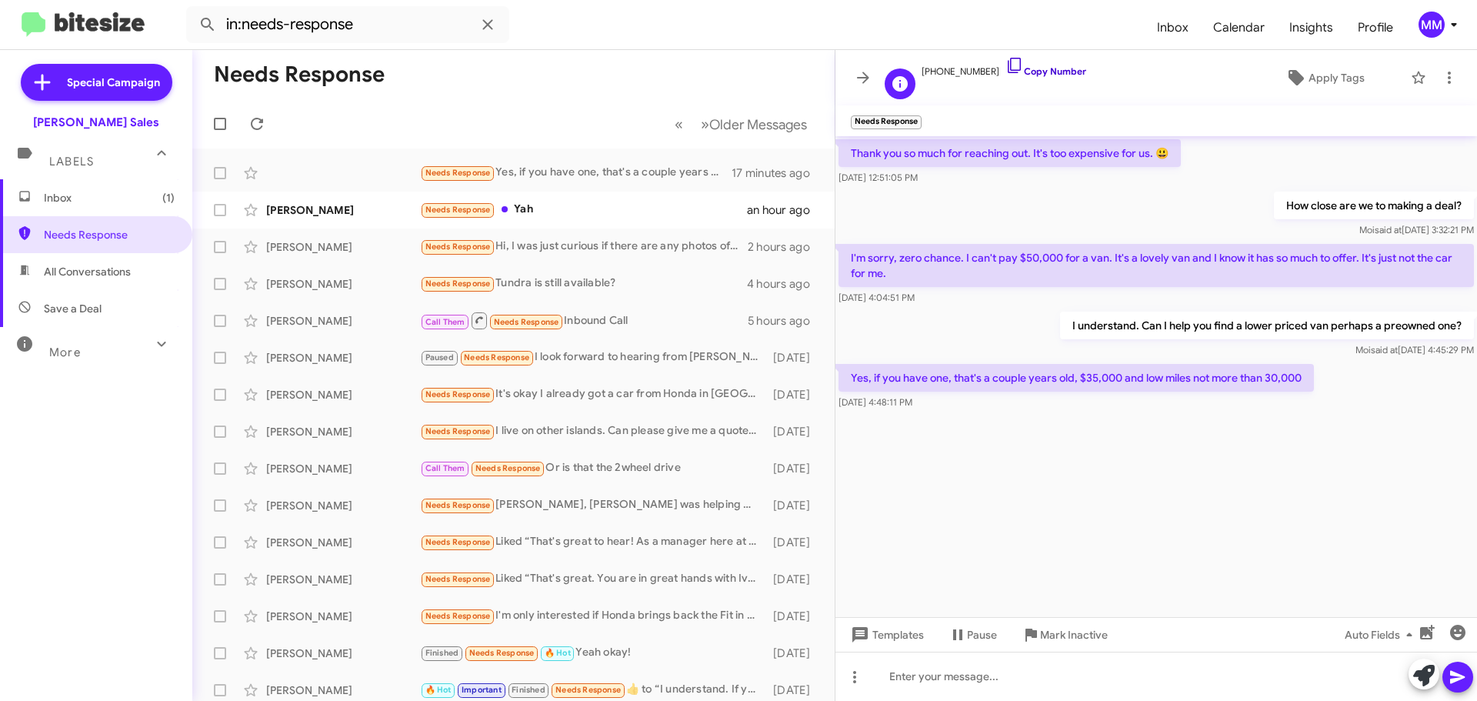
click at [1006, 65] on icon at bounding box center [1015, 65] width 18 height 18
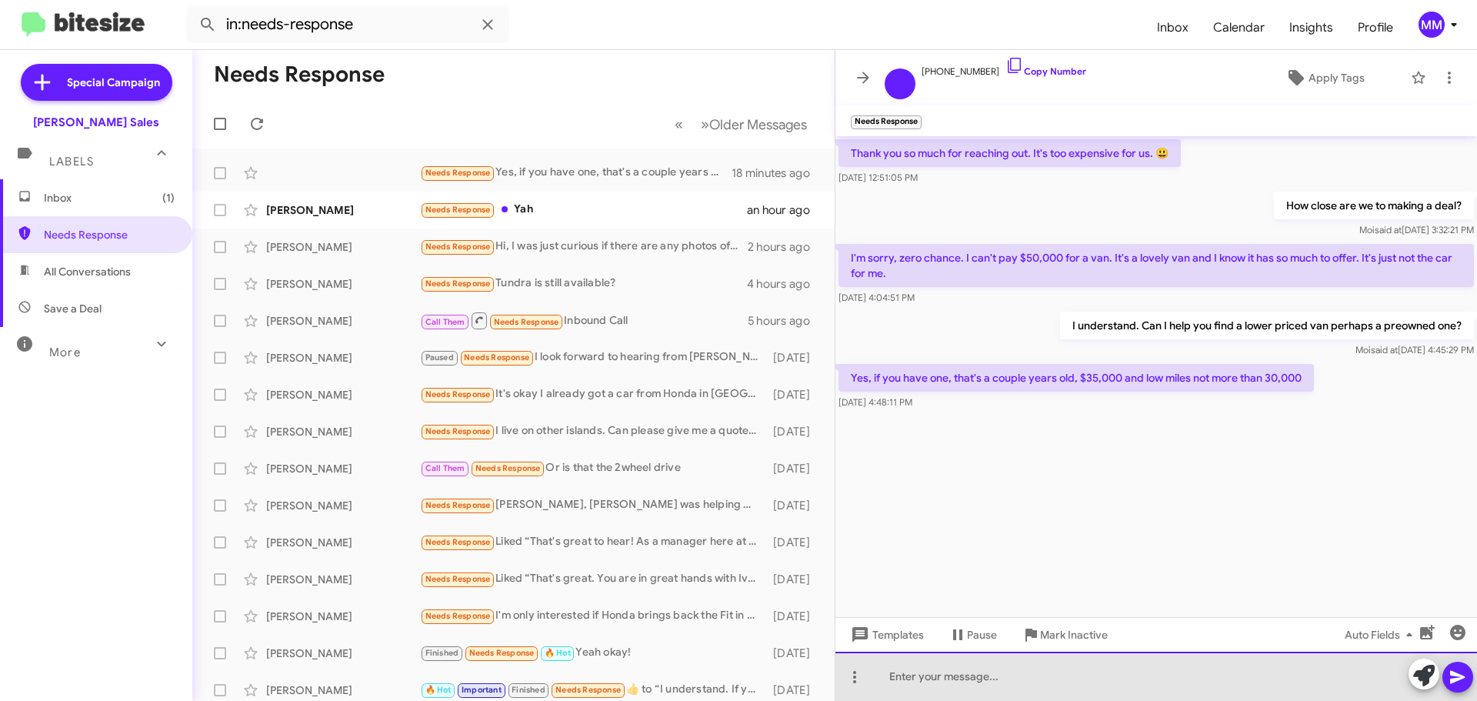
drag, startPoint x: 966, startPoint y: 684, endPoint x: 960, endPoint y: 668, distance: 17.3
click at [960, 673] on div at bounding box center [1157, 676] width 642 height 49
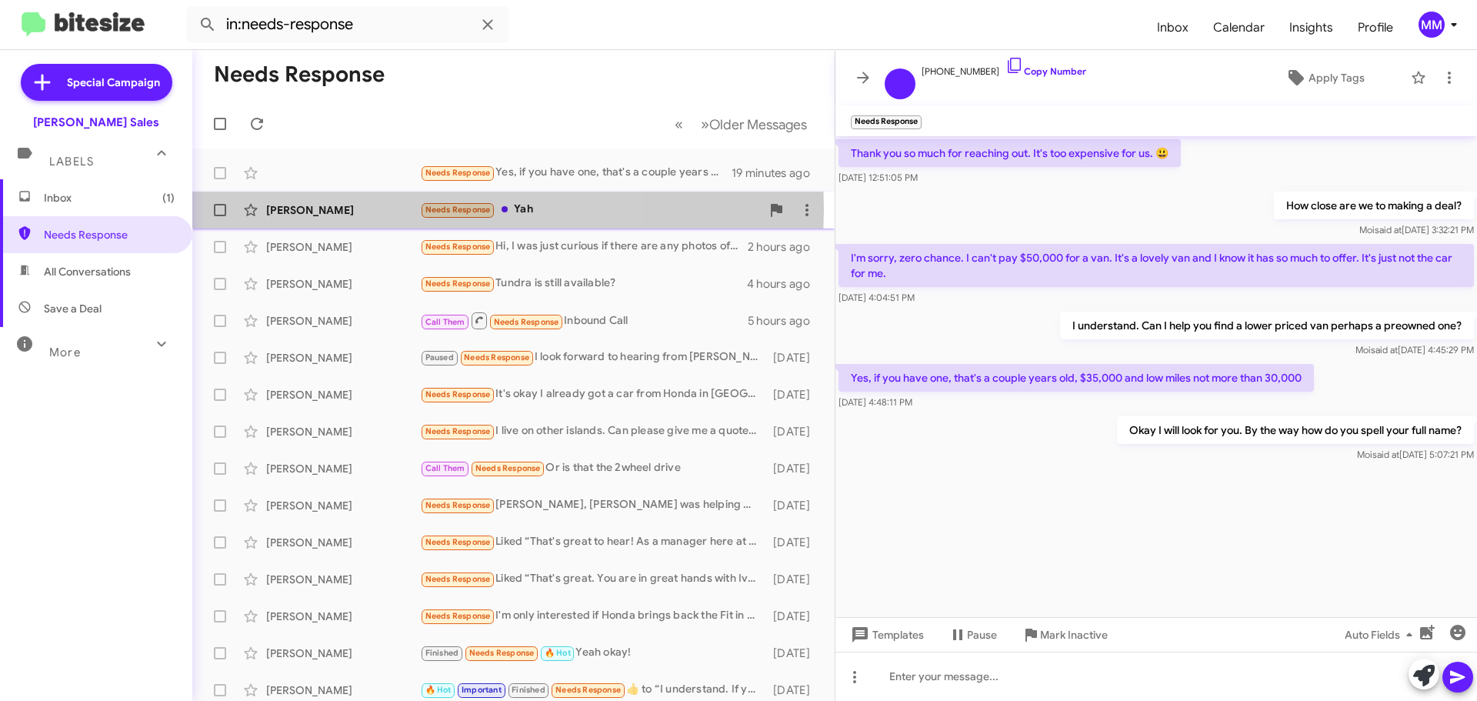
click at [342, 209] on div "[PERSON_NAME]" at bounding box center [343, 209] width 154 height 15
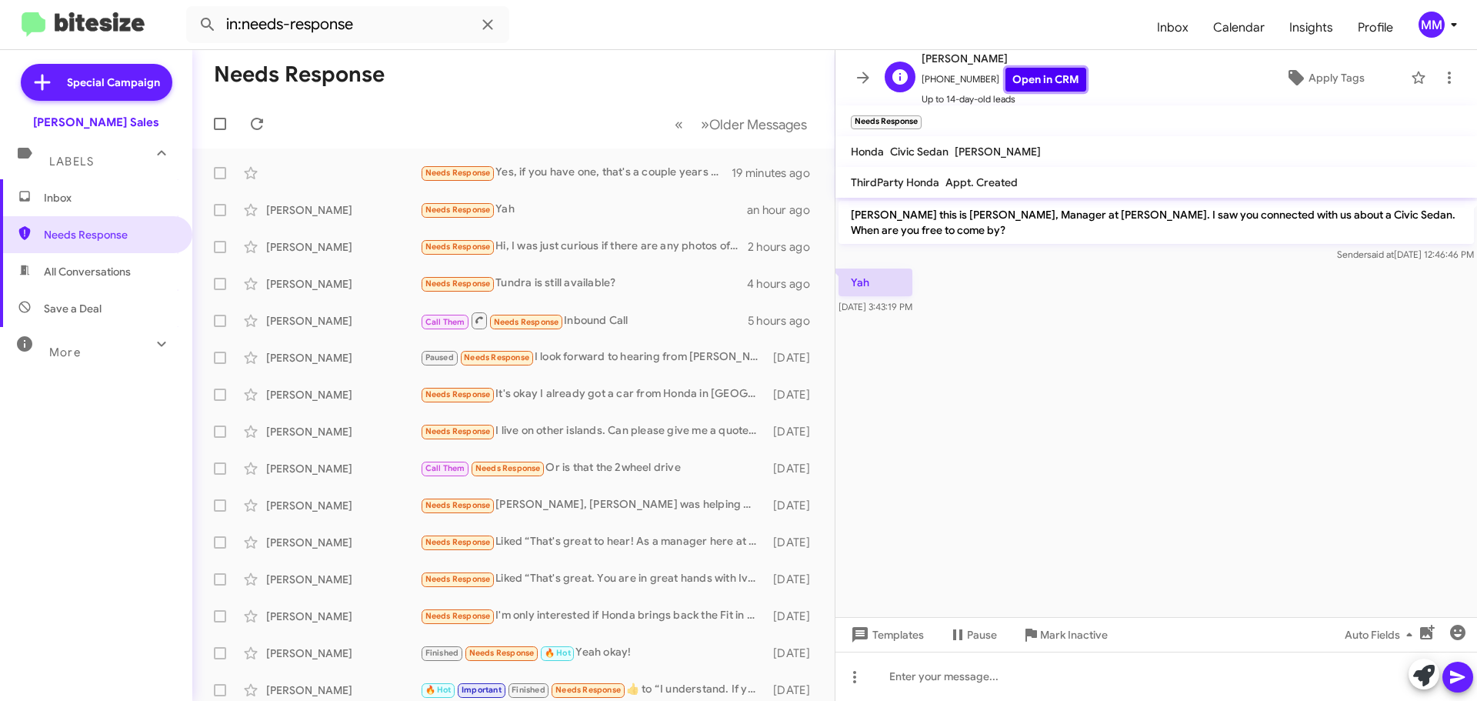
click at [1043, 74] on link "Open in CRM" at bounding box center [1046, 80] width 81 height 24
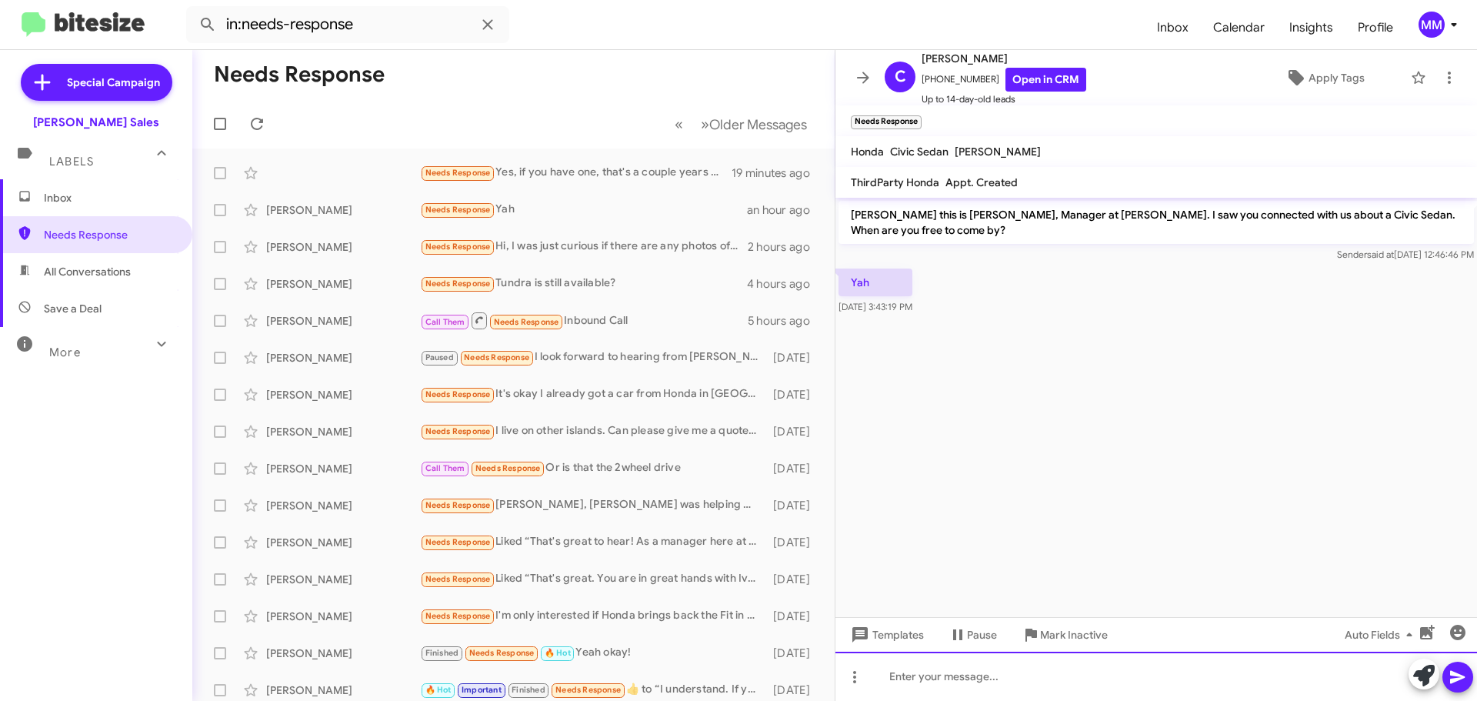
click at [918, 697] on div at bounding box center [1157, 676] width 642 height 49
